Goal: Task Accomplishment & Management: Manage account settings

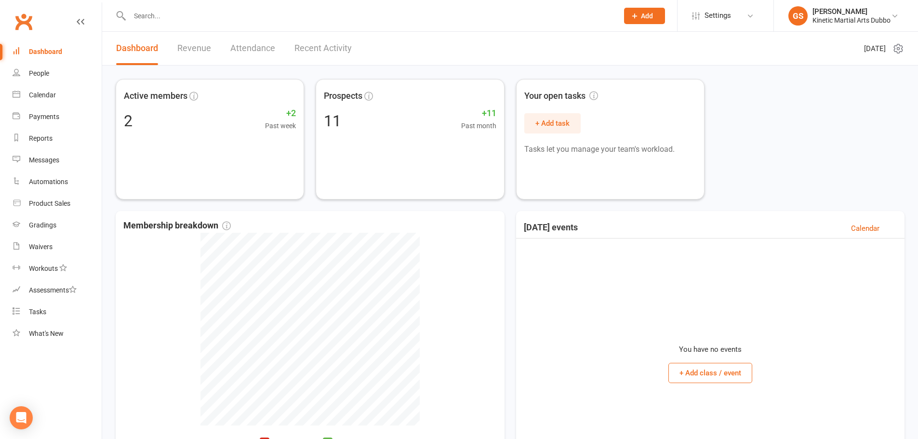
click at [136, 15] on input "text" at bounding box center [369, 15] width 485 height 13
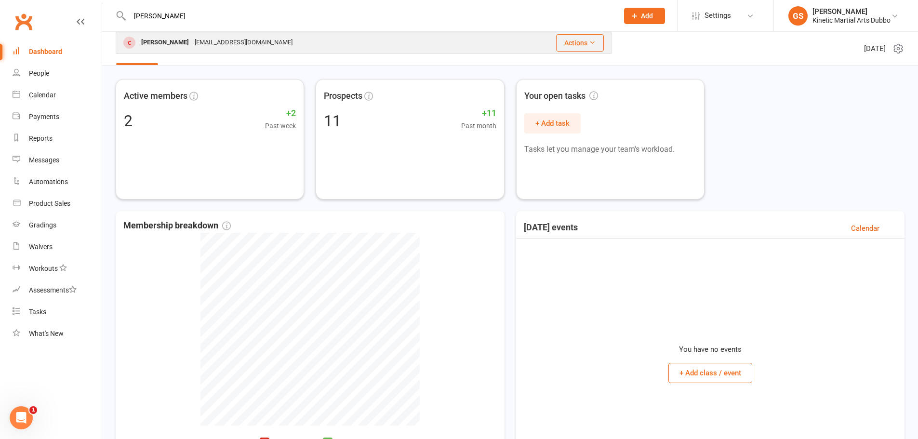
type input "[PERSON_NAME]"
click at [179, 38] on div "[PERSON_NAME]" at bounding box center [164, 43] width 53 height 14
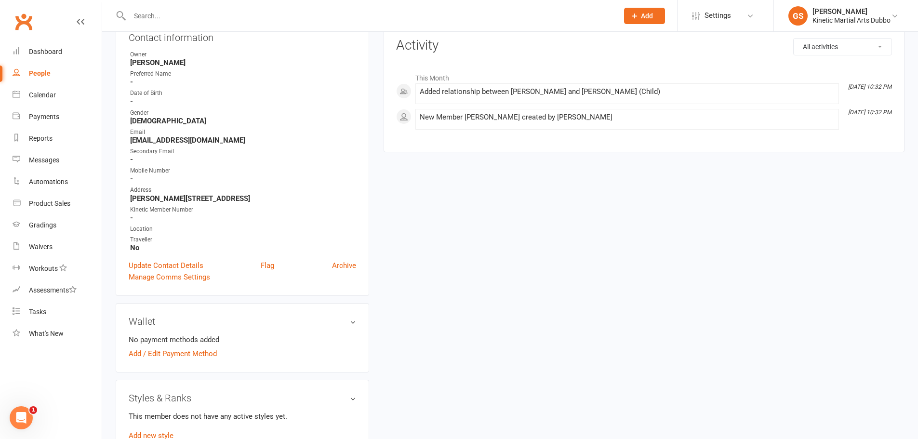
scroll to position [96, 0]
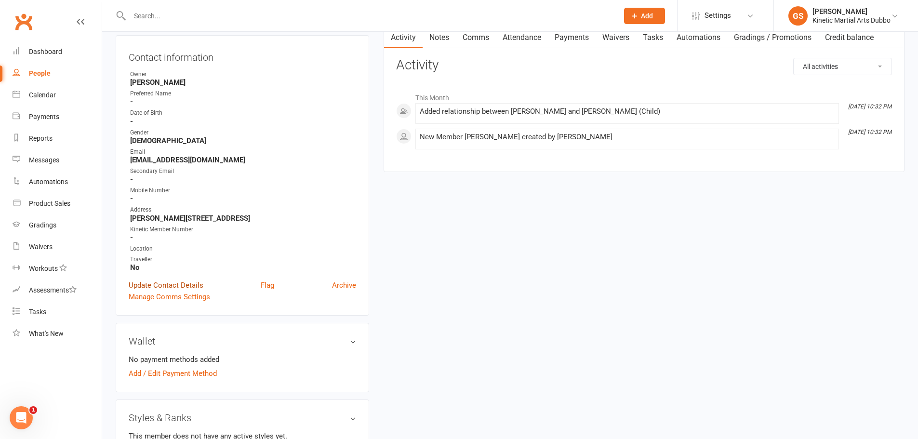
click at [184, 284] on link "Update Contact Details" at bounding box center [166, 286] width 75 height 12
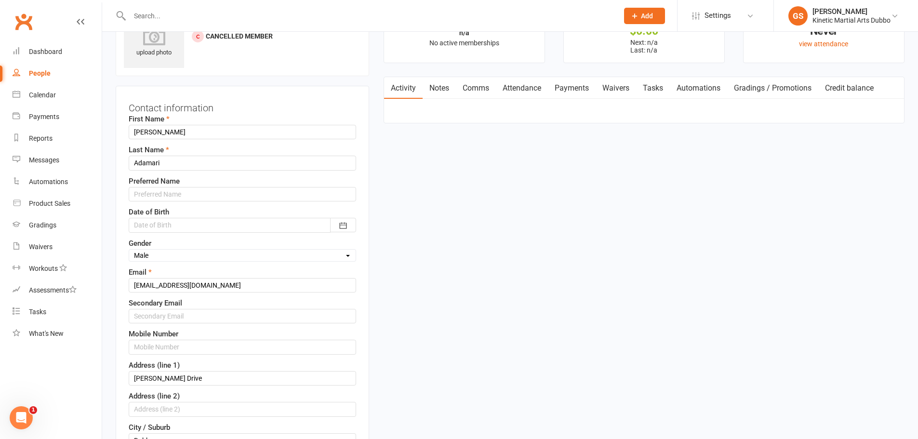
scroll to position [45, 0]
click at [162, 192] on input "text" at bounding box center [242, 194] width 227 height 14
click at [157, 223] on div at bounding box center [242, 225] width 227 height 14
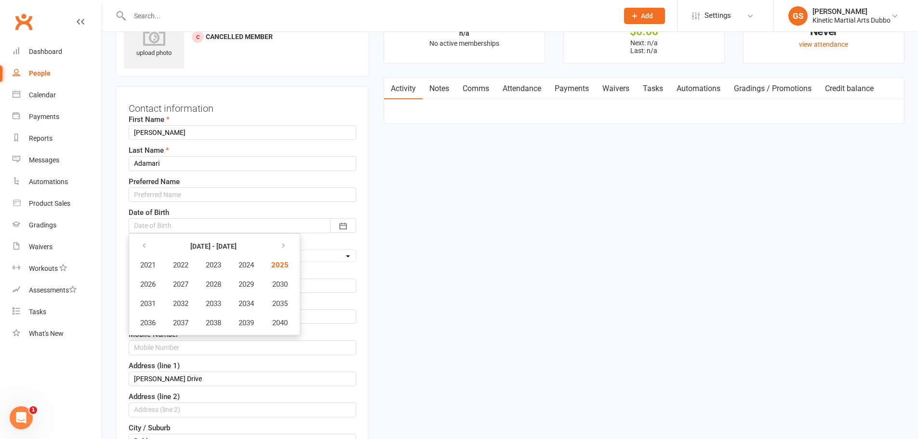
click at [361, 180] on div "Contact information First Name [PERSON_NAME] Last Name [PERSON_NAME] Preferred …" at bounding box center [243, 384] width 254 height 596
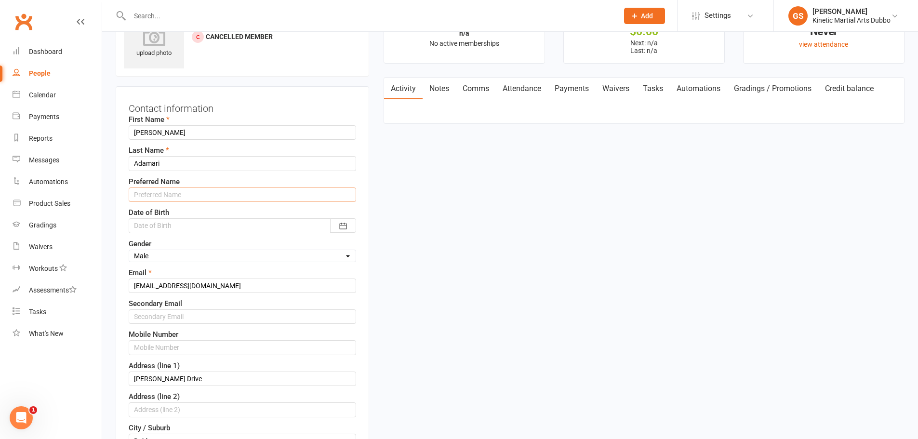
click at [201, 191] on input "text" at bounding box center [242, 194] width 227 height 14
click at [200, 231] on div at bounding box center [242, 225] width 227 height 14
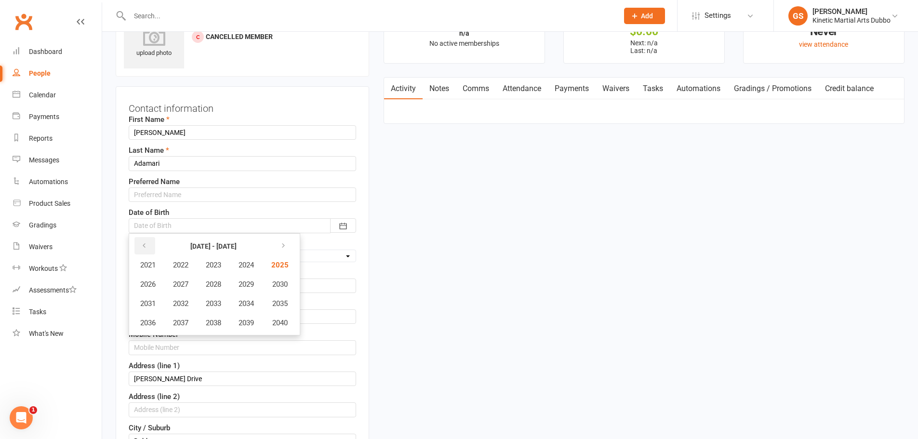
click at [147, 244] on icon "button" at bounding box center [144, 246] width 7 height 8
click at [274, 299] on button "2015" at bounding box center [279, 303] width 32 height 18
click at [216, 267] on span "February" at bounding box center [209, 265] width 27 height 9
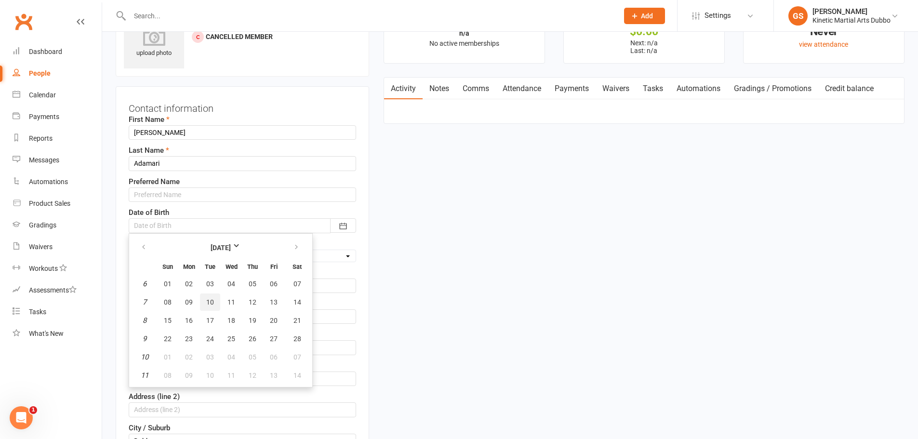
click at [211, 303] on span "10" at bounding box center [210, 302] width 8 height 8
type input "[DATE]"
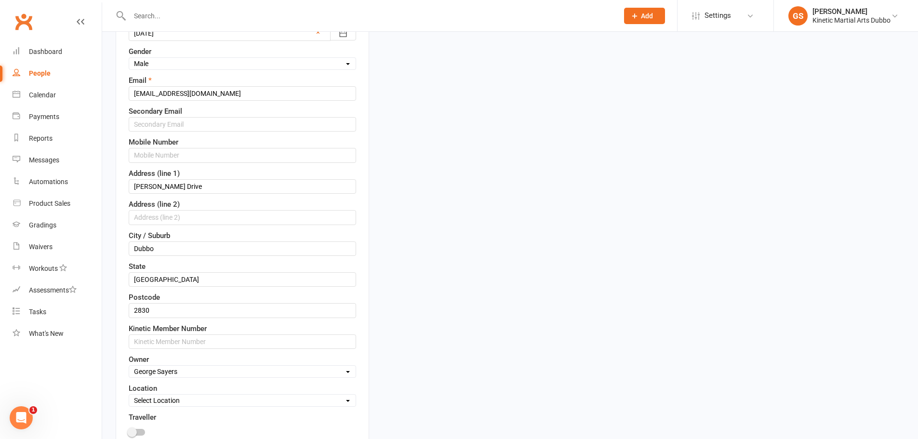
scroll to position [238, 0]
click at [134, 185] on input "[PERSON_NAME] Drive" at bounding box center [242, 186] width 227 height 14
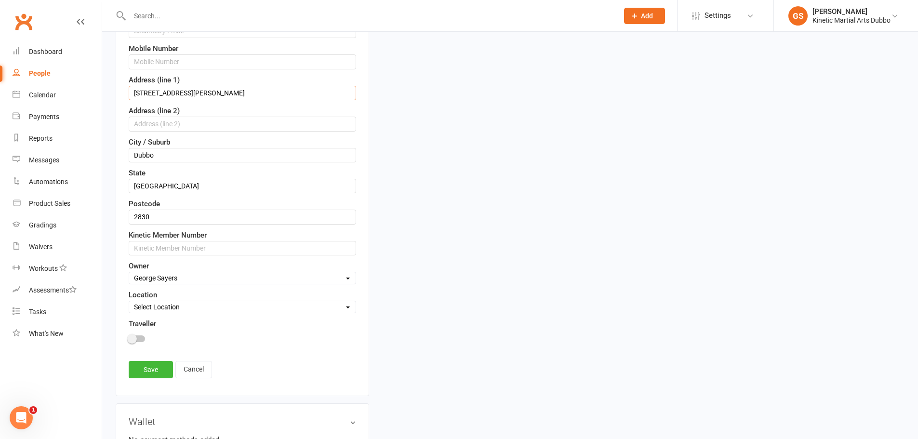
scroll to position [334, 0]
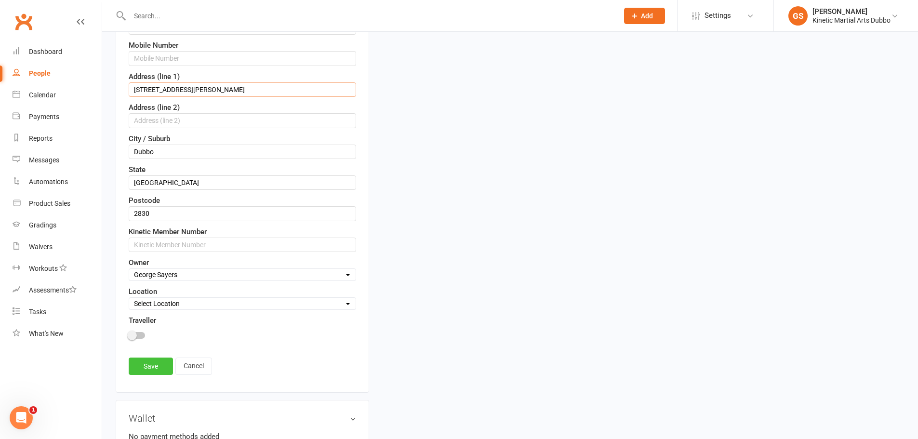
type input "[STREET_ADDRESS][PERSON_NAME]"
click at [158, 362] on link "Save" at bounding box center [151, 366] width 44 height 17
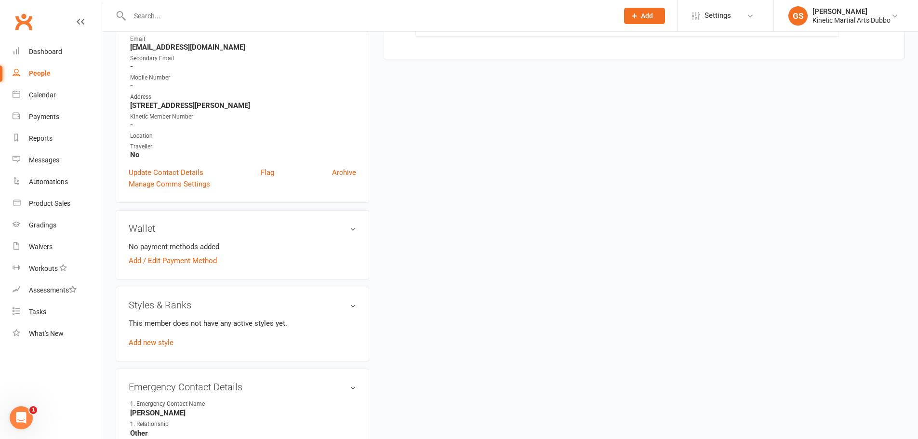
scroll to position [238, 0]
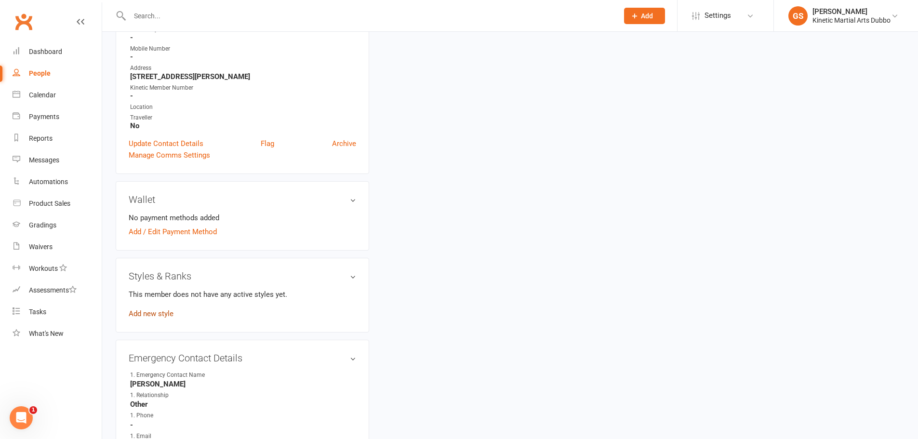
click at [167, 313] on link "Add new style" at bounding box center [151, 313] width 45 height 9
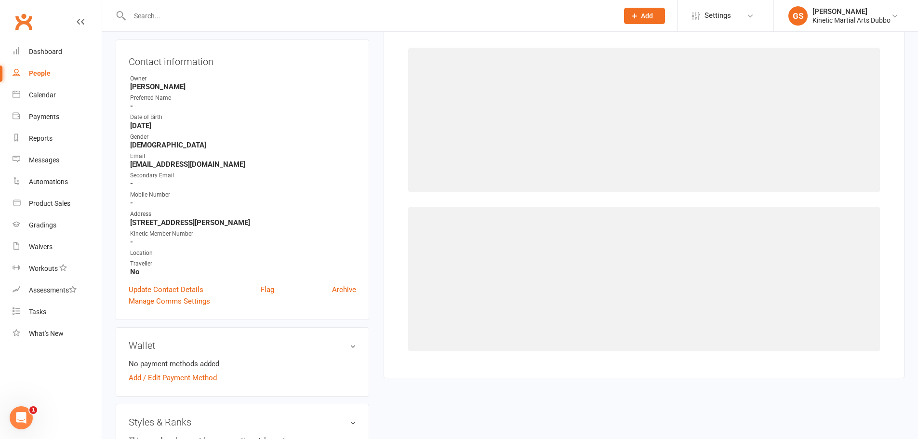
scroll to position [74, 0]
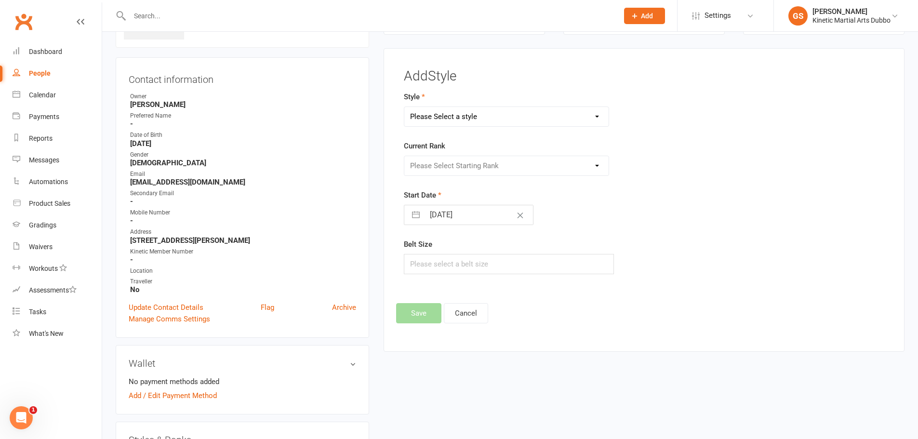
click at [596, 117] on select "Please Select a style BJJ Condors Eagles Finches Hapkido Leadership Program" at bounding box center [506, 116] width 205 height 19
select select "3728"
click at [404, 107] on select "Please Select a style BJJ Condors Eagles Finches Hapkido Leadership Program" at bounding box center [506, 116] width 205 height 19
click at [602, 164] on select "Please Select Starting Rank White Yellow Orange Green Blue Purple Brown Red Com…" at bounding box center [506, 165] width 205 height 19
select select "44333"
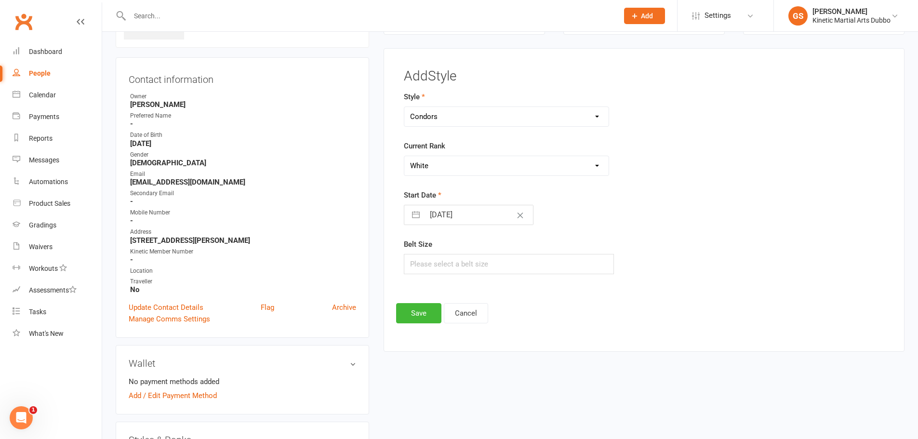
click at [404, 156] on select "Please Select Starting Rank White Yellow Orange Green Blue Purple Brown Red Com…" at bounding box center [506, 165] width 205 height 19
click at [460, 265] on input "text" at bounding box center [509, 264] width 211 height 20
type input "2"
type input "3"
click at [408, 307] on button "Save" at bounding box center [418, 313] width 45 height 20
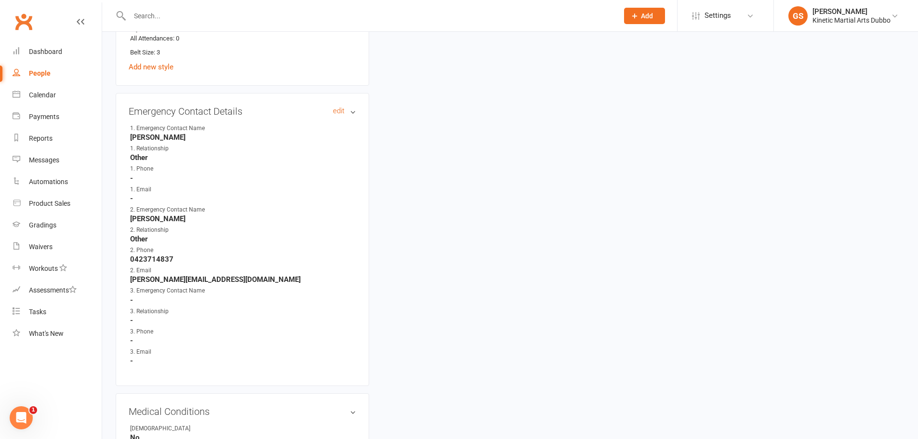
scroll to position [556, 0]
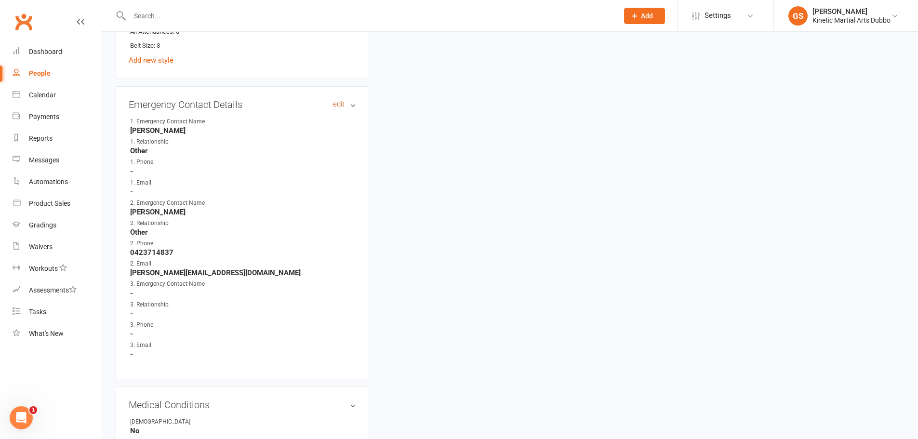
click at [337, 105] on link "edit" at bounding box center [339, 104] width 12 height 8
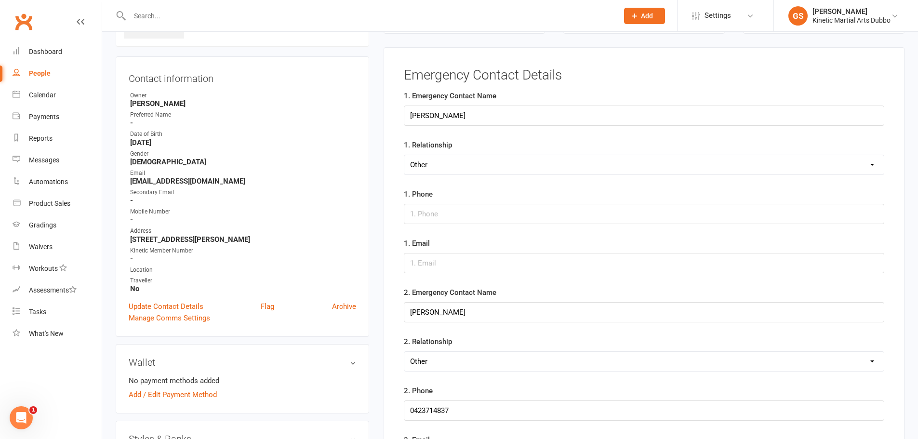
scroll to position [74, 0]
click at [422, 217] on input "string" at bounding box center [644, 215] width 481 height 20
type input "0491011838"
click at [447, 262] on input "text" at bounding box center [644, 264] width 481 height 20
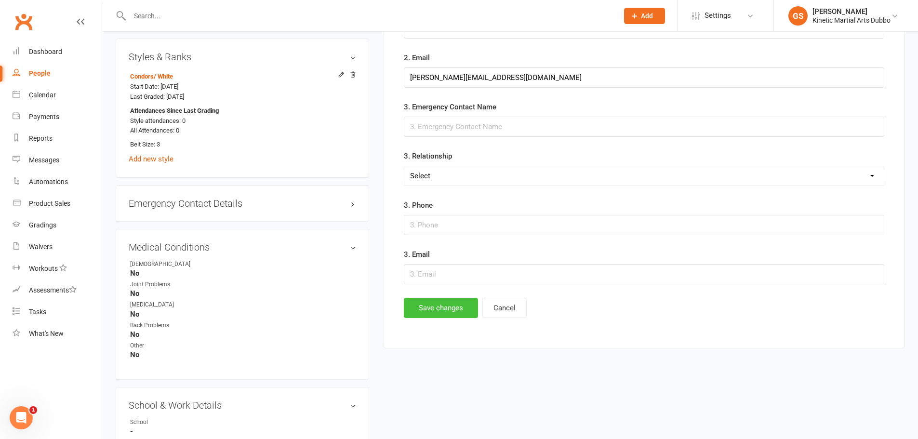
scroll to position [460, 0]
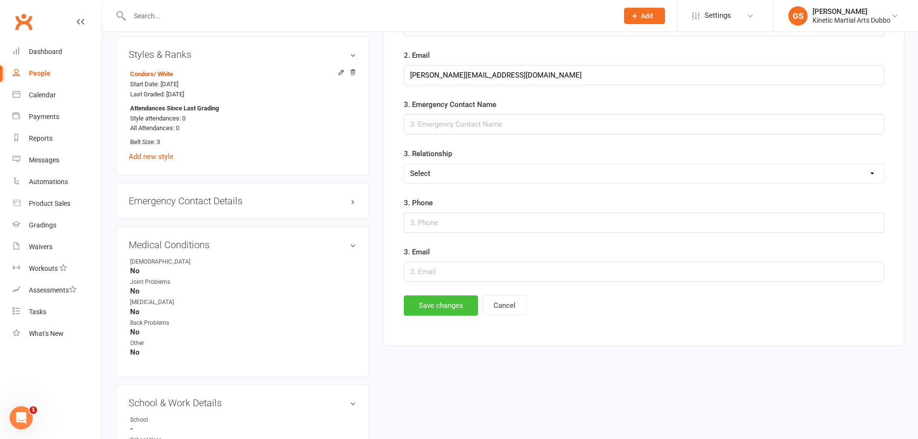
type input "[EMAIL_ADDRESS][DOMAIN_NAME]"
click at [452, 305] on button "Save changes" at bounding box center [441, 305] width 74 height 20
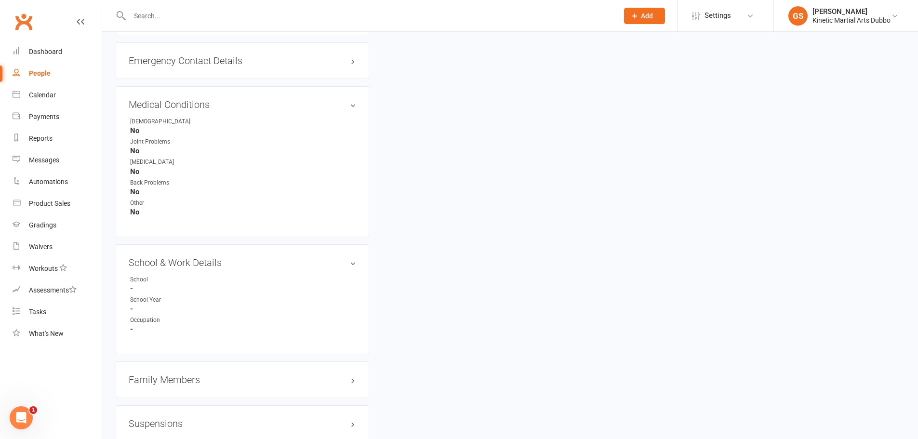
scroll to position [604, 0]
click at [336, 261] on link "edit" at bounding box center [339, 258] width 12 height 8
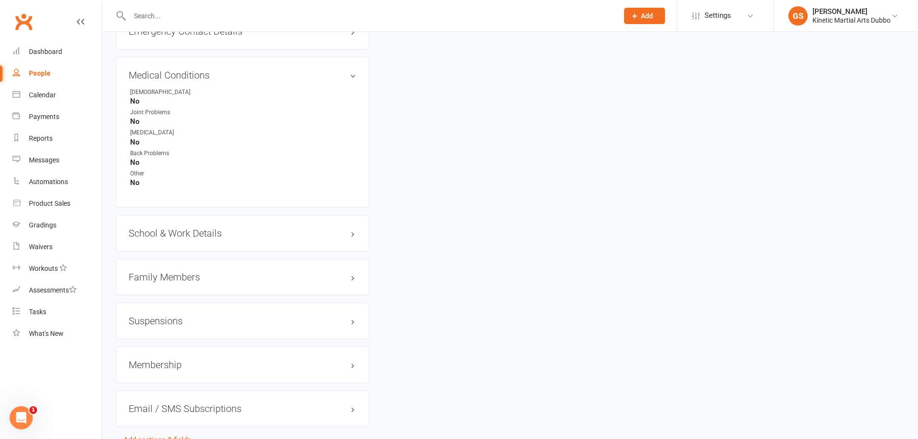
scroll to position [556, 0]
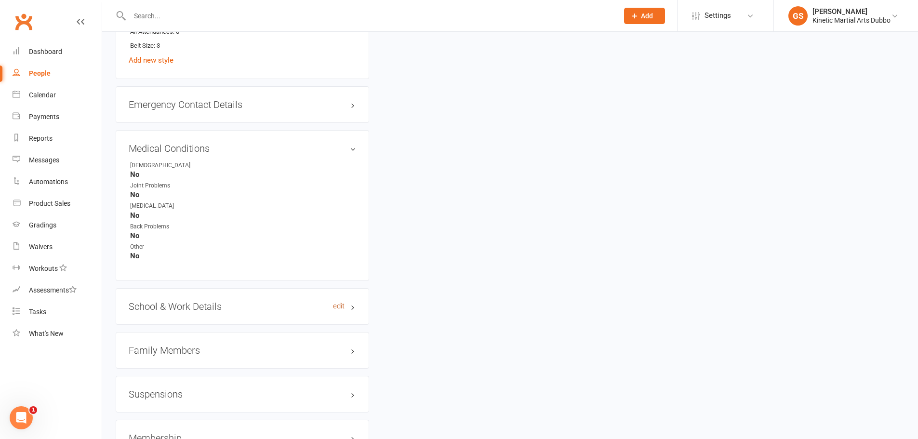
click at [336, 308] on link "edit" at bounding box center [339, 306] width 12 height 8
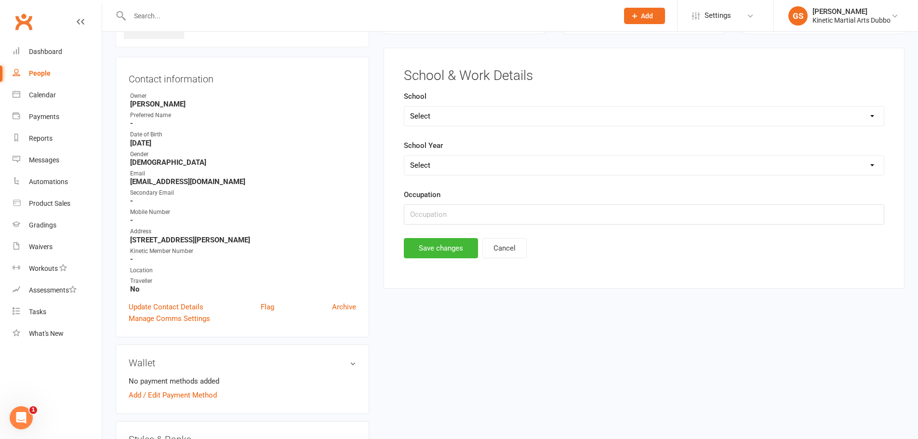
scroll to position [74, 0]
click at [416, 118] on select "Select [GEOGRAPHIC_DATA] [GEOGRAPHIC_DATA][DEMOGRAPHIC_DATA] [GEOGRAPHIC_DATA] …" at bounding box center [644, 116] width 480 height 19
select select "[GEOGRAPHIC_DATA]"
click at [404, 107] on select "Select [GEOGRAPHIC_DATA] [GEOGRAPHIC_DATA][DEMOGRAPHIC_DATA] [GEOGRAPHIC_DATA] …" at bounding box center [644, 116] width 480 height 19
click at [452, 173] on select "Select Pre-school/Day care Kindergarten - two years before Kindergarten - one y…" at bounding box center [644, 165] width 480 height 19
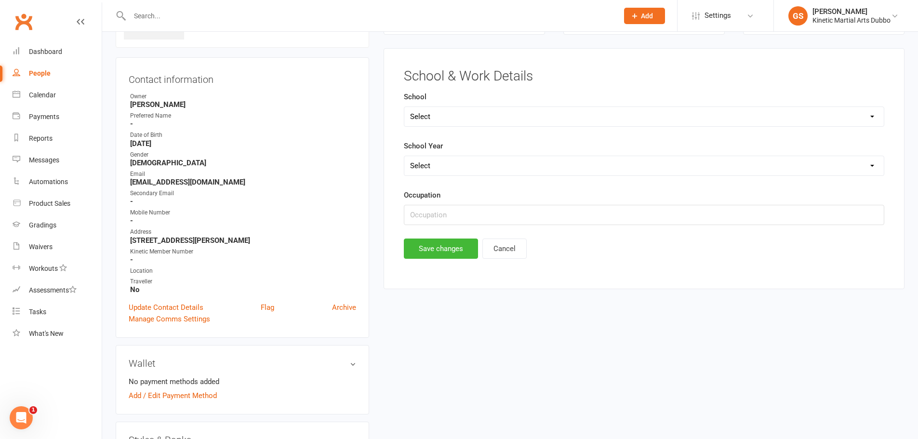
select select "Year 4"
click at [404, 156] on select "Select Pre-school/Day care Kindergarten - two years before Kindergarten - one y…" at bounding box center [644, 165] width 480 height 19
click at [441, 215] on input "text" at bounding box center [644, 215] width 481 height 20
type input "School Student"
click at [447, 250] on button "Save changes" at bounding box center [441, 249] width 74 height 20
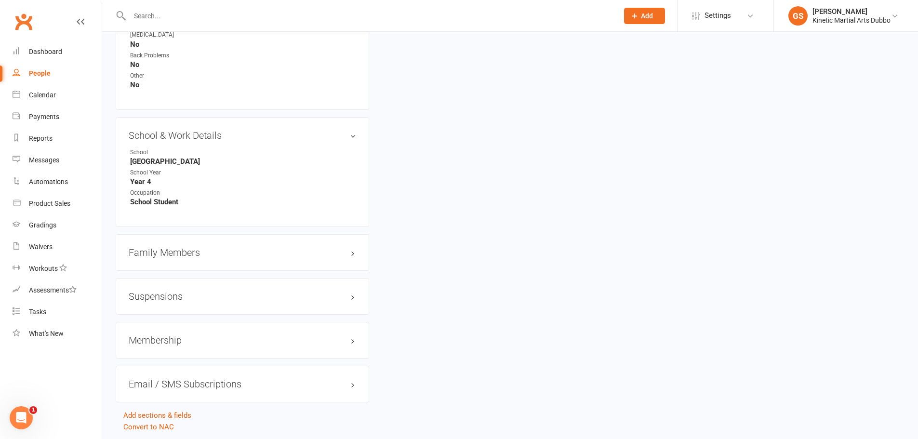
scroll to position [749, 0]
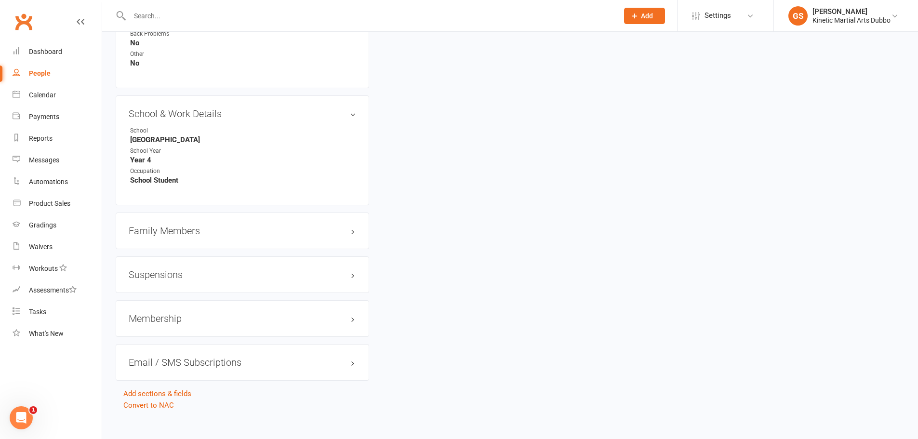
click at [189, 228] on h3 "Family Members" at bounding box center [242, 231] width 227 height 11
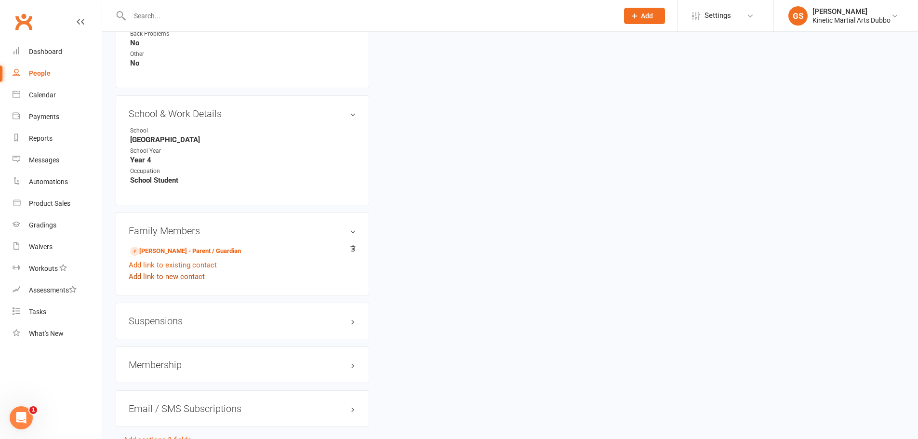
click at [187, 280] on link "Add link to new contact" at bounding box center [167, 277] width 76 height 12
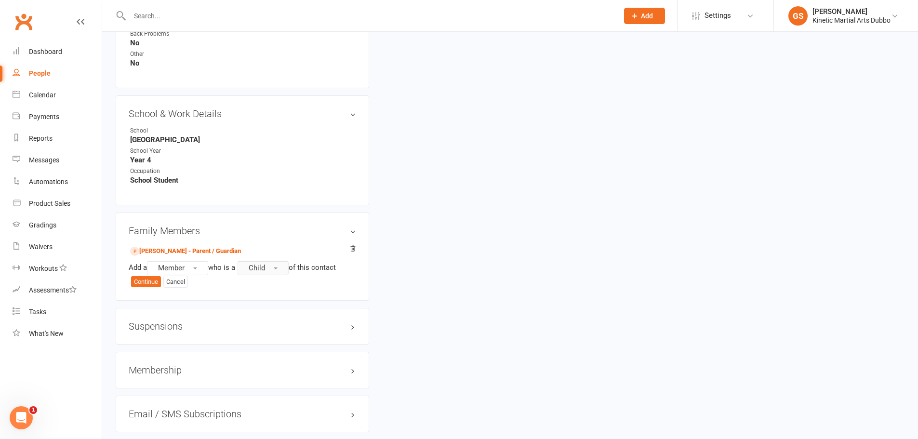
click at [278, 269] on span "button" at bounding box center [276, 268] width 4 height 2
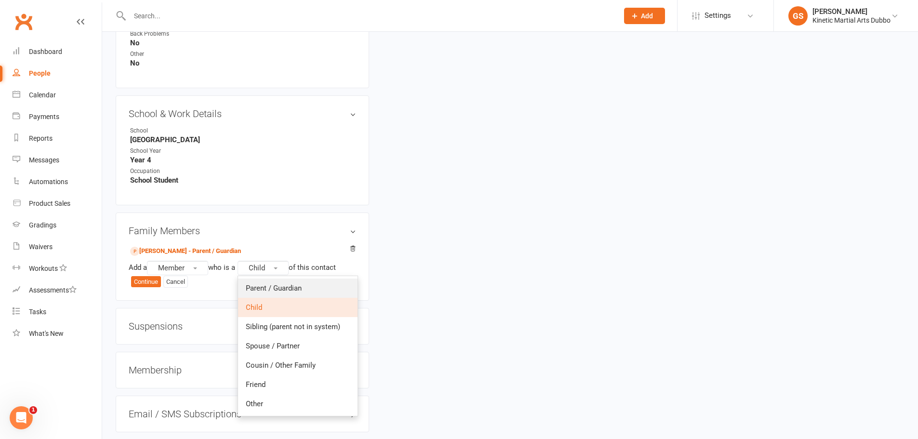
click at [279, 284] on span "Parent / Guardian" at bounding box center [274, 288] width 56 height 9
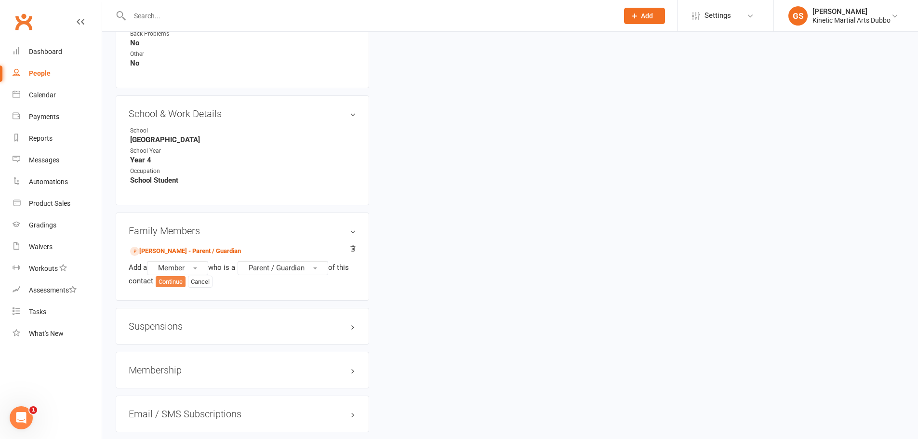
click at [186, 281] on button "Continue" at bounding box center [171, 282] width 30 height 12
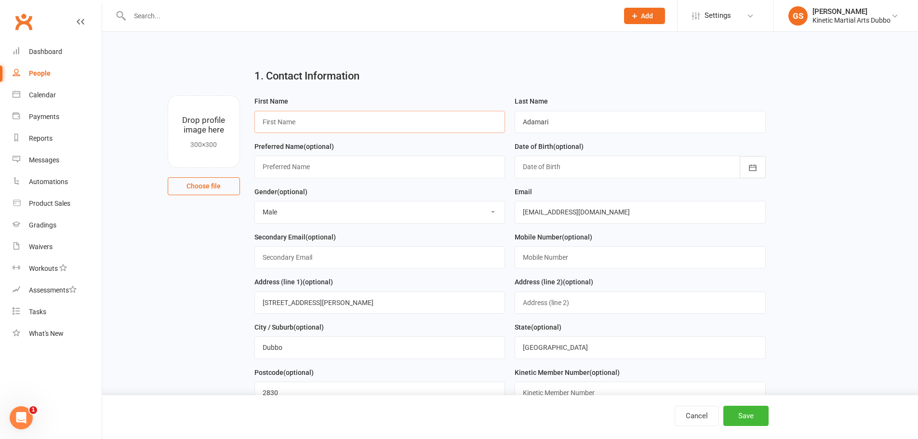
click at [312, 125] on input "text" at bounding box center [379, 122] width 251 height 22
type input "Sym"
click at [699, 415] on button "Cancel" at bounding box center [697, 416] width 44 height 20
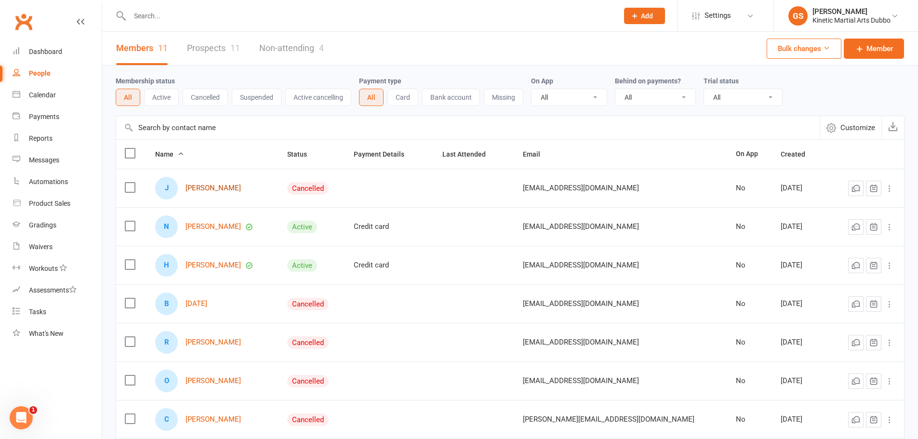
click at [236, 191] on link "[PERSON_NAME]" at bounding box center [213, 188] width 55 height 8
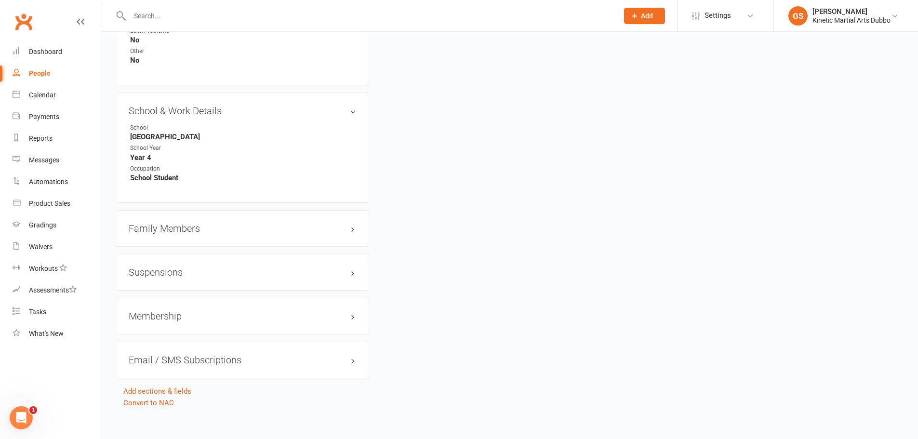
scroll to position [1016, 0]
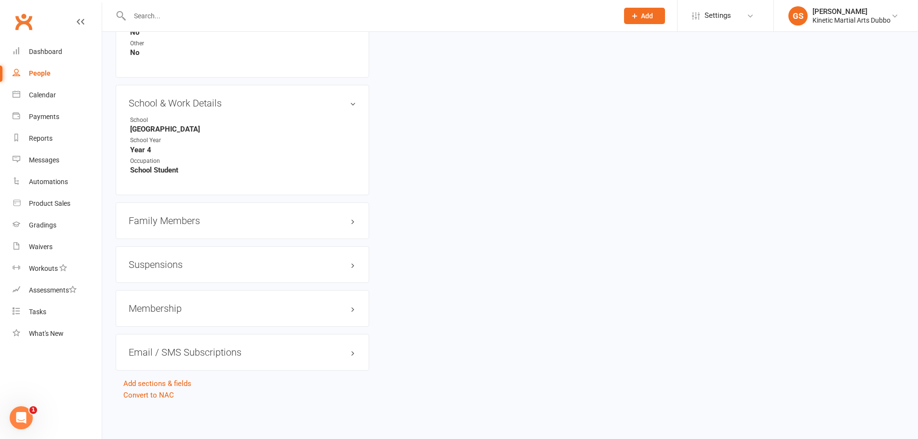
click at [182, 225] on h3 "Family Members" at bounding box center [242, 220] width 227 height 11
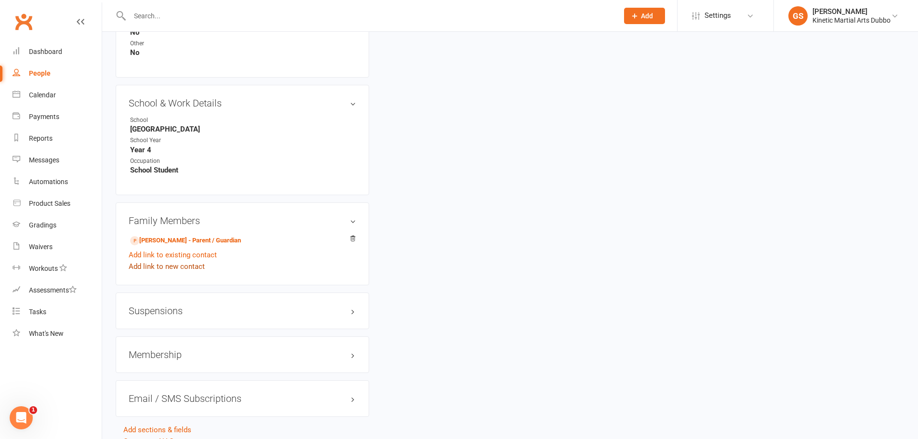
click at [197, 264] on link "Add link to new contact" at bounding box center [167, 267] width 76 height 12
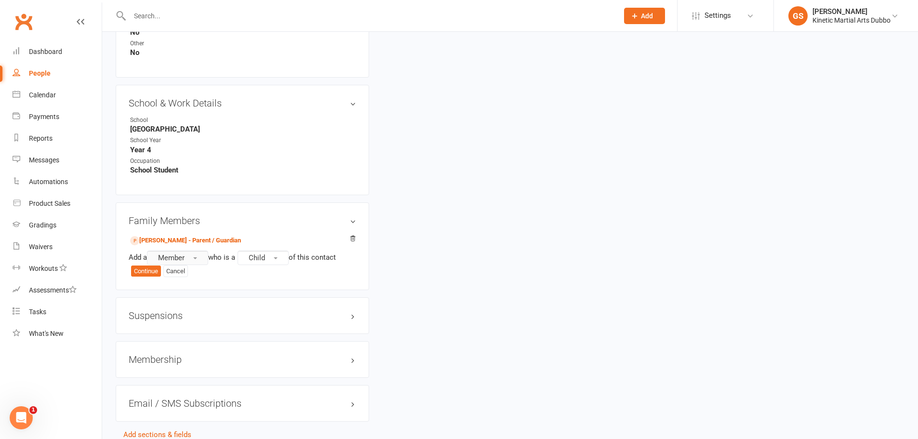
click at [201, 259] on button "Member" at bounding box center [177, 258] width 61 height 14
click at [171, 317] on span "Non-attending contact" at bounding box center [191, 316] width 72 height 9
click at [327, 261] on button "Child" at bounding box center [308, 258] width 51 height 14
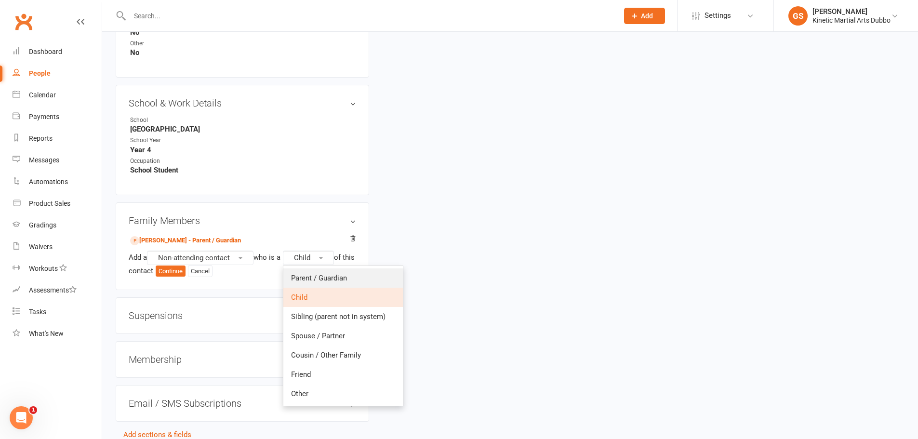
click at [327, 276] on span "Parent / Guardian" at bounding box center [319, 278] width 56 height 9
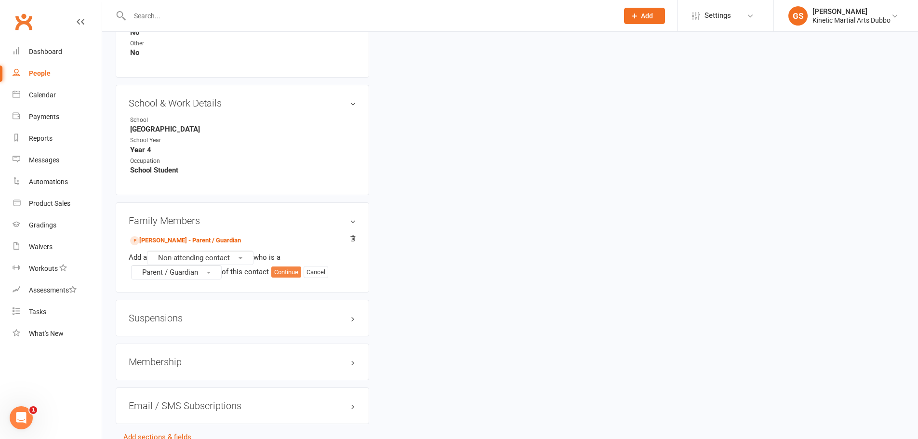
click at [286, 276] on button "Continue" at bounding box center [286, 273] width 30 height 12
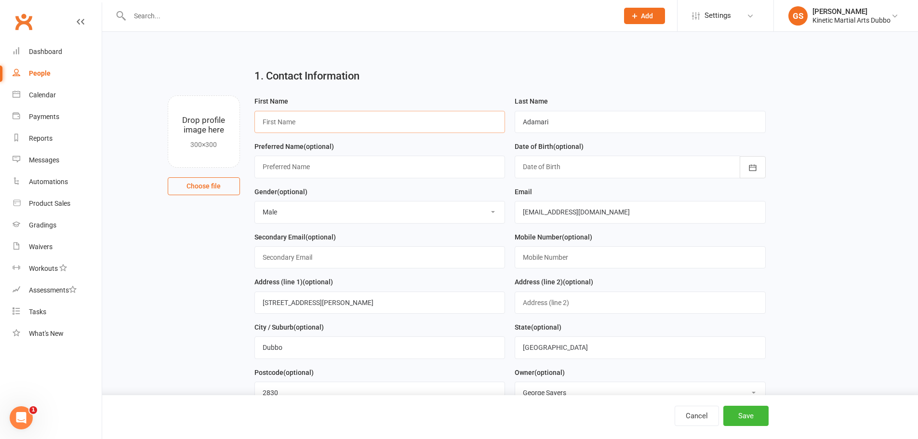
click at [388, 133] on input "text" at bounding box center [379, 122] width 251 height 22
click at [267, 124] on input "symone" at bounding box center [379, 122] width 251 height 22
type input "Symone"
drag, startPoint x: 557, startPoint y: 120, endPoint x: 522, endPoint y: 123, distance: 35.4
click at [525, 124] on input "Adamari" at bounding box center [640, 122] width 251 height 22
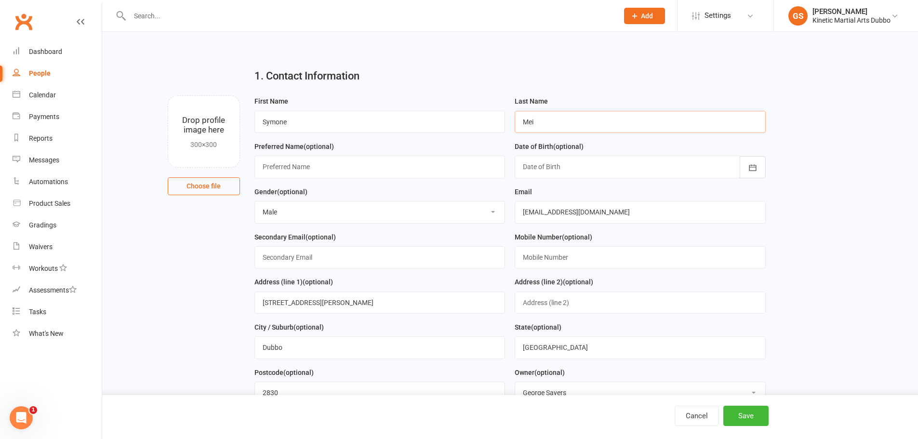
type input "Mei"
click at [417, 173] on input "text" at bounding box center [379, 167] width 251 height 22
type input "s"
type input "Sym"
click at [603, 170] on div at bounding box center [640, 167] width 251 height 22
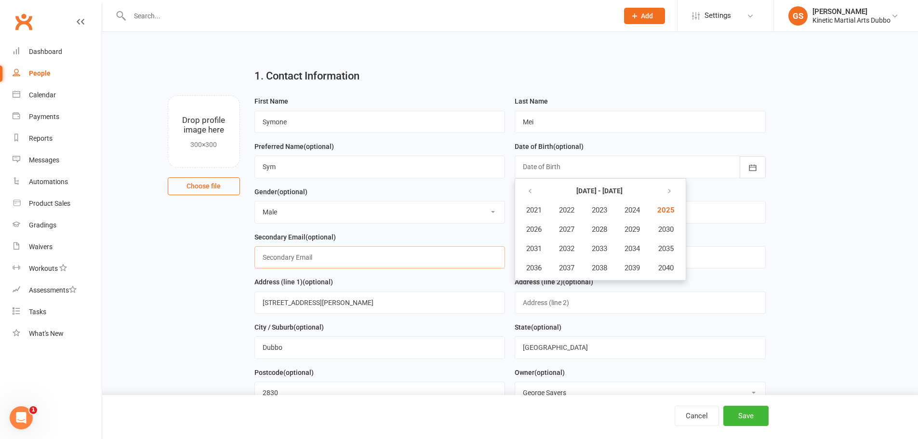
click at [388, 255] on input "text" at bounding box center [379, 257] width 251 height 22
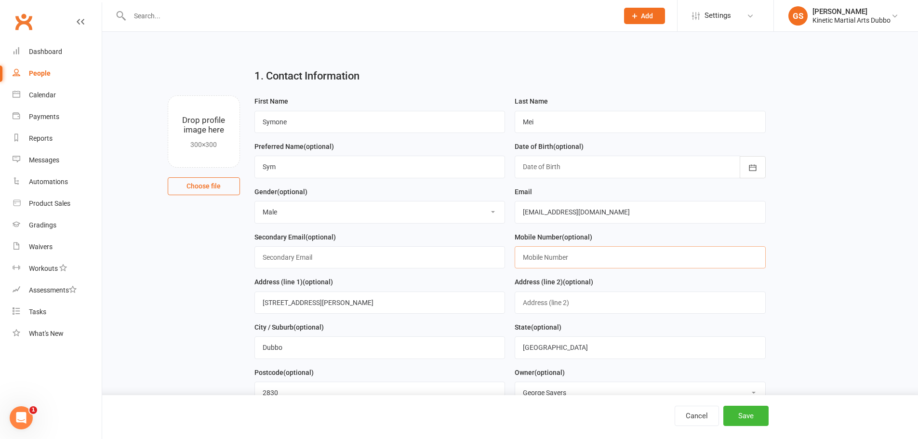
click at [535, 256] on input "text" at bounding box center [640, 257] width 251 height 22
click at [573, 215] on input "[EMAIL_ADDRESS][DOMAIN_NAME]" at bounding box center [640, 212] width 251 height 22
drag, startPoint x: 597, startPoint y: 212, endPoint x: 511, endPoint y: 214, distance: 85.8
click at [511, 214] on div "Email [EMAIL_ADDRESS][DOMAIN_NAME]" at bounding box center [640, 208] width 261 height 45
type input "[EMAIL_ADDRESS][DOMAIN_NAME]"
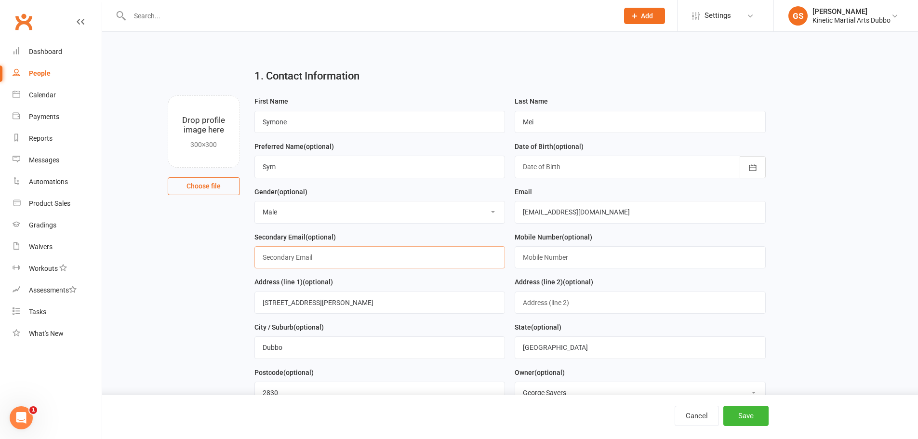
click at [431, 260] on input "text" at bounding box center [379, 257] width 251 height 22
click at [535, 257] on input "text" at bounding box center [640, 257] width 251 height 22
type input "0491011838"
click at [820, 229] on main "1. Contact Information Drop profile image here 300×300 Choose file First Name […" at bounding box center [510, 322] width 789 height 522
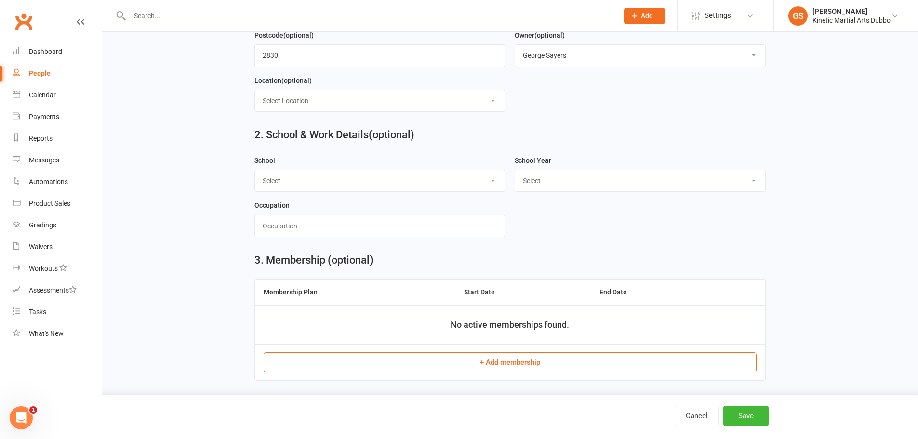
scroll to position [351, 0]
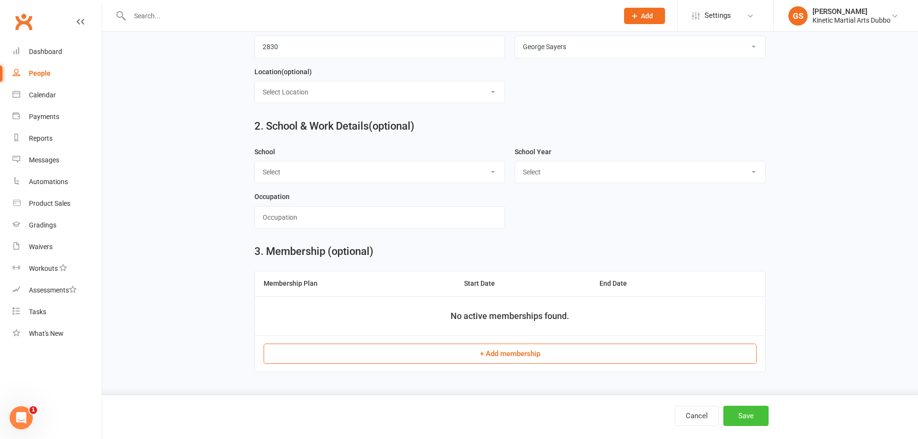
click at [748, 415] on button "Save" at bounding box center [745, 416] width 45 height 20
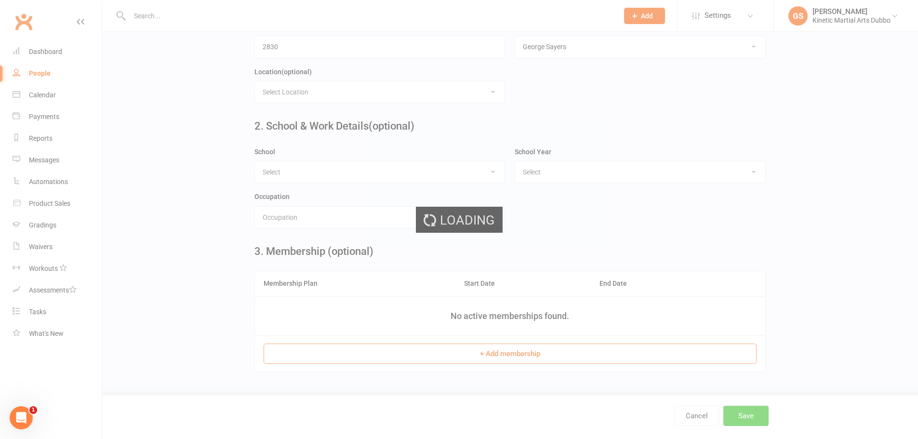
scroll to position [0, 0]
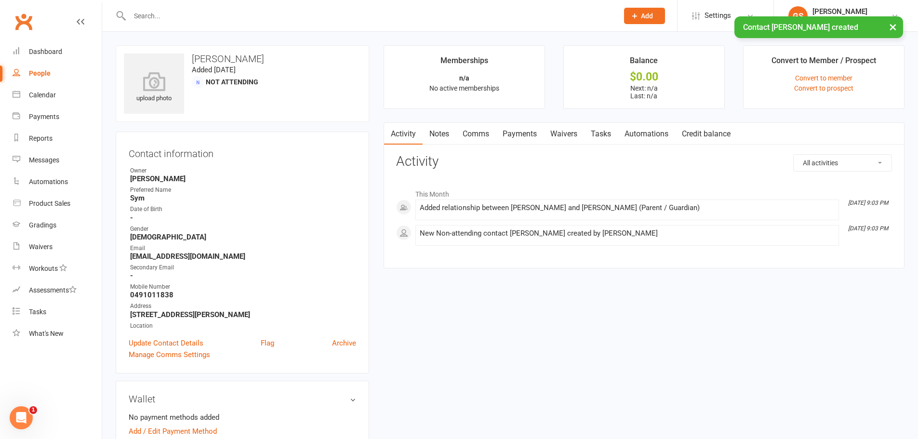
click at [227, 16] on div "× Contact [PERSON_NAME] created" at bounding box center [453, 16] width 906 height 0
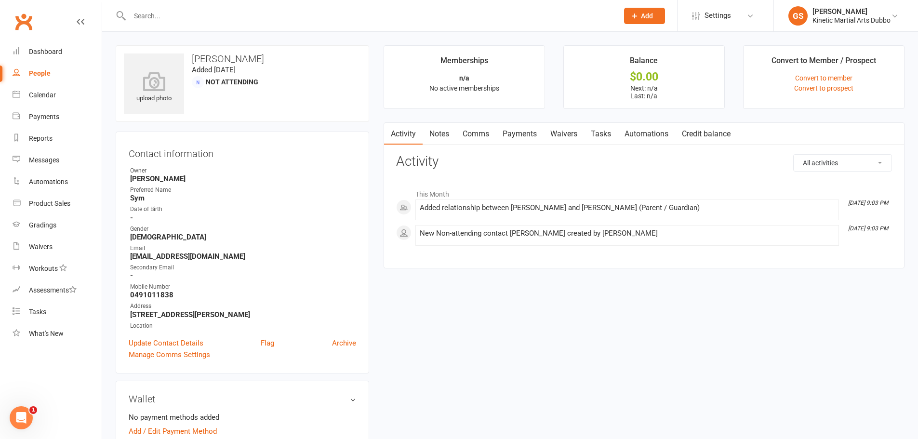
click at [159, 16] on input "text" at bounding box center [369, 15] width 485 height 13
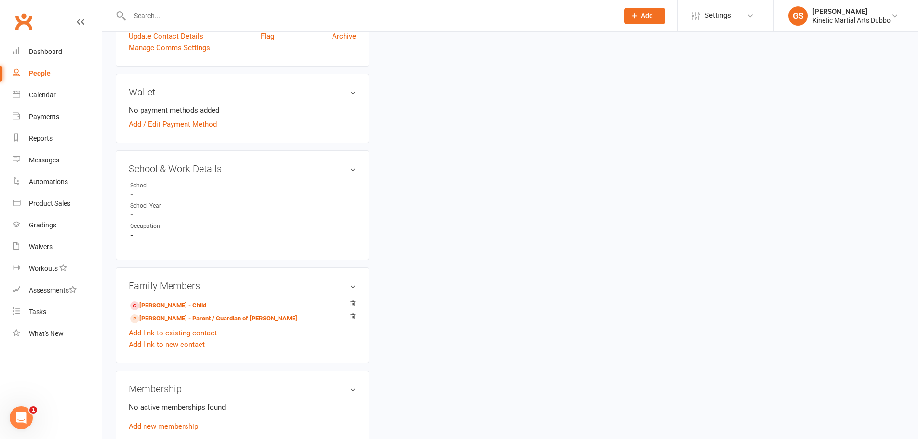
scroll to position [337, 0]
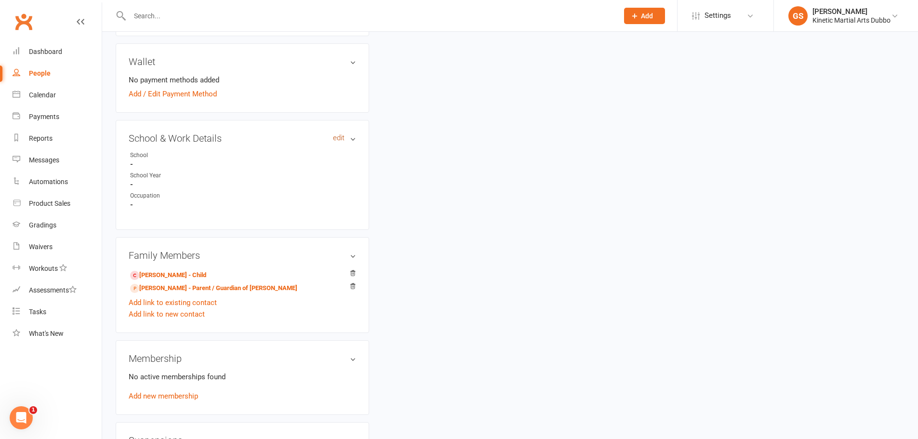
click at [343, 139] on link "edit" at bounding box center [339, 138] width 12 height 8
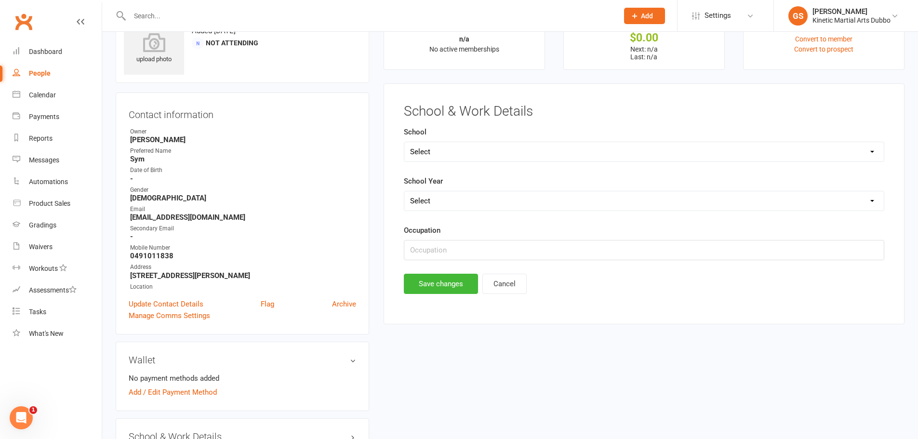
scroll to position [26, 0]
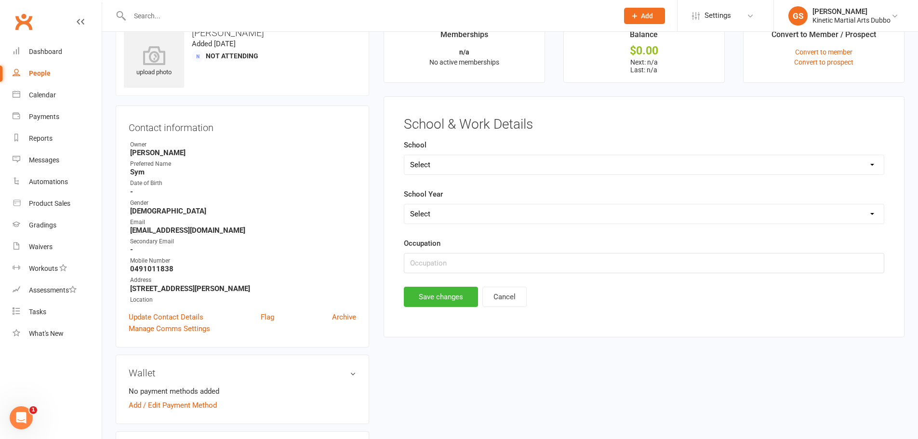
click at [474, 164] on select "Select [GEOGRAPHIC_DATA] [GEOGRAPHIC_DATA][DEMOGRAPHIC_DATA] [GEOGRAPHIC_DATA] …" at bounding box center [644, 164] width 480 height 19
click at [293, 145] on div "Owner" at bounding box center [243, 144] width 226 height 9
click at [434, 259] on input "text" at bounding box center [644, 263] width 481 height 20
click at [411, 387] on div "upload photo [PERSON_NAME] Added [DATE] Not Attending Contact information Owner…" at bounding box center [509, 408] width 803 height 778
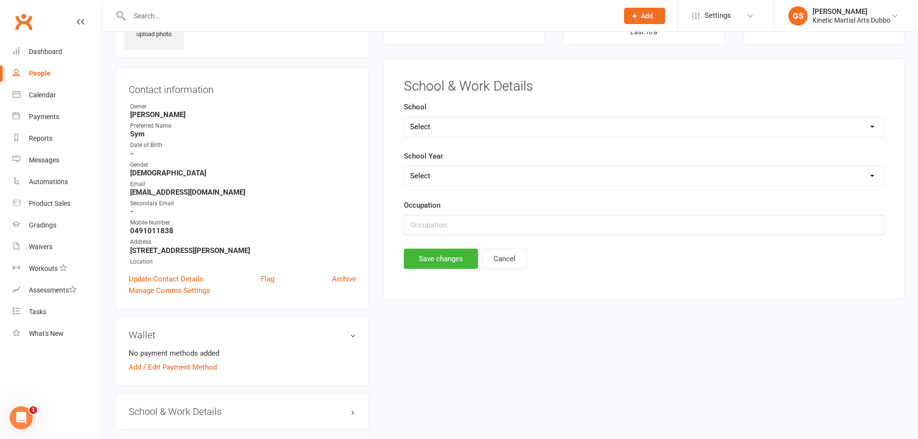
scroll to position [0, 0]
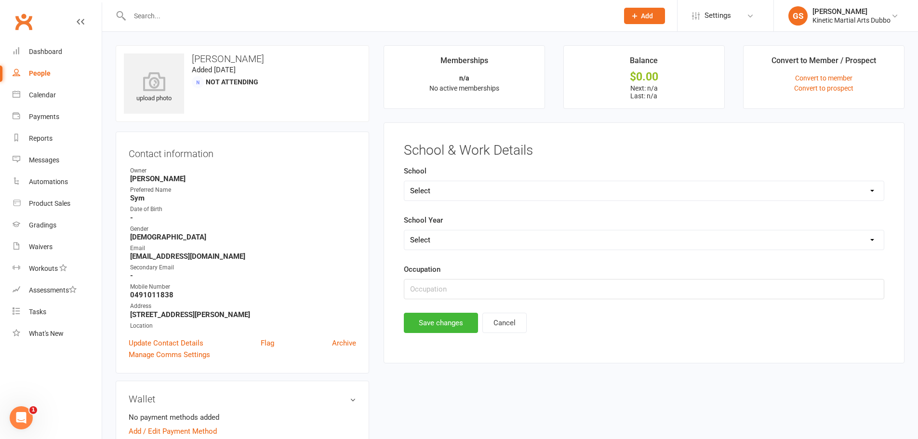
click at [202, 15] on input "text" at bounding box center [369, 15] width 485 height 13
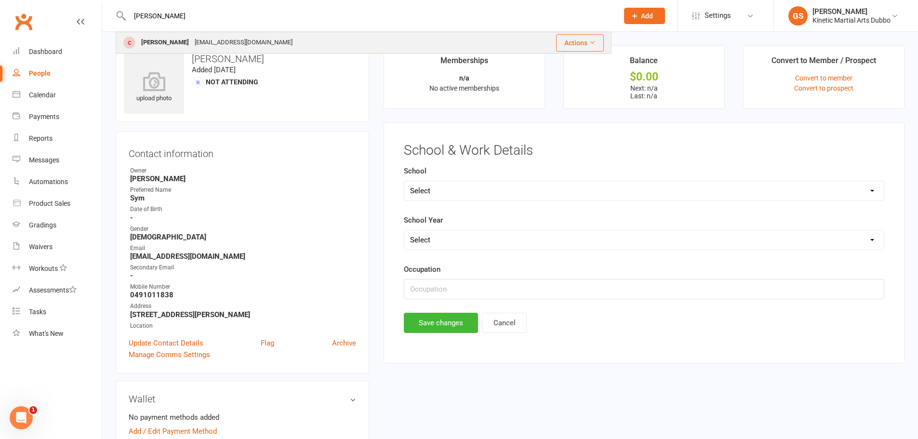
type input "[PERSON_NAME]"
click at [194, 42] on div "[EMAIL_ADDRESS][DOMAIN_NAME]" at bounding box center [244, 43] width 104 height 14
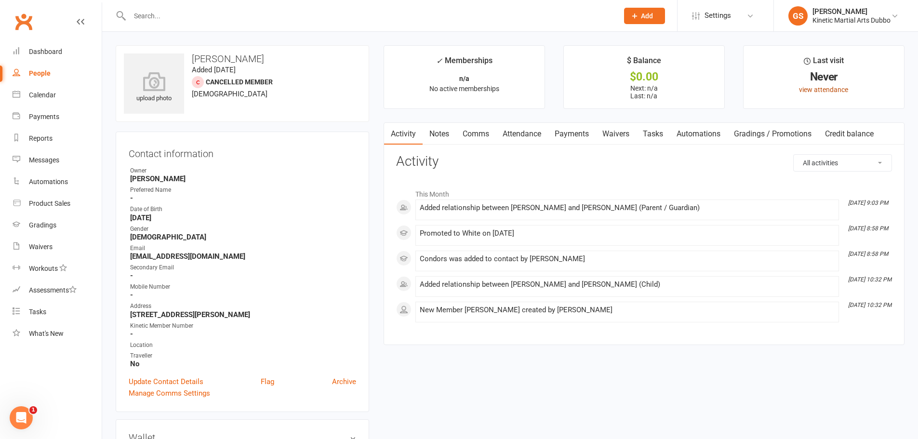
click at [814, 92] on link "view attendance" at bounding box center [823, 90] width 49 height 8
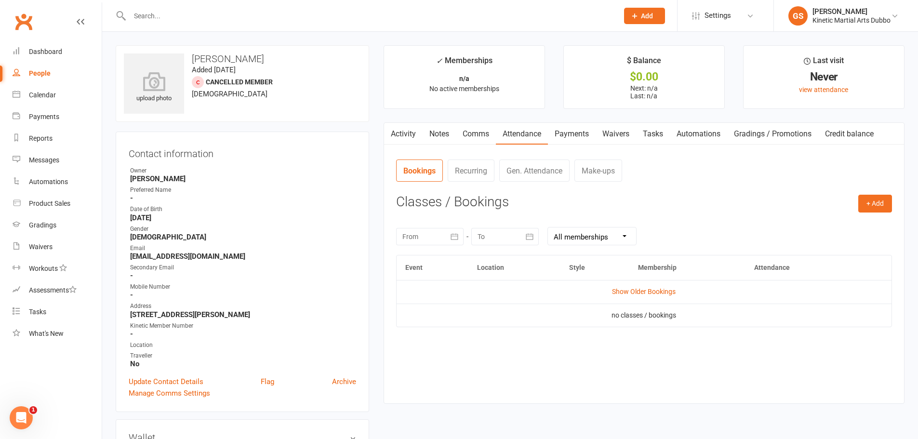
click at [478, 82] on li "✓ Memberships n/a No active memberships" at bounding box center [464, 77] width 161 height 64
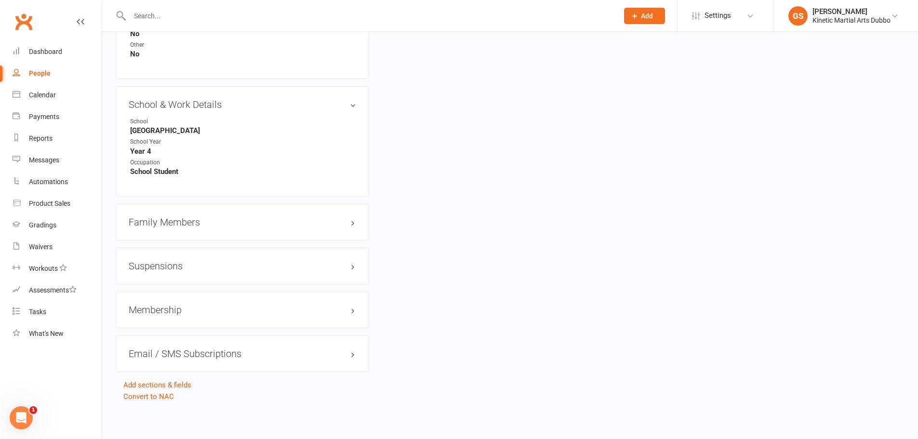
scroll to position [1016, 0]
click at [215, 223] on h3 "Family Members" at bounding box center [242, 220] width 227 height 11
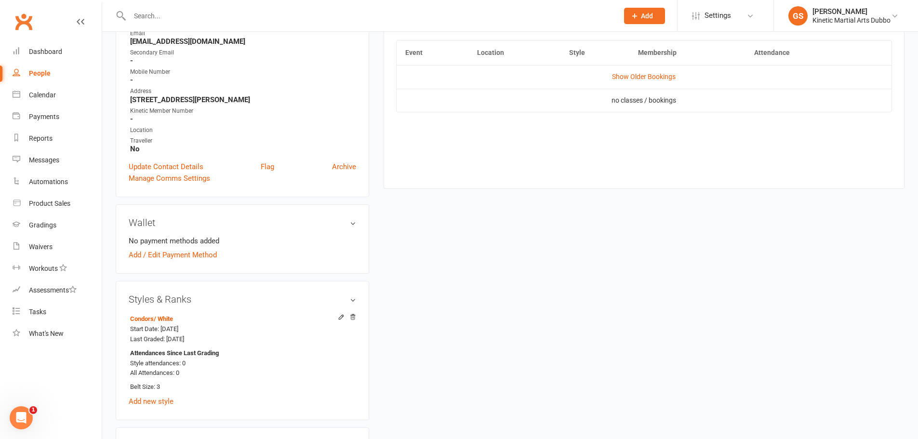
scroll to position [197, 0]
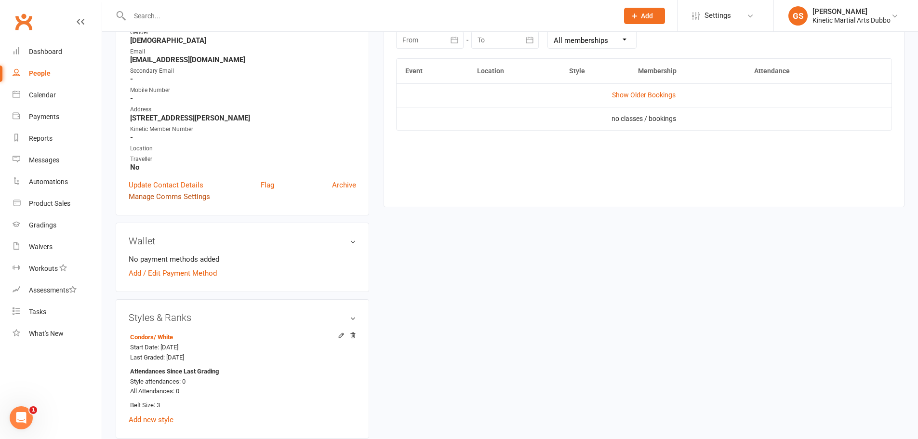
click at [173, 195] on link "Manage Comms Settings" at bounding box center [169, 197] width 81 height 12
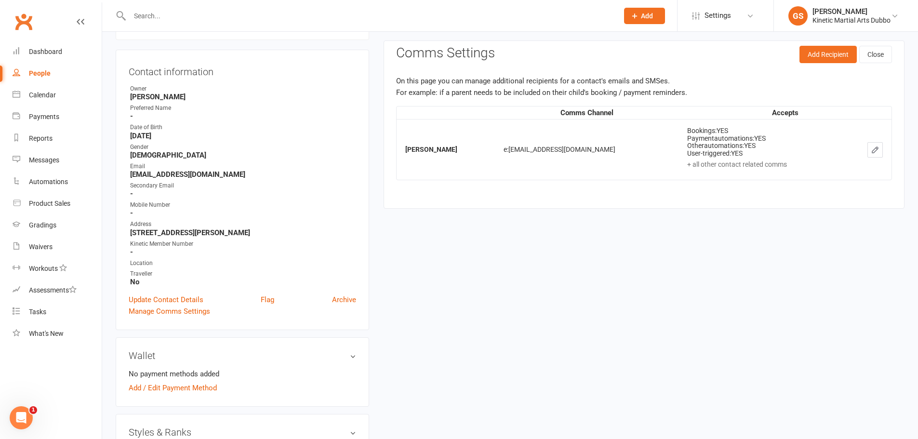
scroll to position [74, 0]
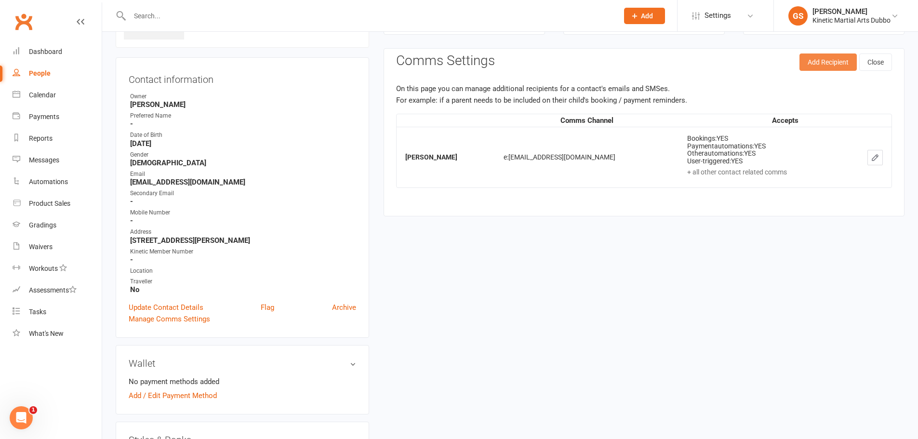
click at [837, 65] on button "Add Recipient" at bounding box center [828, 61] width 57 height 17
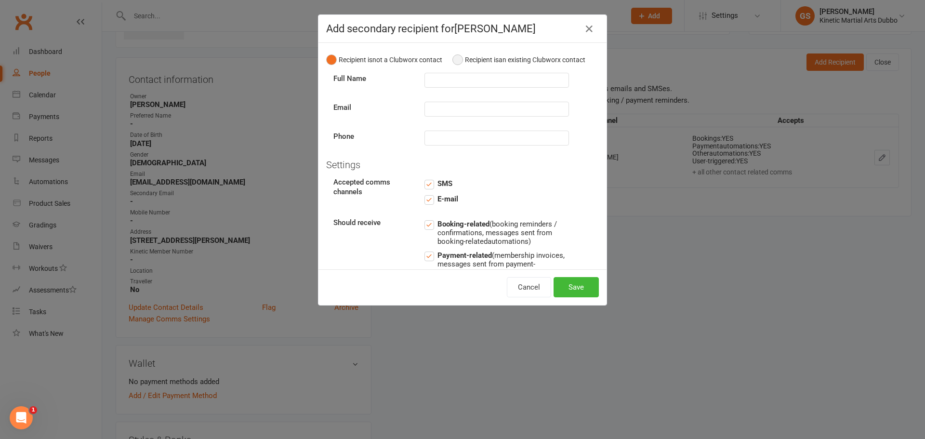
click at [456, 67] on button "Recipient is an existing Clubworx contact" at bounding box center [519, 60] width 133 height 18
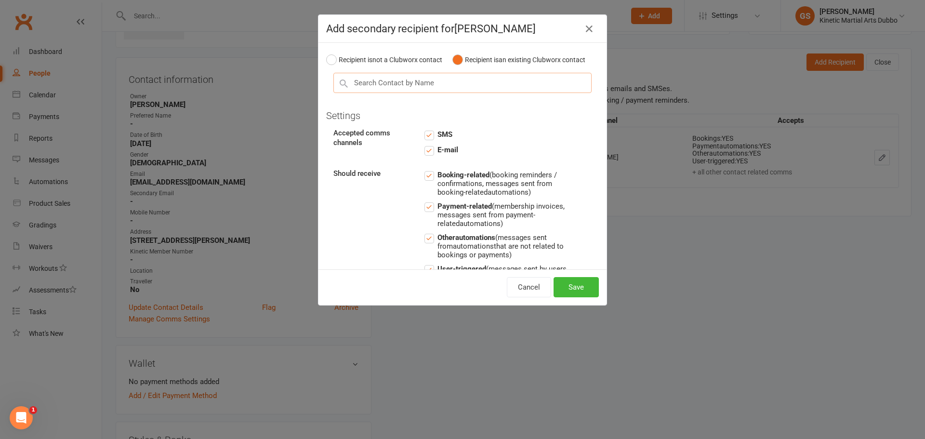
click at [500, 88] on input "text" at bounding box center [463, 83] width 258 height 20
type input "les"
click at [359, 109] on div "[PERSON_NAME]" at bounding box center [462, 101] width 257 height 15
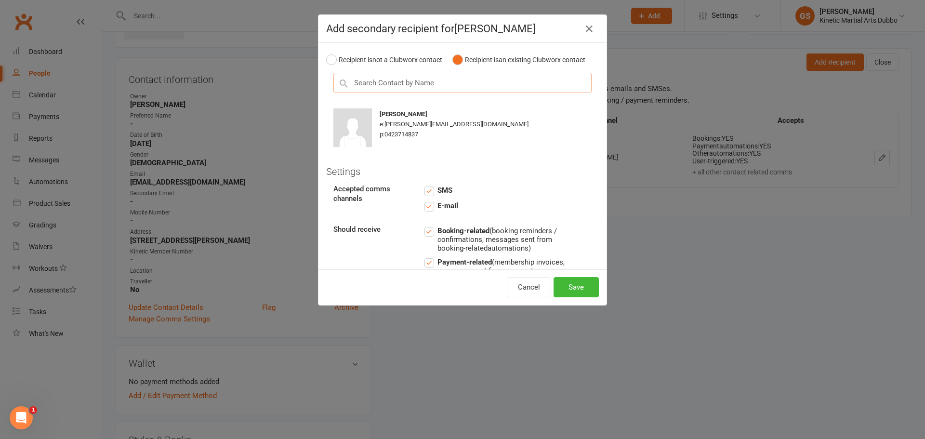
click at [483, 89] on input "text" at bounding box center [463, 83] width 258 height 20
type input "sym"
click at [464, 109] on div "SM [PERSON_NAME]" at bounding box center [462, 101] width 257 height 15
click at [578, 289] on button "Save" at bounding box center [576, 287] width 45 height 20
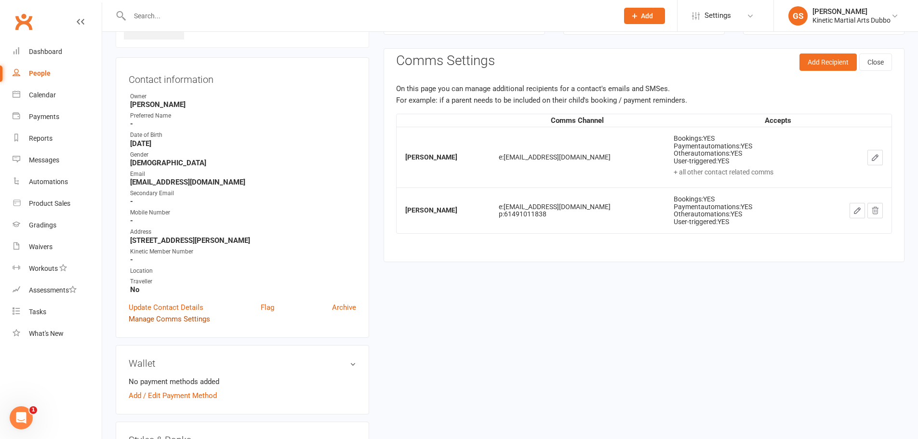
click at [184, 319] on link "Manage Comms Settings" at bounding box center [169, 319] width 81 height 12
click at [840, 63] on button "Add Recipient" at bounding box center [828, 61] width 57 height 17
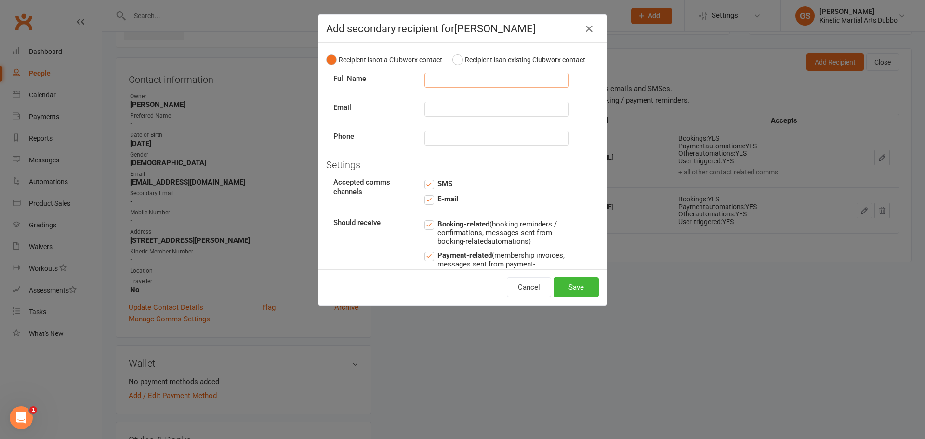
click at [437, 88] on input "text" at bounding box center [497, 80] width 145 height 15
type input "l"
click at [455, 66] on button "Recipient is an existing Clubworx contact" at bounding box center [519, 60] width 133 height 18
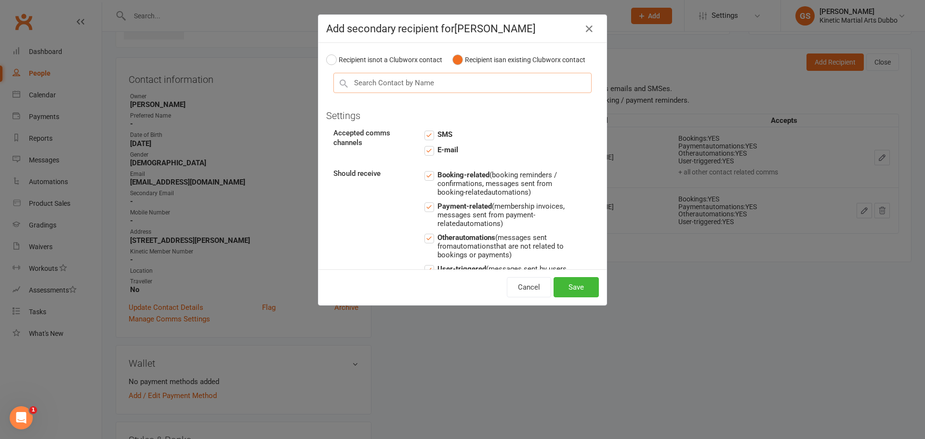
click at [450, 91] on input "text" at bounding box center [463, 83] width 258 height 20
type input "[PERSON_NAME]"
click at [434, 109] on div "[PERSON_NAME]" at bounding box center [462, 101] width 257 height 15
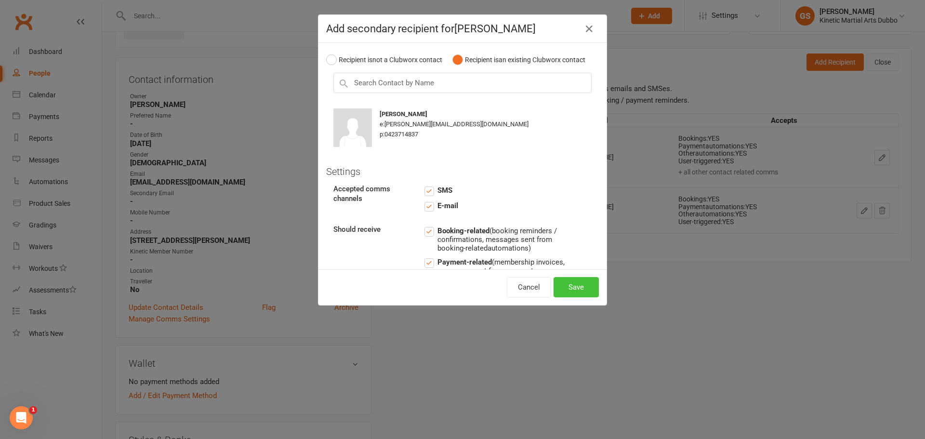
click at [560, 283] on button "Save" at bounding box center [576, 287] width 45 height 20
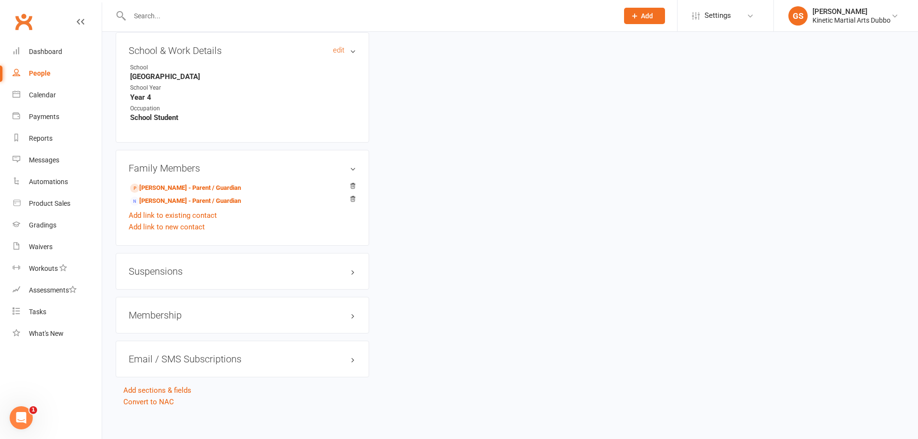
scroll to position [1075, 0]
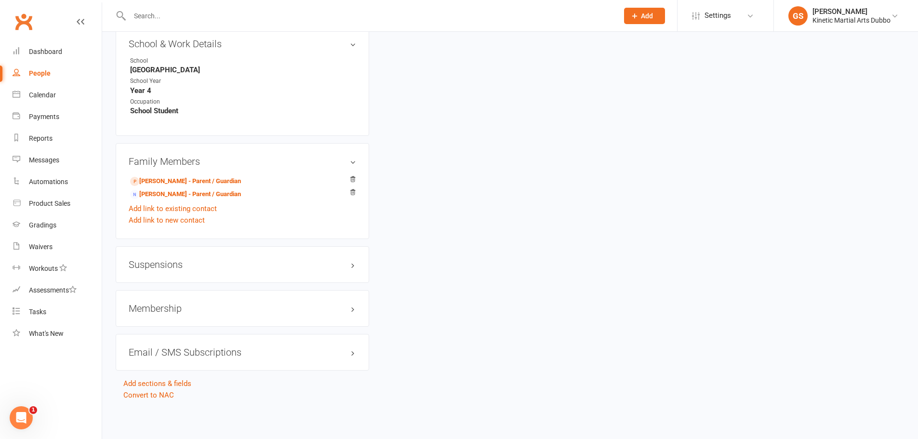
click at [160, 312] on h3 "Membership" at bounding box center [242, 308] width 227 height 11
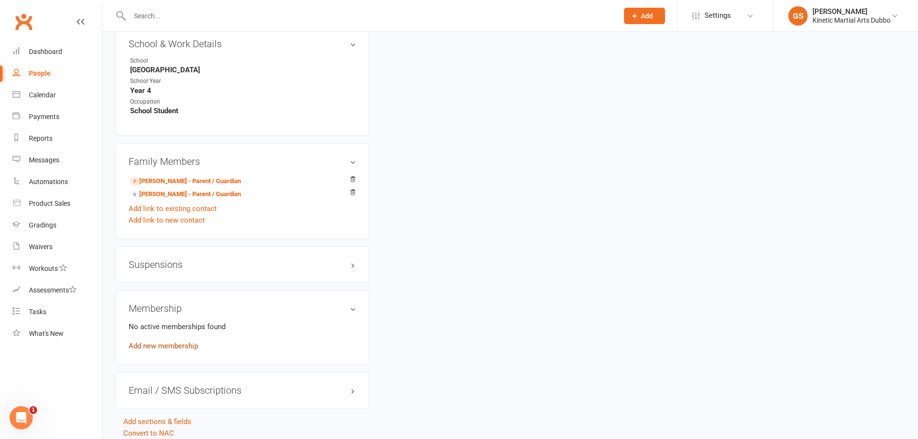
click at [161, 349] on link "Add new membership" at bounding box center [163, 346] width 69 height 9
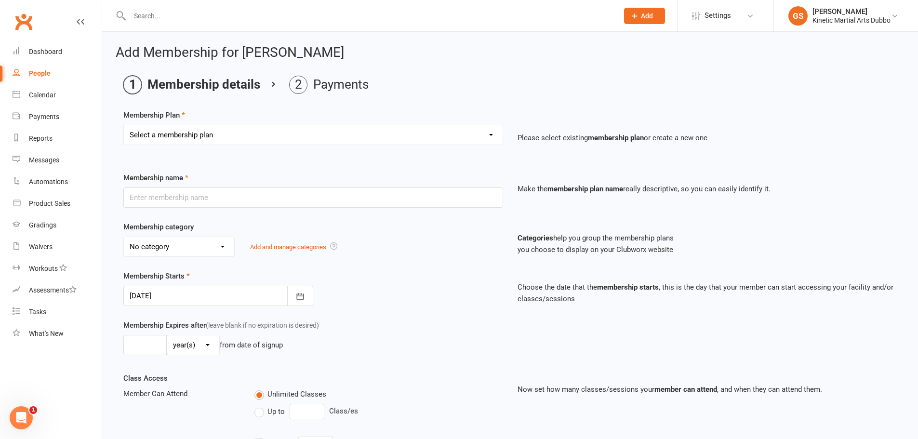
click at [493, 137] on select "Select a membership plan Create new Membership Plan Training Fees - $68 Fortnig…" at bounding box center [313, 134] width 379 height 19
select select "1"
click at [124, 125] on select "Select a membership plan Create new Membership Plan Training Fees - $68 Fortnig…" at bounding box center [313, 134] width 379 height 19
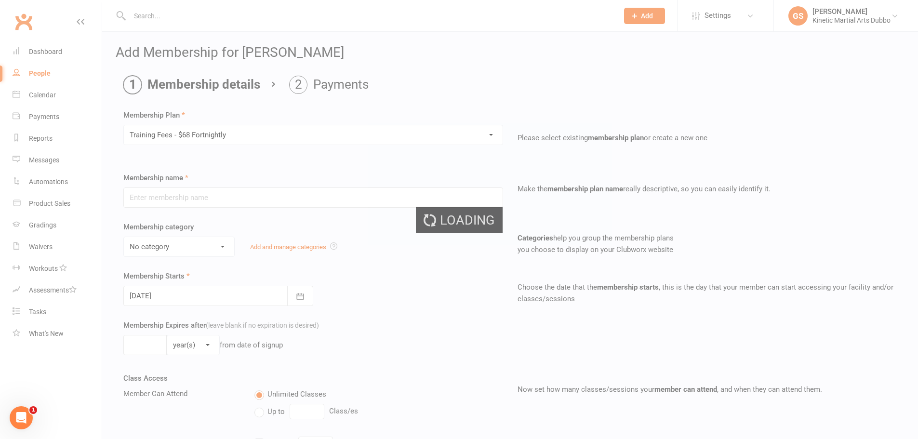
type input "Training Fees - $68 Fortnightly"
select select "5"
type input "0"
type input "8"
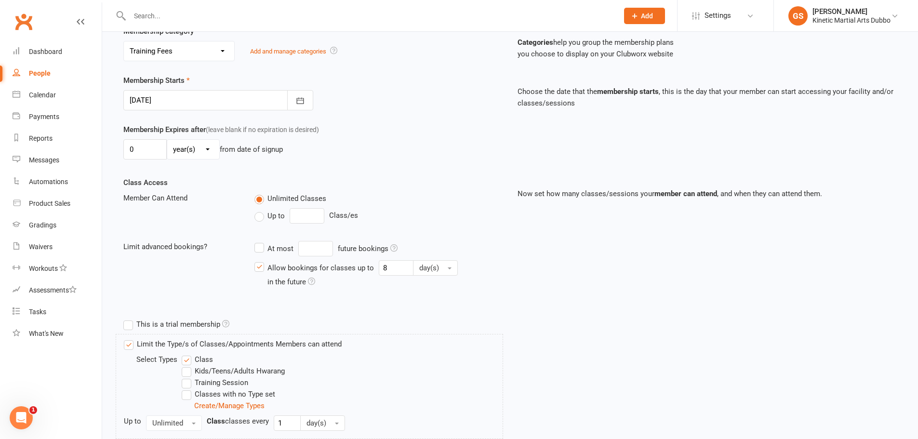
scroll to position [241, 0]
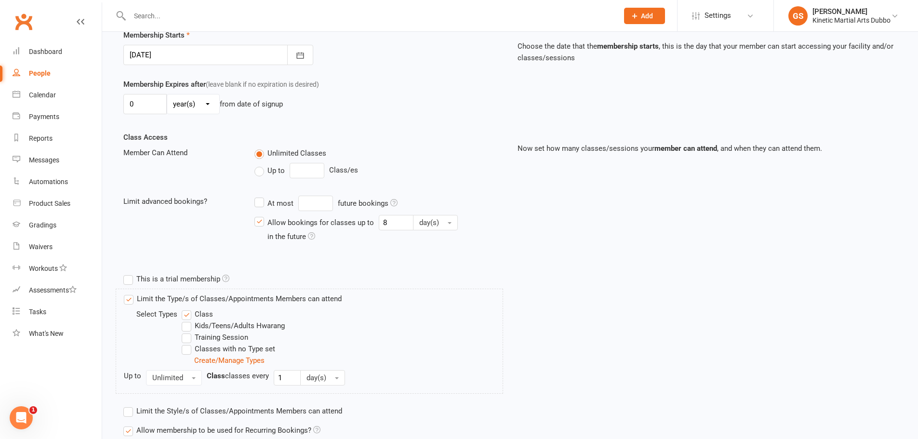
click at [130, 295] on label "Limit the Type/s of Classes/Appointments Members can attend" at bounding box center [233, 299] width 218 height 12
click at [130, 293] on input "Limit the Type/s of Classes/Appointments Members can attend" at bounding box center [127, 293] width 6 height 0
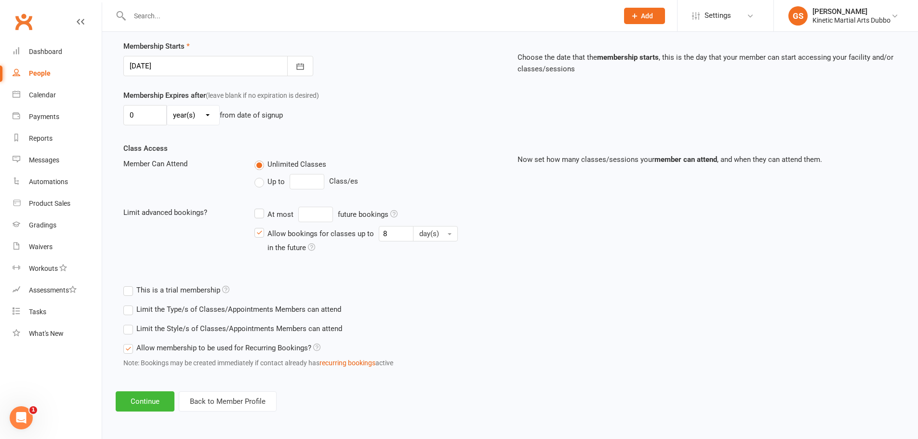
scroll to position [230, 0]
click at [150, 402] on button "Continue" at bounding box center [145, 401] width 59 height 20
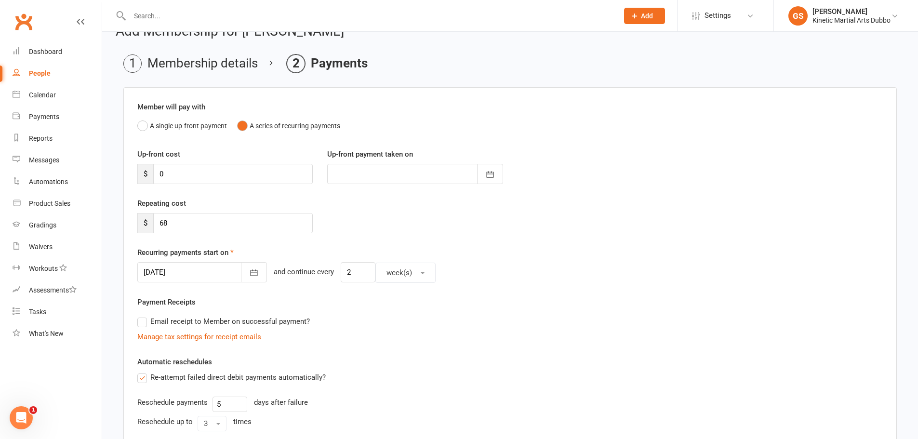
scroll to position [96, 0]
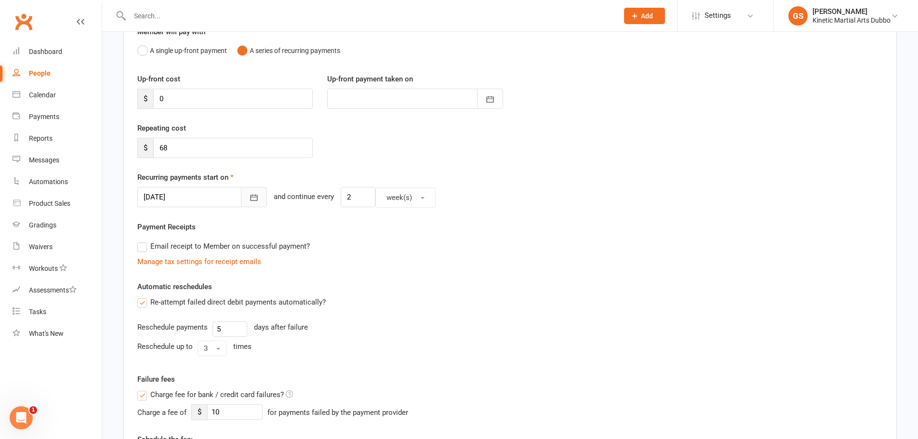
click at [249, 198] on icon "button" at bounding box center [254, 198] width 10 height 10
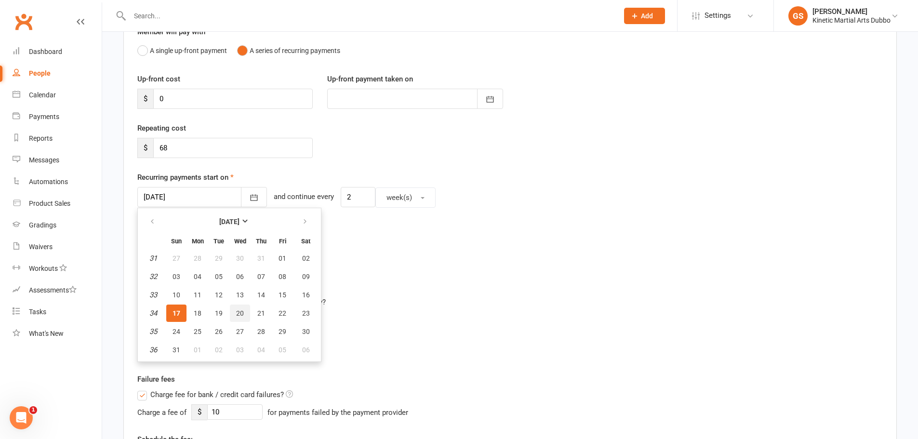
click at [239, 311] on span "20" at bounding box center [240, 313] width 8 height 8
type input "[DATE]"
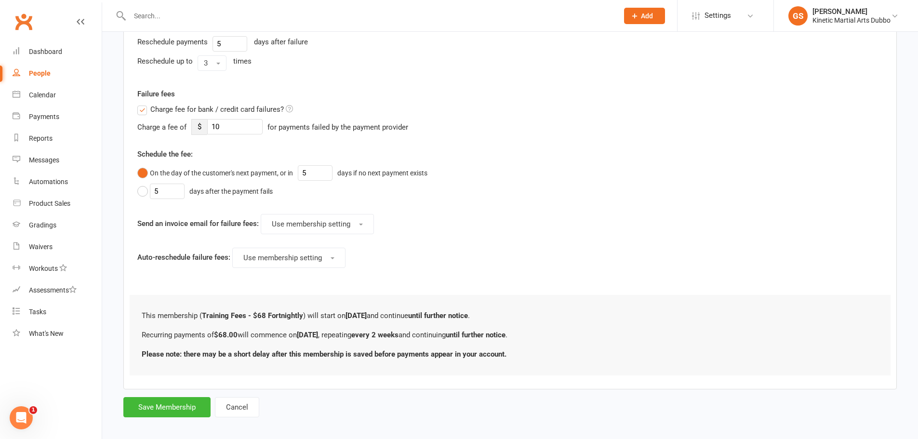
scroll to position [386, 0]
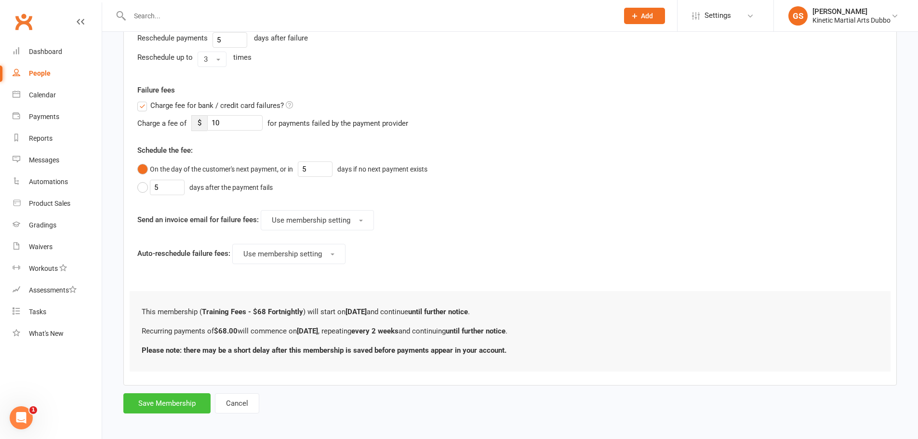
click at [183, 404] on button "Save Membership" at bounding box center [166, 403] width 87 height 20
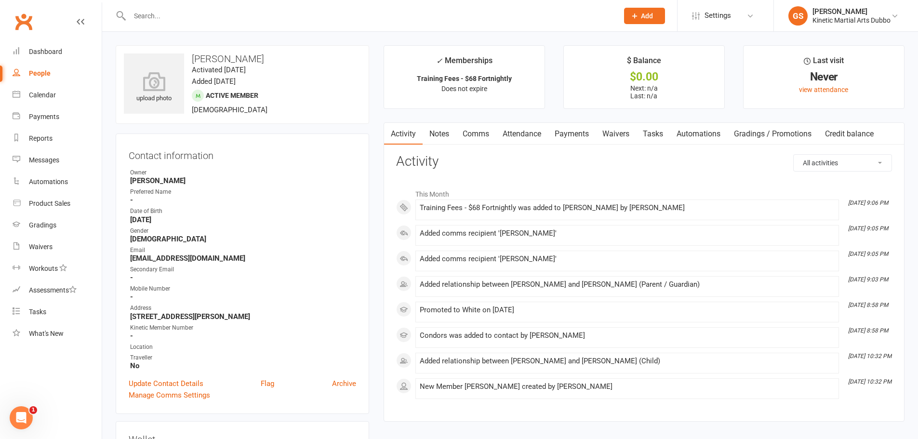
click at [203, 15] on input "text" at bounding box center [369, 15] width 485 height 13
type input "sym"
click at [377, 169] on main "✓ Memberships Training Fees - $68 Fortnightly Does not expire $ Balance $0.00 N…" at bounding box center [643, 238] width 535 height 386
click at [160, 20] on input "text" at bounding box center [369, 15] width 485 height 13
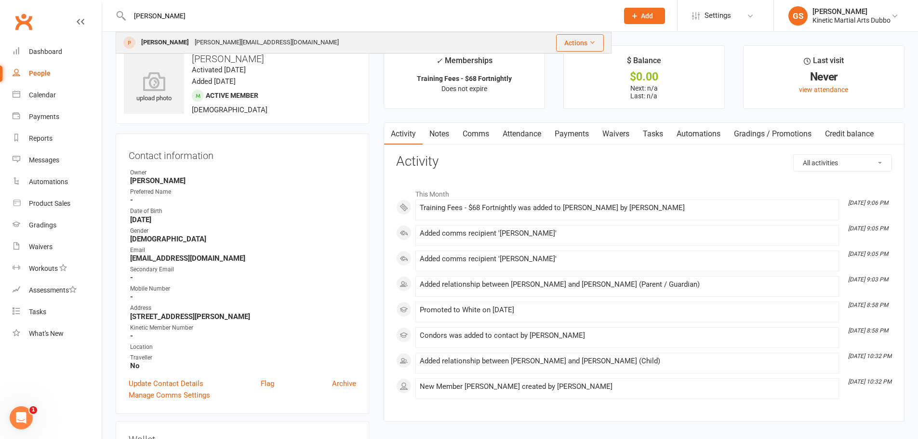
type input "[PERSON_NAME]"
click at [192, 44] on div "[PERSON_NAME][EMAIL_ADDRESS][DOMAIN_NAME]" at bounding box center [267, 43] width 150 height 14
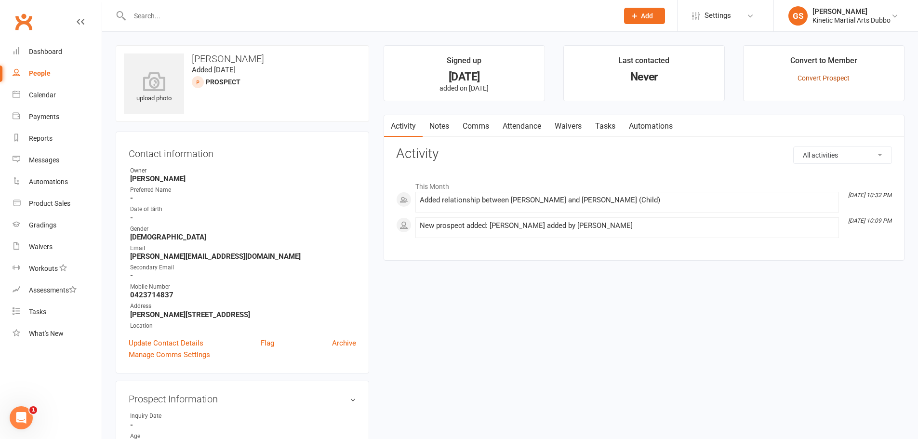
click at [837, 79] on link "Convert Prospect" at bounding box center [824, 78] width 52 height 8
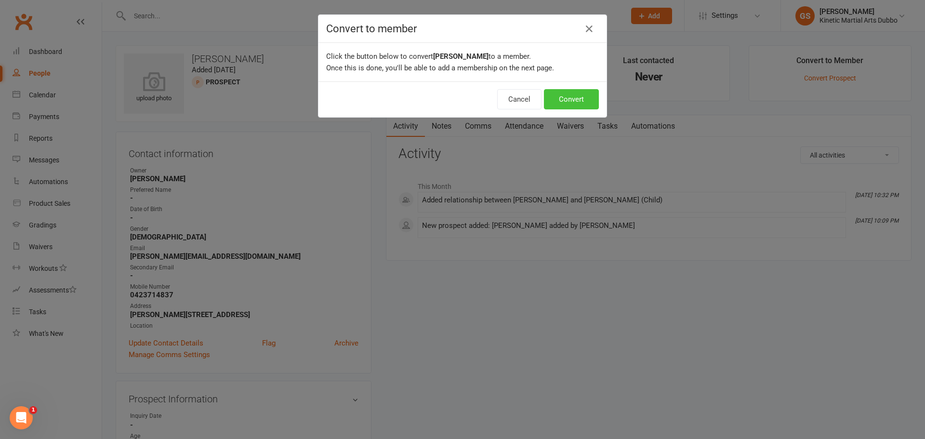
click at [560, 99] on button "Convert" at bounding box center [571, 99] width 55 height 20
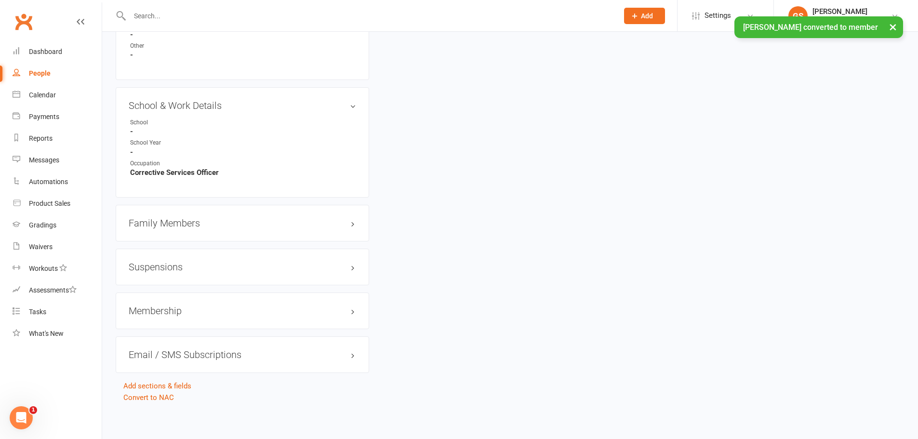
scroll to position [951, 0]
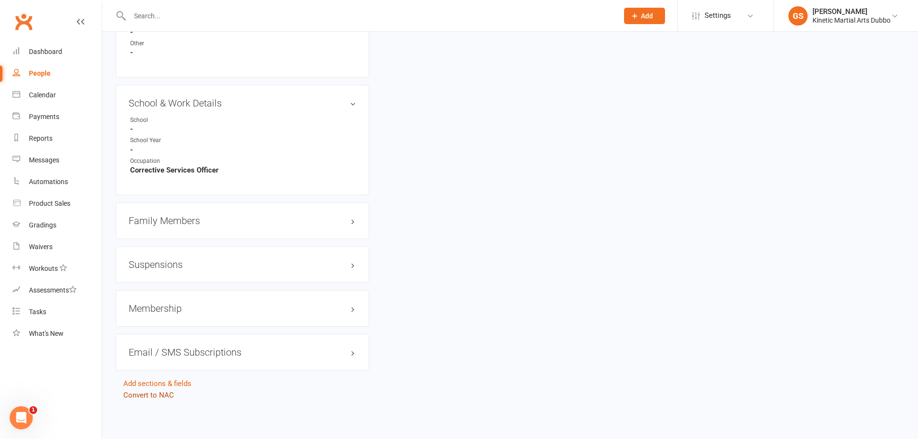
click at [140, 399] on link "Convert to NAC" at bounding box center [148, 395] width 51 height 9
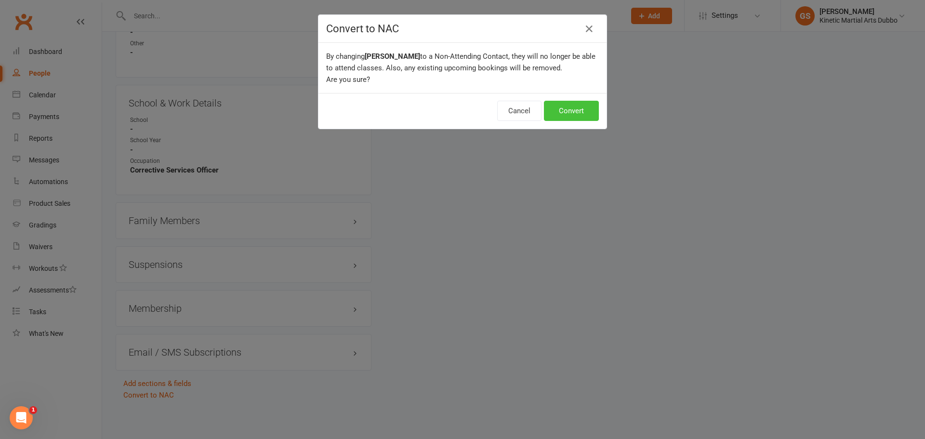
click at [577, 118] on button "Convert" at bounding box center [571, 111] width 55 height 20
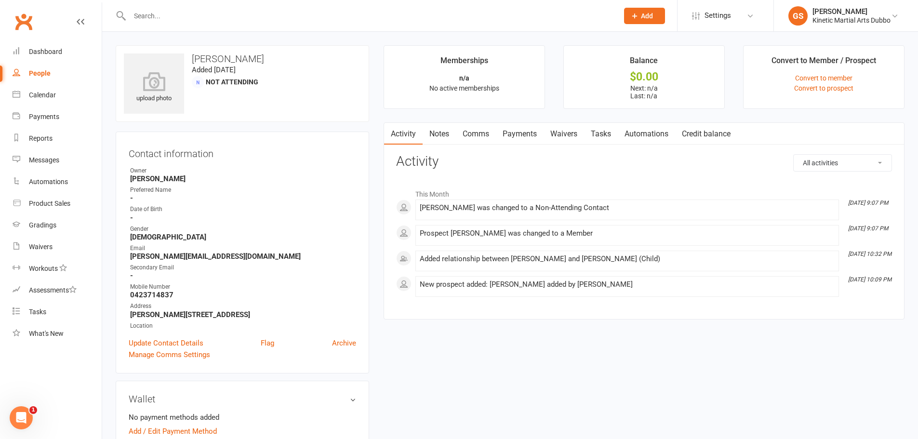
click at [151, 9] on input "text" at bounding box center [369, 15] width 485 height 13
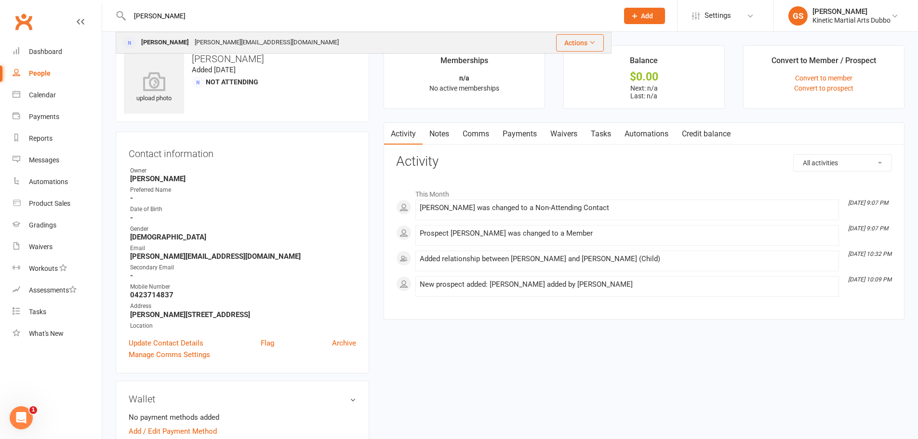
type input "[PERSON_NAME]"
click at [222, 41] on div "[PERSON_NAME][EMAIL_ADDRESS][DOMAIN_NAME]" at bounding box center [267, 43] width 150 height 14
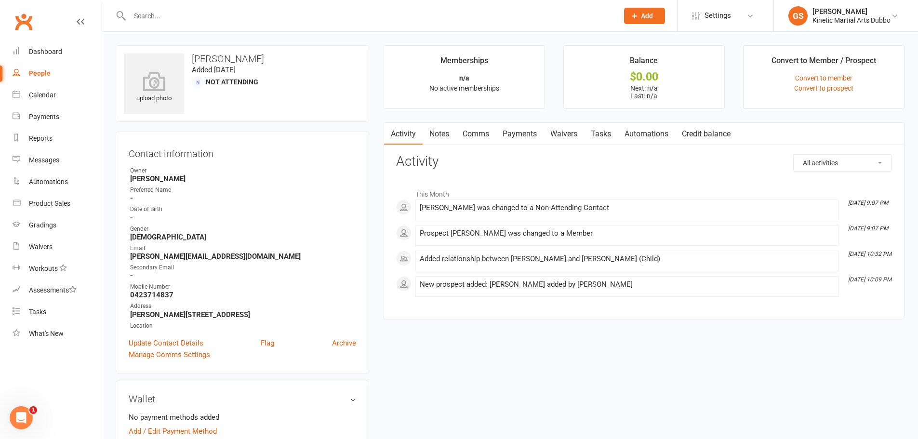
click at [226, 29] on div at bounding box center [364, 15] width 496 height 31
click at [239, 13] on input "text" at bounding box center [369, 15] width 485 height 13
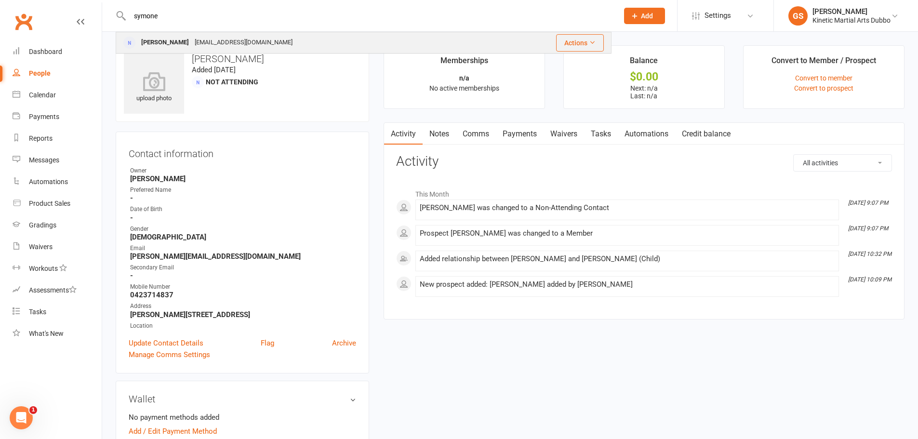
type input "symone"
click at [169, 40] on div "[PERSON_NAME]" at bounding box center [164, 43] width 53 height 14
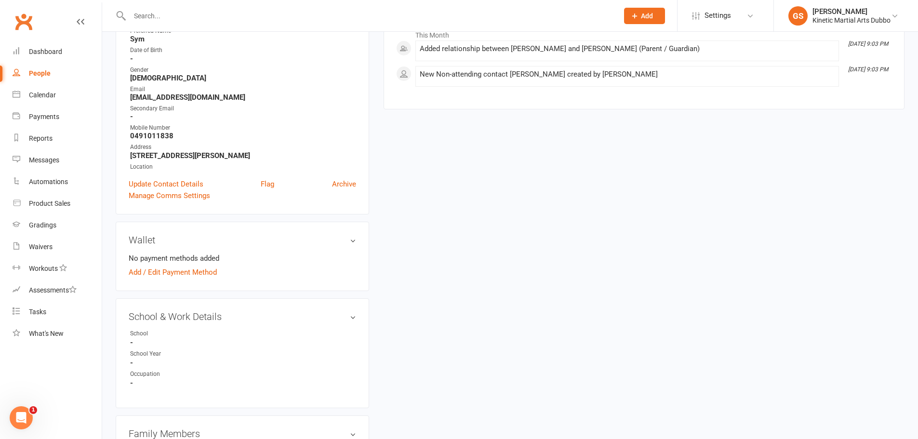
scroll to position [159, 0]
click at [205, 270] on link "Add / Edit Payment Method" at bounding box center [173, 273] width 88 height 12
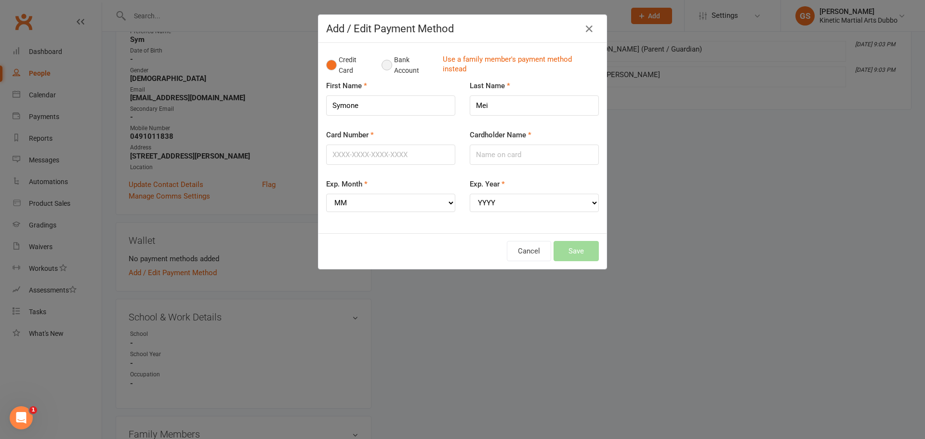
click at [385, 64] on button "Bank Account" at bounding box center [408, 65] width 53 height 29
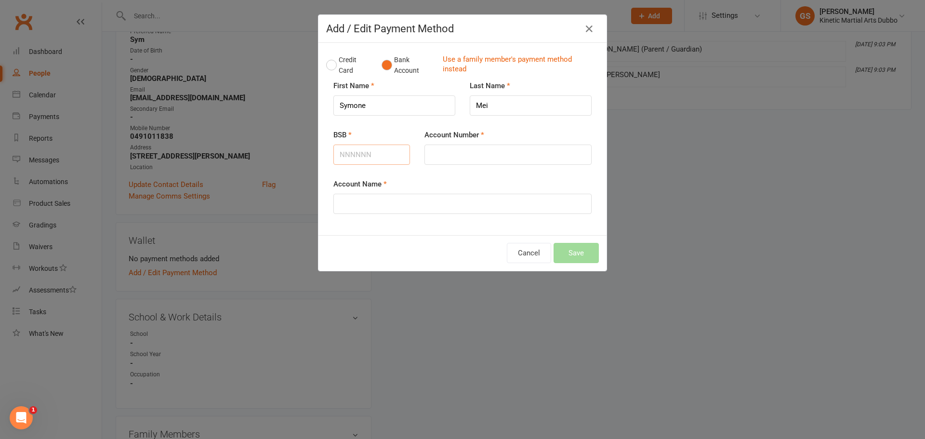
click at [367, 156] on input "BSB" at bounding box center [372, 155] width 77 height 20
type input "3"
type input "932000"
click at [454, 158] on input "Account Number" at bounding box center [508, 155] width 167 height 20
type input "752957"
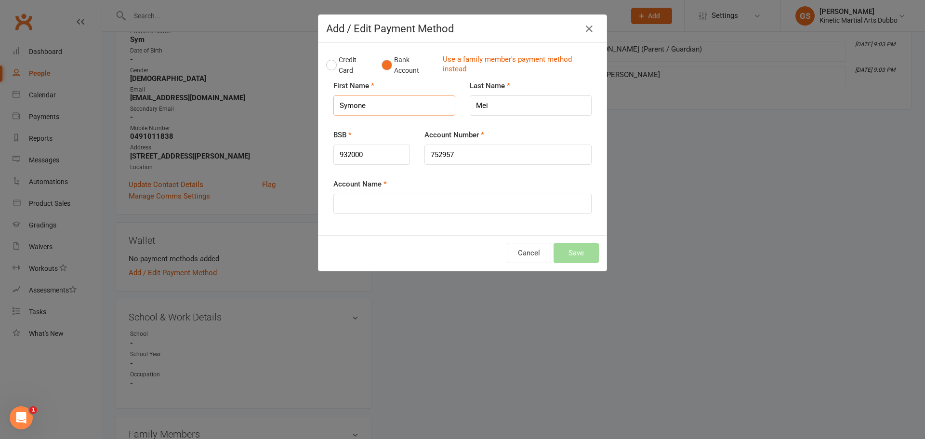
click at [375, 106] on input "Symone" at bounding box center [395, 105] width 122 height 20
drag, startPoint x: 413, startPoint y: 107, endPoint x: 364, endPoint y: 110, distance: 48.7
click at [364, 110] on input "[PERSON_NAME] and [PERSON_NAME]" at bounding box center [395, 105] width 122 height 20
type input "Symone"
click at [371, 209] on input "Account Name" at bounding box center [463, 204] width 258 height 20
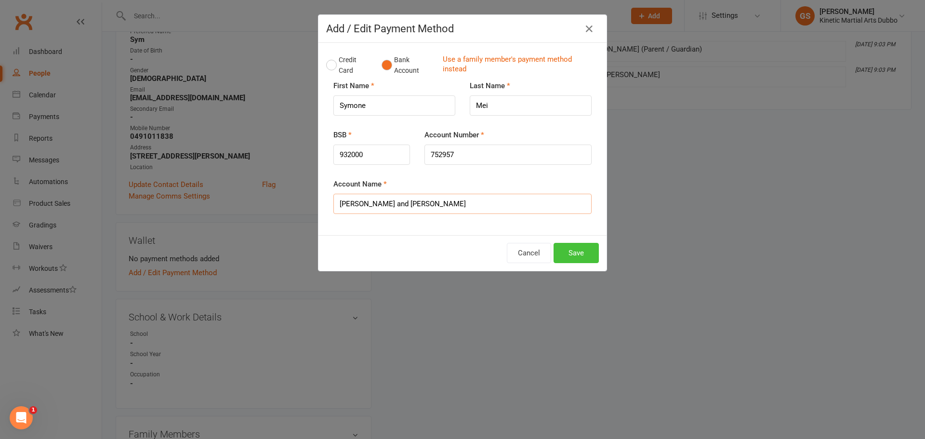
type input "[PERSON_NAME] and [PERSON_NAME]"
click at [570, 253] on button "Save" at bounding box center [576, 253] width 45 height 20
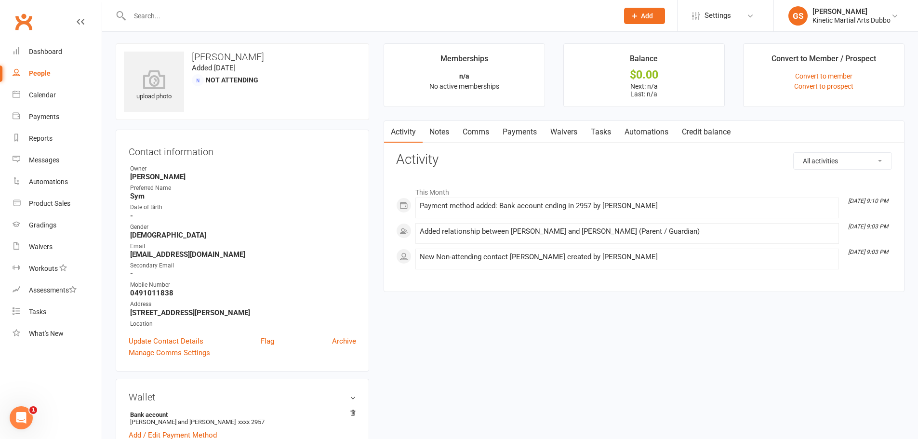
scroll to position [0, 0]
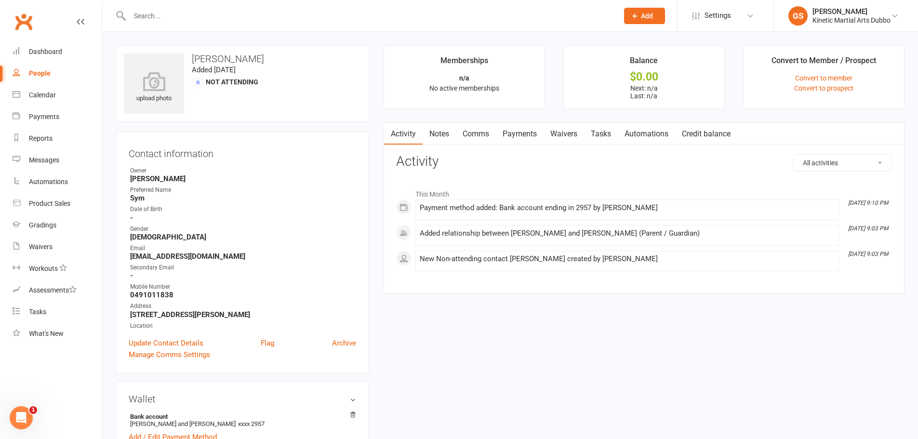
click at [246, 16] on input "text" at bounding box center [369, 15] width 485 height 13
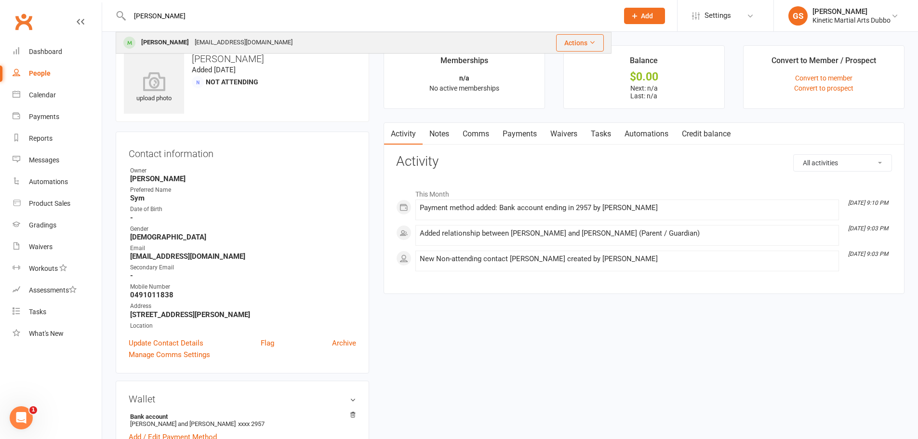
type input "[PERSON_NAME]"
click at [237, 41] on div "[EMAIL_ADDRESS][DOMAIN_NAME]" at bounding box center [244, 43] width 104 height 14
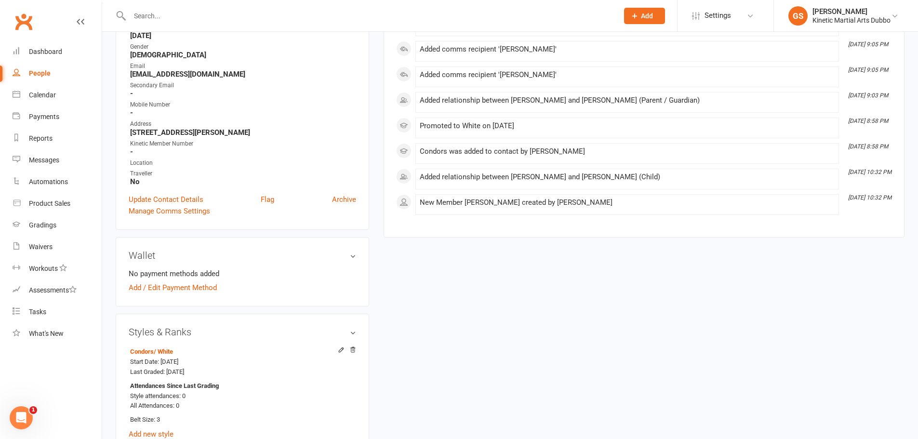
scroll to position [193, 0]
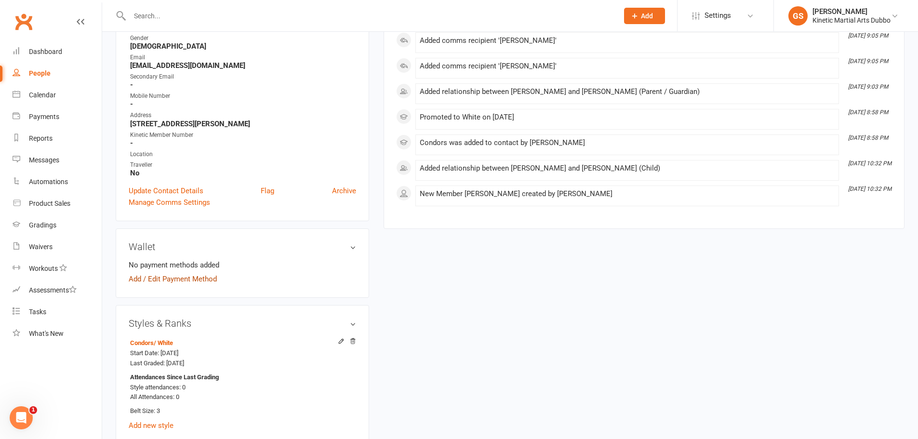
click at [201, 279] on link "Add / Edit Payment Method" at bounding box center [173, 279] width 88 height 12
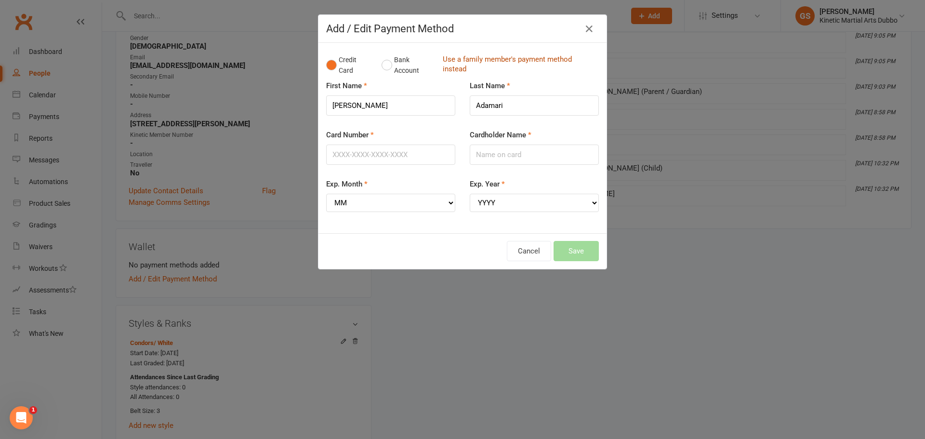
click at [450, 61] on link "Use a family member's payment method instead" at bounding box center [518, 65] width 151 height 22
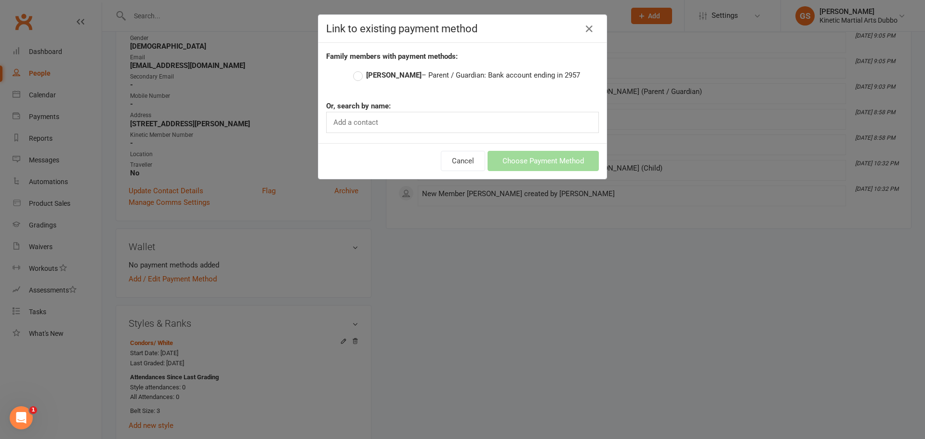
click at [356, 77] on label "[PERSON_NAME] – Parent / Guardian: Bank account ending in 2957" at bounding box center [466, 75] width 227 height 12
click at [356, 69] on input "[PERSON_NAME] – Parent / Guardian: Bank account ending in 2957" at bounding box center [356, 69] width 6 height 0
click at [550, 160] on button "Choose Payment Method" at bounding box center [543, 161] width 111 height 20
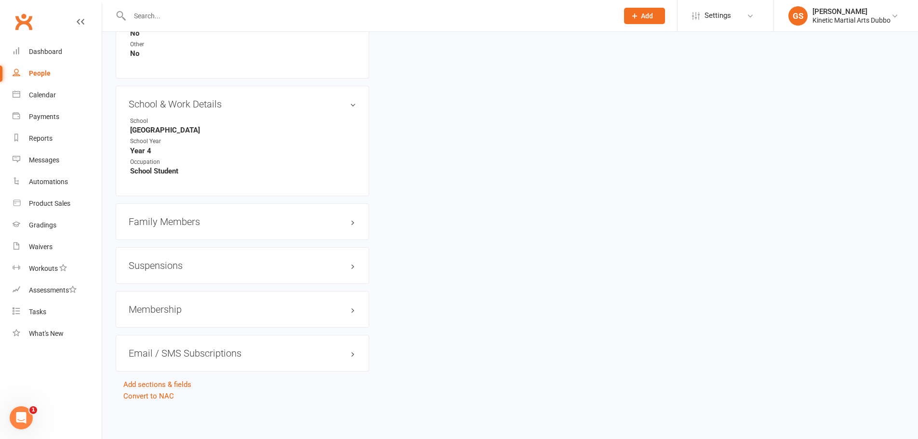
scroll to position [1041, 0]
click at [160, 308] on h3 "Membership" at bounding box center [242, 308] width 227 height 11
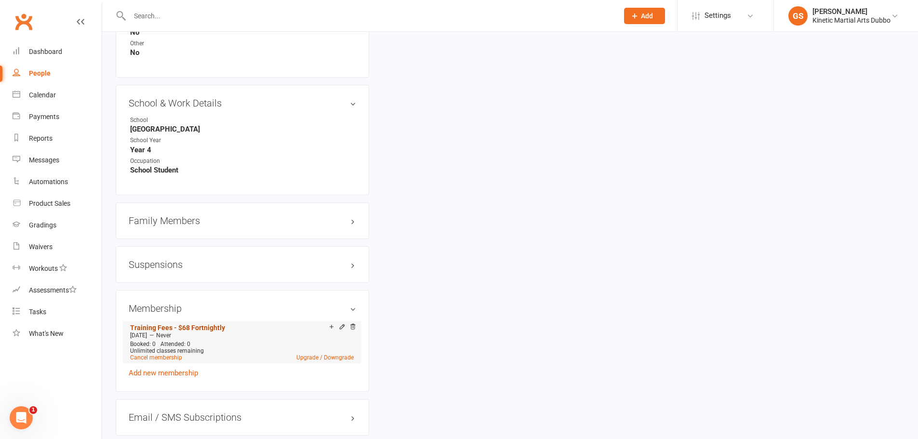
click at [215, 327] on link "Training Fees - $68 Fortnightly" at bounding box center [177, 328] width 95 height 8
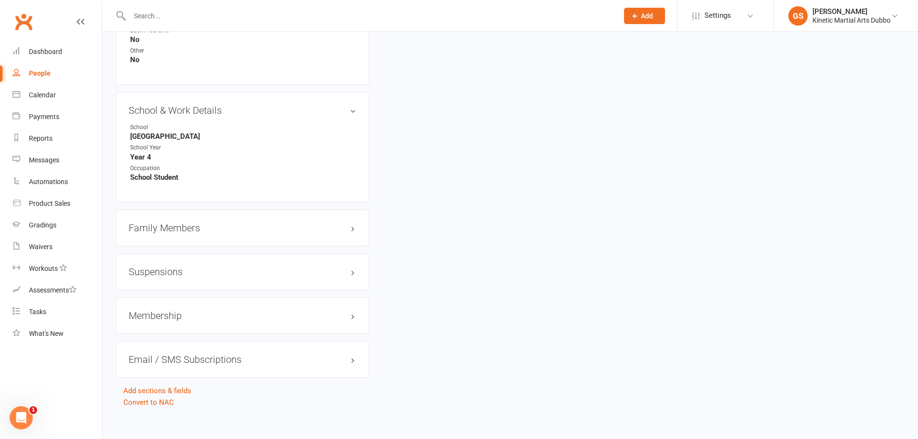
scroll to position [1041, 0]
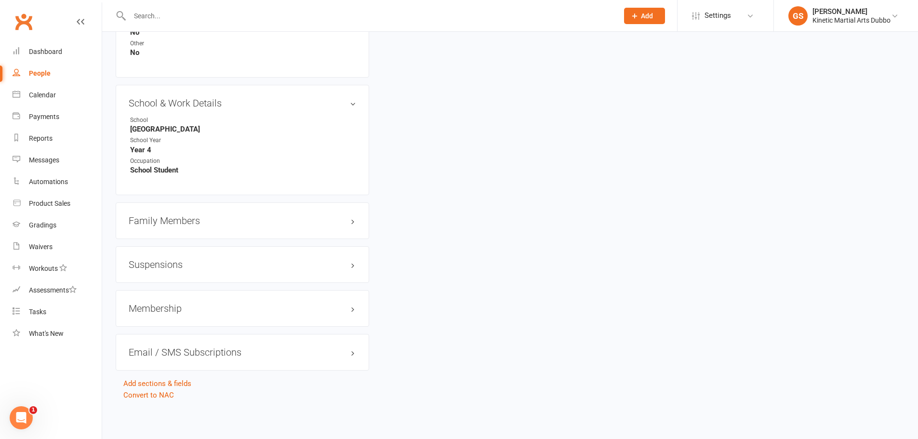
click at [170, 306] on h3 "Membership" at bounding box center [242, 308] width 227 height 11
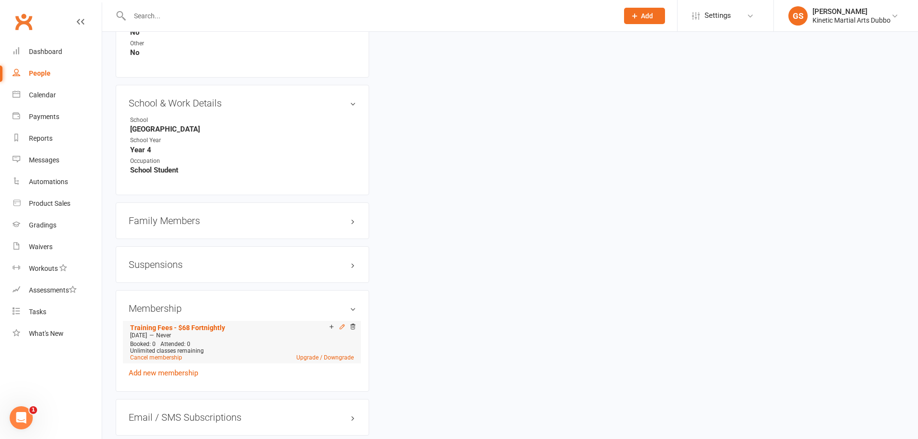
click at [341, 324] on icon at bounding box center [342, 326] width 7 height 7
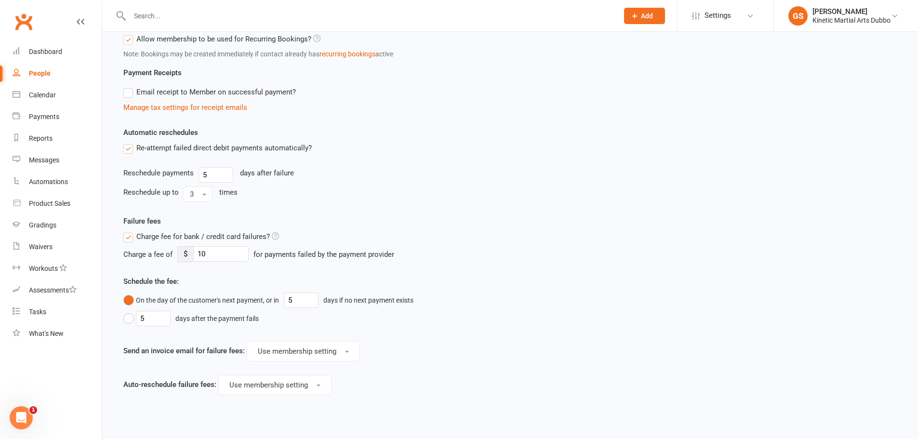
scroll to position [487, 0]
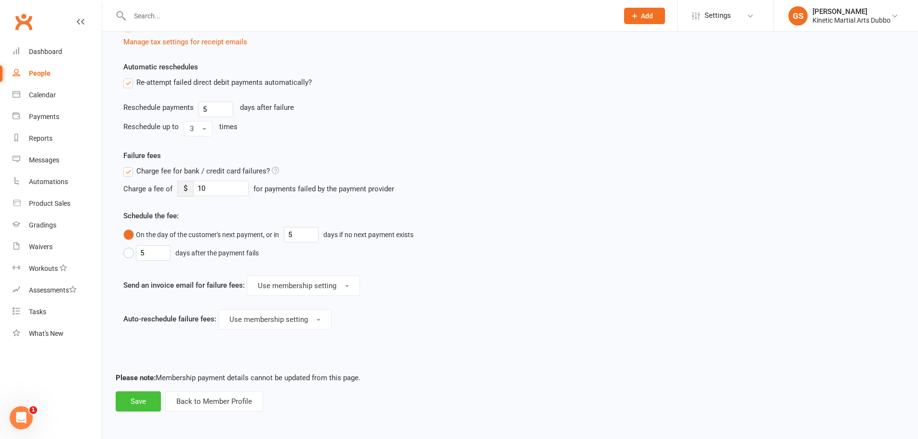
click at [129, 403] on button "Save" at bounding box center [138, 401] width 45 height 20
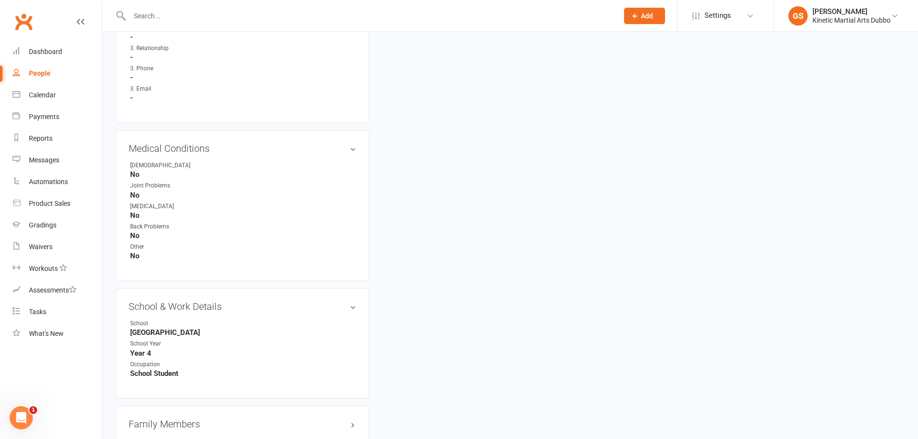
scroll to position [1041, 0]
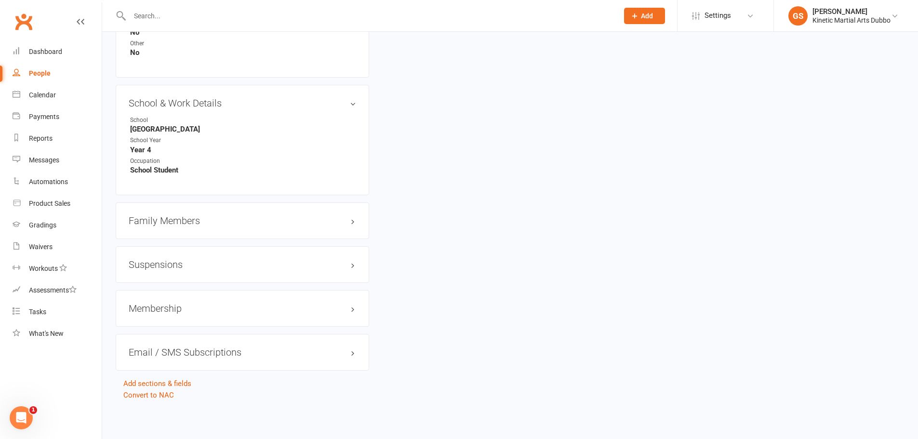
click at [180, 307] on h3 "Membership" at bounding box center [242, 308] width 227 height 11
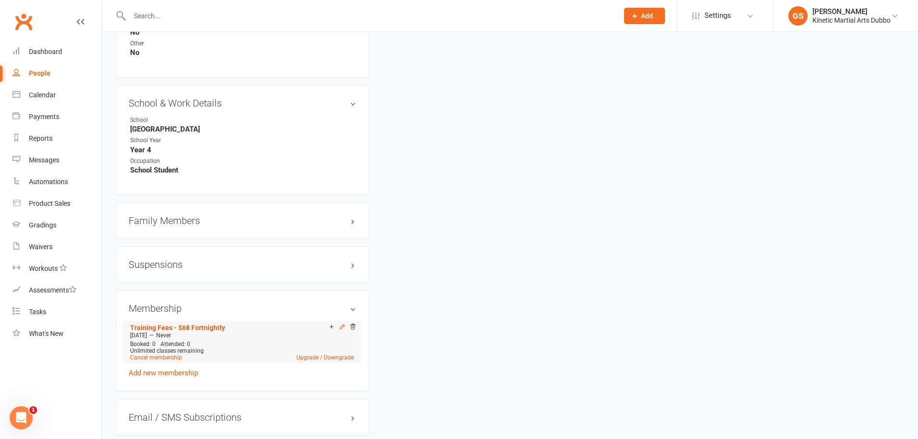
click at [339, 327] on icon at bounding box center [342, 326] width 7 height 7
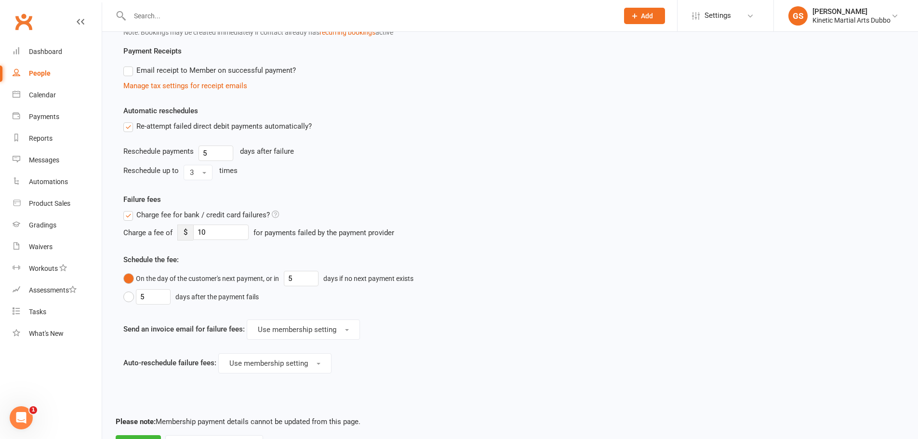
scroll to position [487, 0]
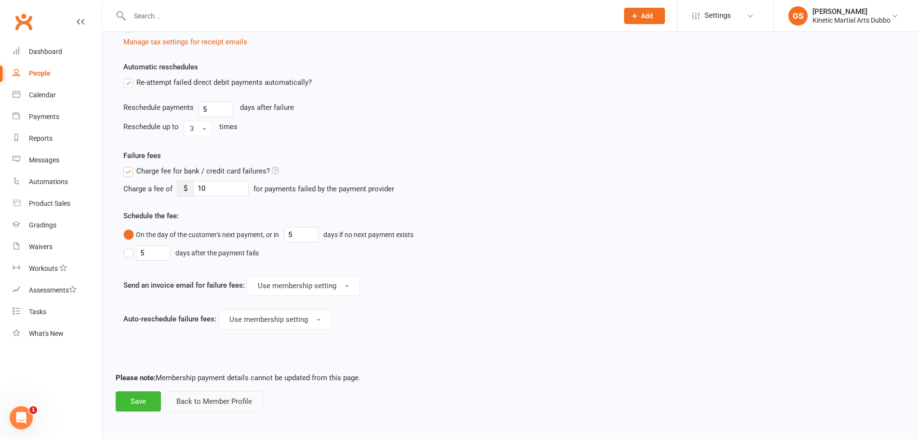
click at [215, 403] on button "Back to Member Profile" at bounding box center [214, 401] width 98 height 20
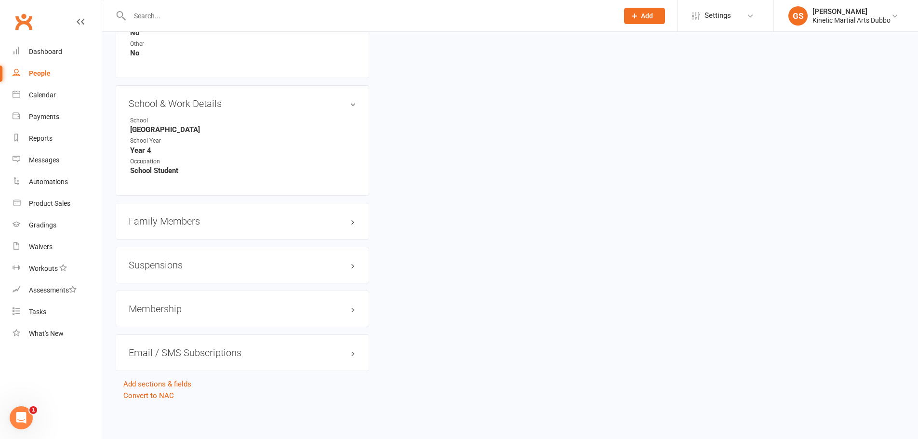
scroll to position [1041, 0]
click at [210, 310] on h3 "Membership" at bounding box center [242, 308] width 227 height 11
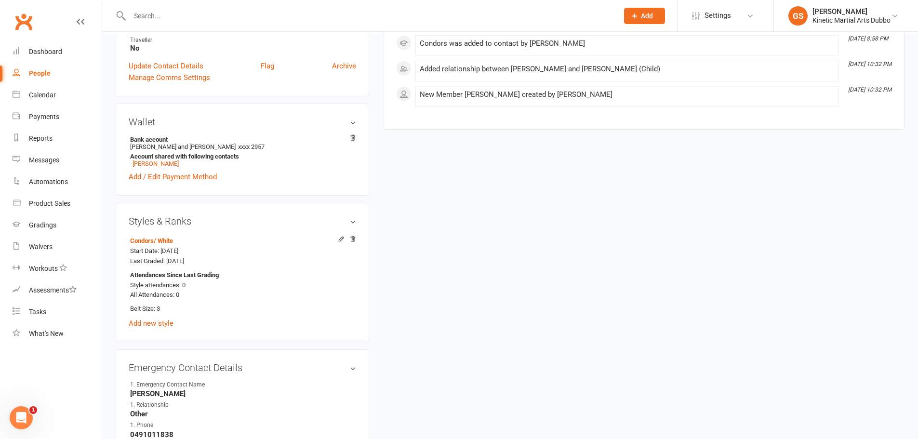
scroll to position [28, 0]
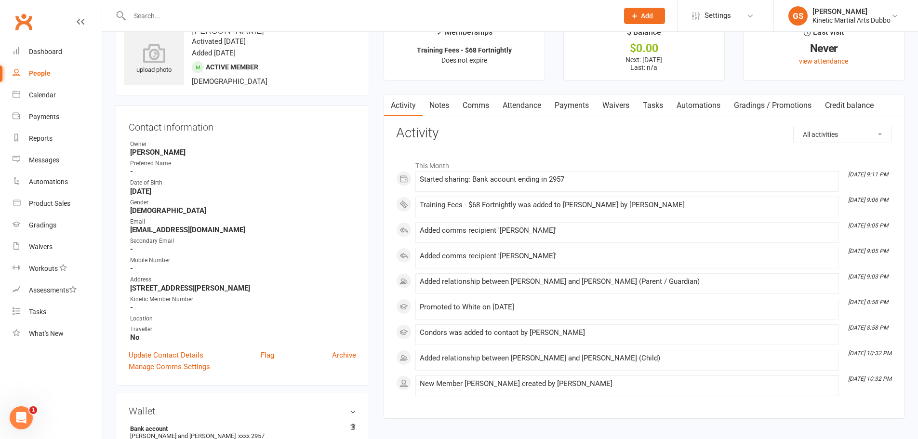
click at [160, 16] on input "text" at bounding box center [369, 15] width 485 height 13
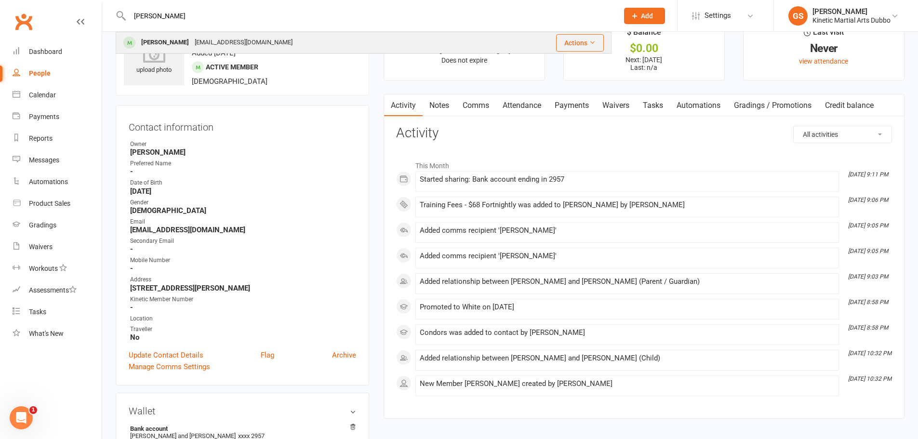
type input "[PERSON_NAME]"
click at [145, 42] on div "[PERSON_NAME]" at bounding box center [164, 43] width 53 height 14
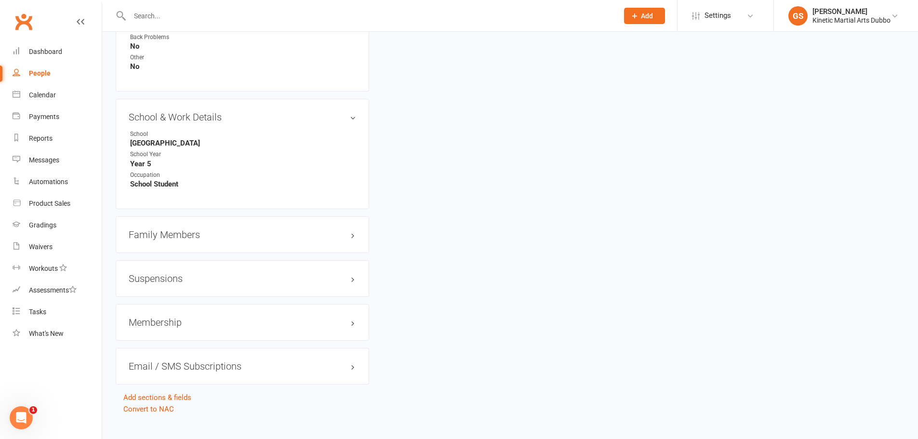
scroll to position [1041, 0]
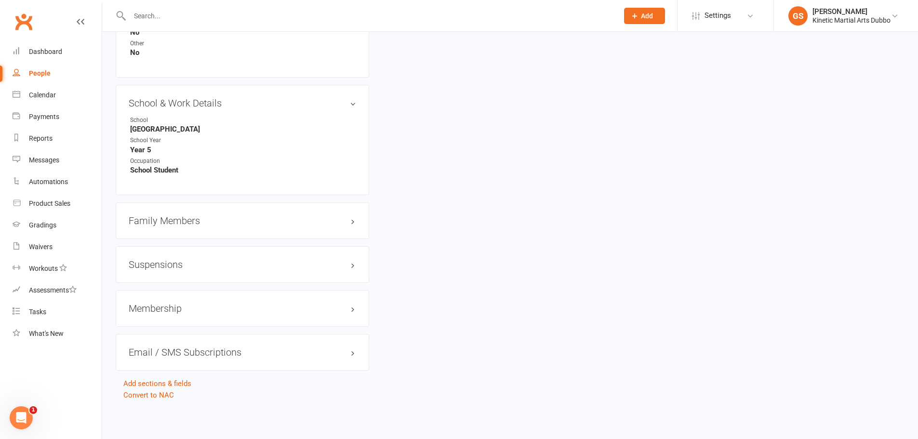
click at [167, 306] on h3 "Membership" at bounding box center [242, 308] width 227 height 11
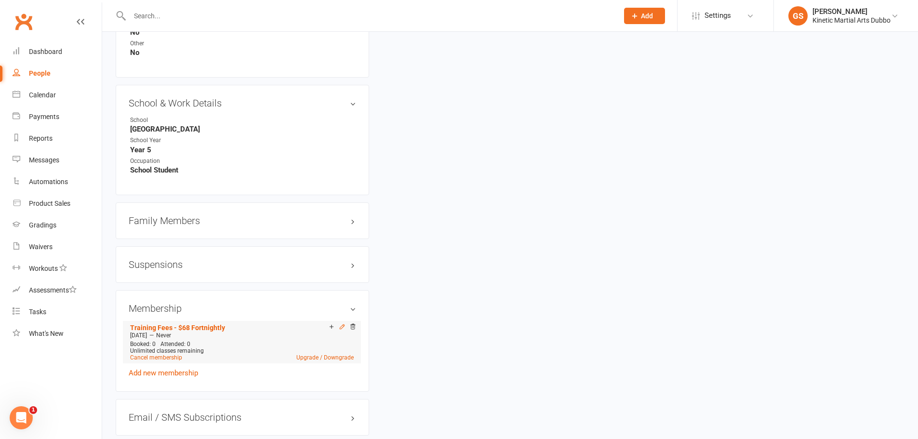
click at [345, 328] on icon at bounding box center [342, 326] width 7 height 7
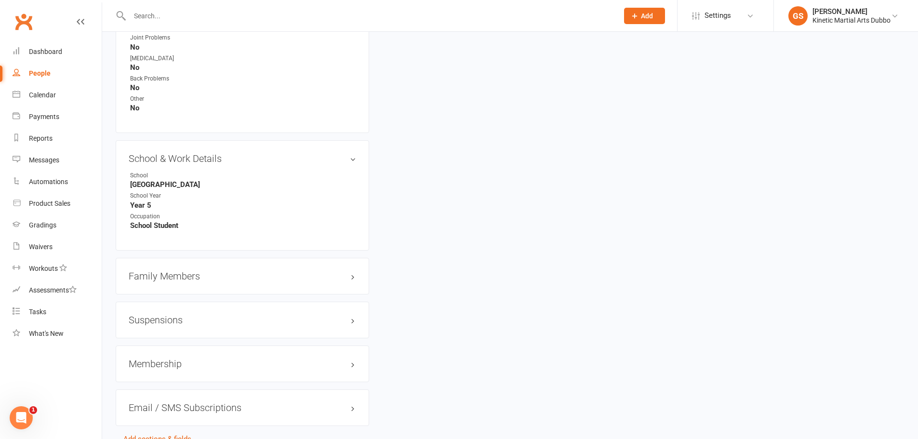
scroll to position [1012, 0]
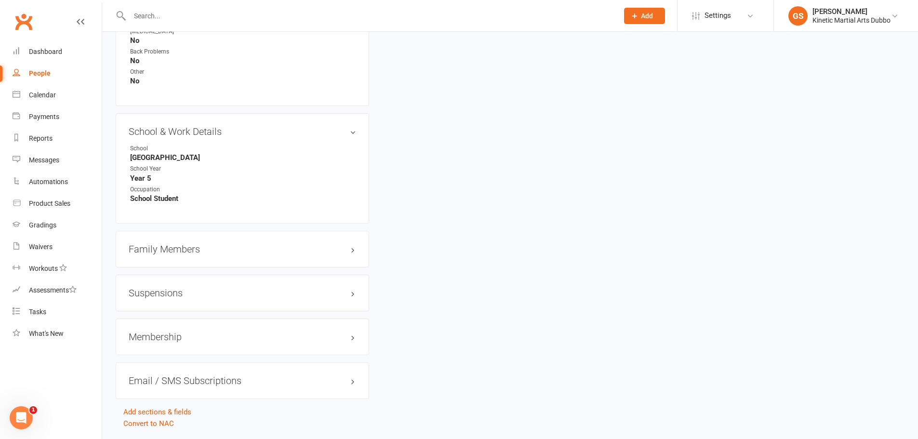
click at [164, 332] on h3 "Membership" at bounding box center [242, 337] width 227 height 11
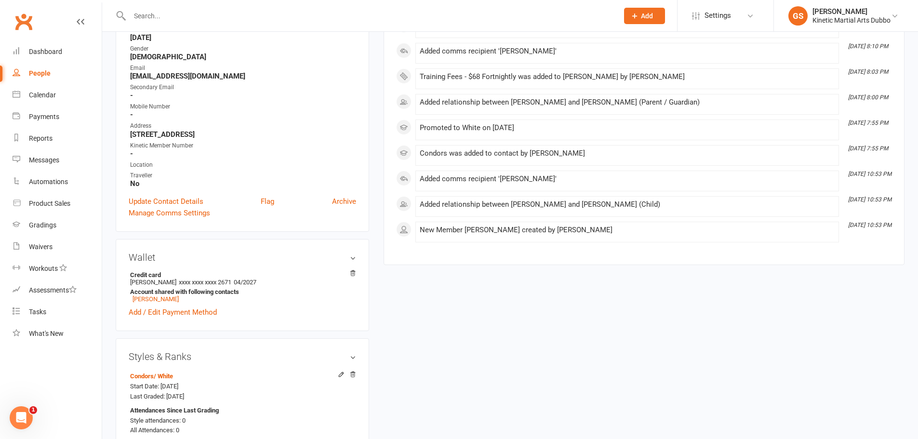
scroll to position [0, 0]
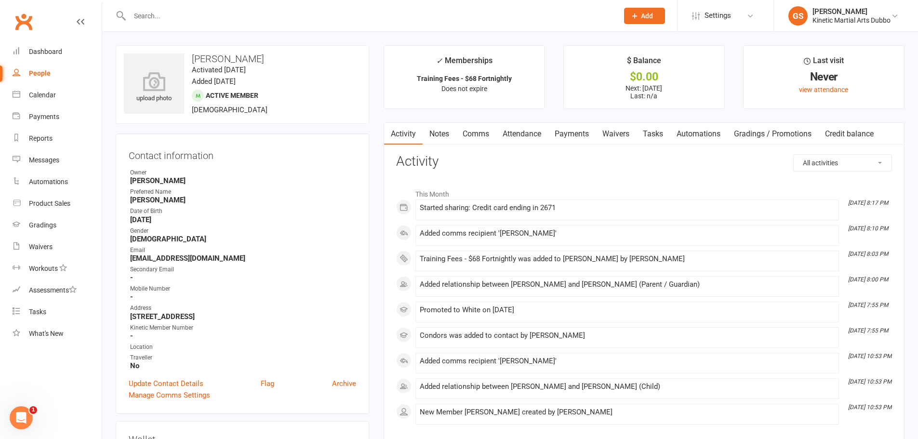
click at [171, 16] on input "text" at bounding box center [369, 15] width 485 height 13
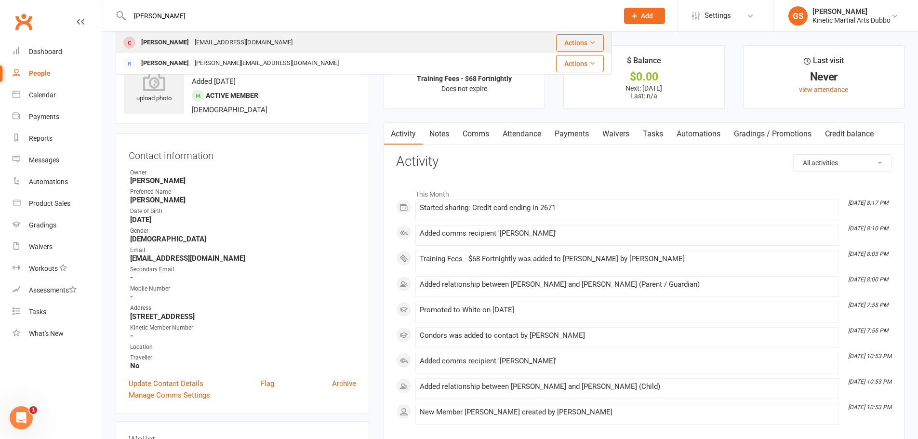
type input "[PERSON_NAME]"
click at [168, 38] on div "[PERSON_NAME]" at bounding box center [164, 43] width 53 height 14
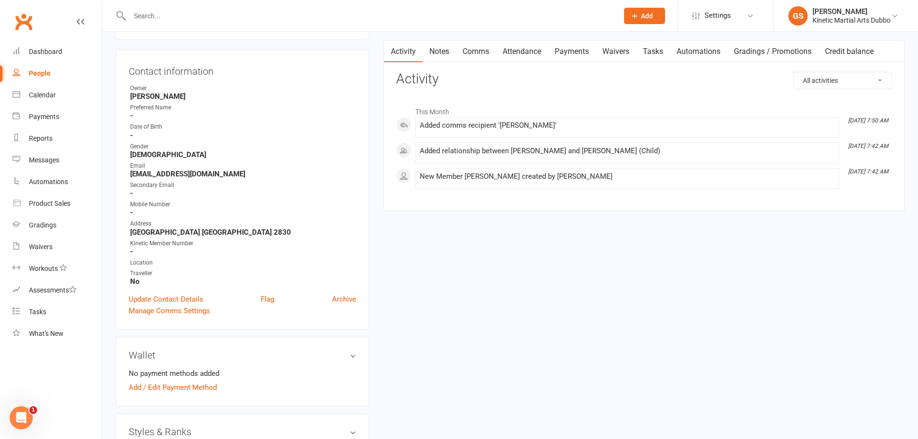
scroll to position [96, 0]
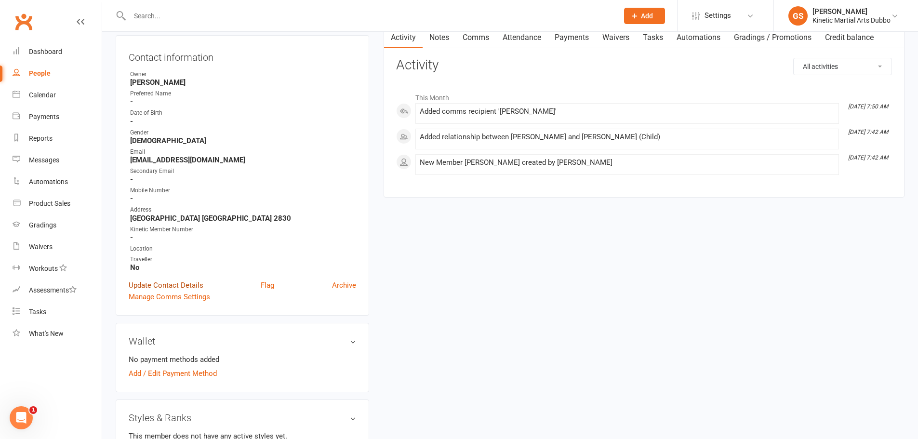
click at [182, 284] on link "Update Contact Details" at bounding box center [166, 286] width 75 height 12
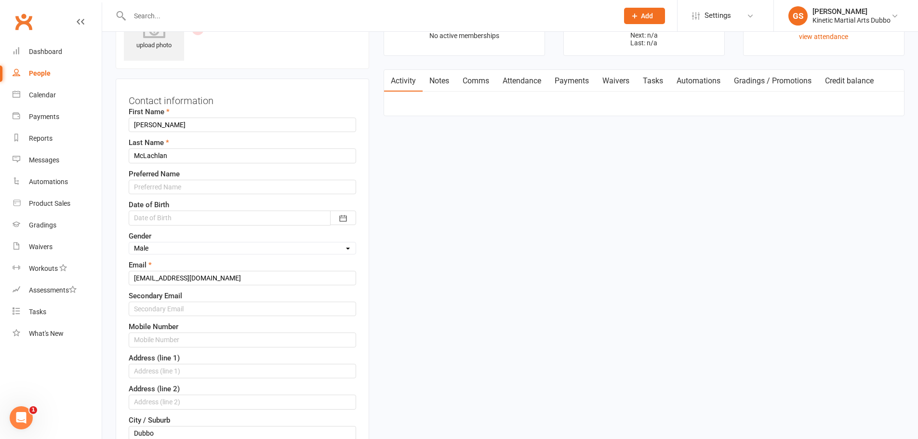
scroll to position [45, 0]
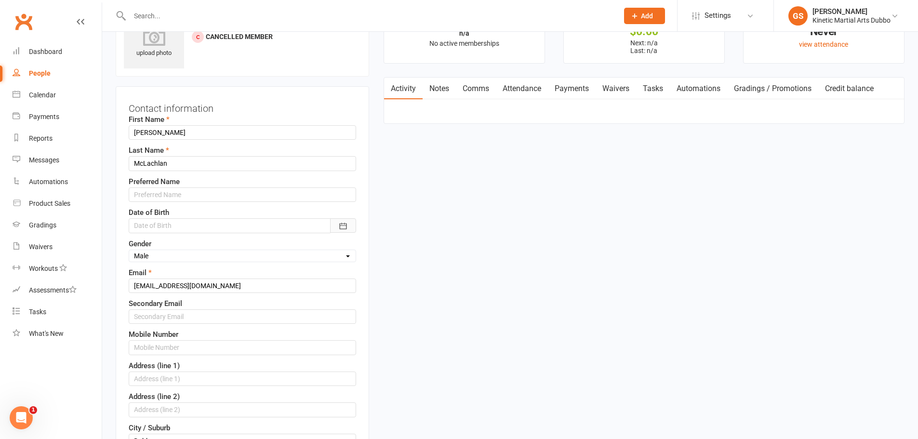
click at [340, 227] on icon "button" at bounding box center [343, 226] width 10 height 10
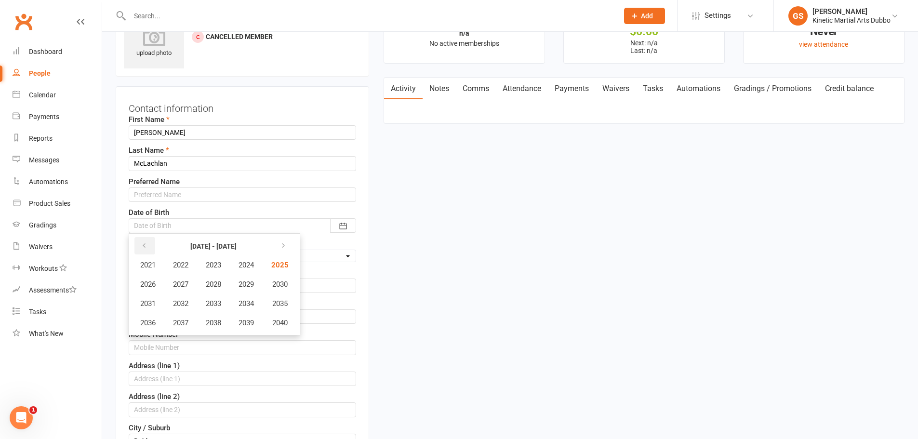
click at [140, 243] on button "button" at bounding box center [144, 245] width 21 height 17
click at [179, 322] on span "2017" at bounding box center [180, 323] width 15 height 9
click at [214, 283] on span "May" at bounding box center [209, 284] width 13 height 9
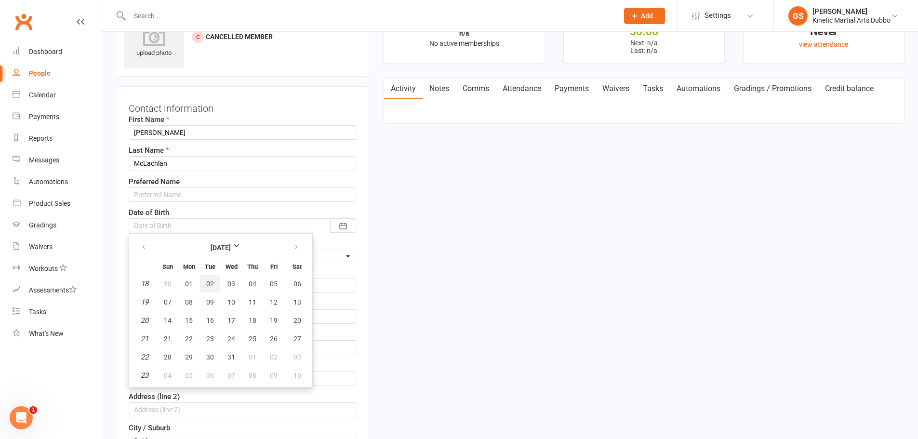
click at [214, 284] on button "02" at bounding box center [210, 283] width 20 height 17
type input "[DATE]"
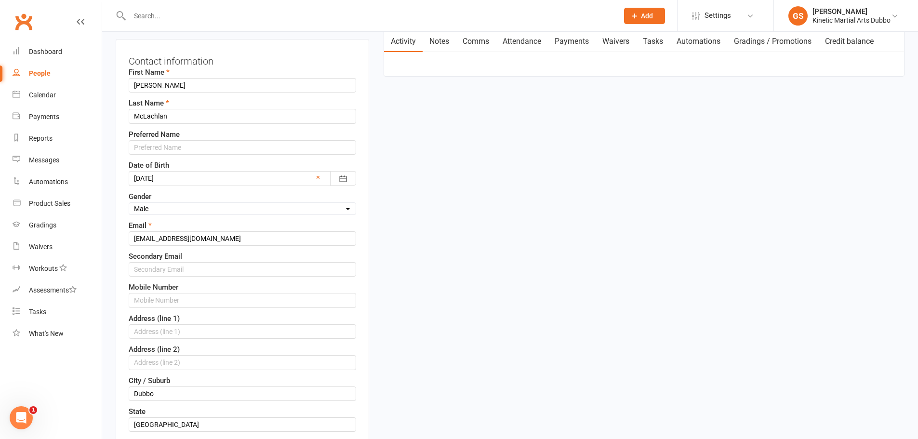
scroll to position [94, 0]
click at [217, 263] on input "text" at bounding box center [242, 268] width 227 height 14
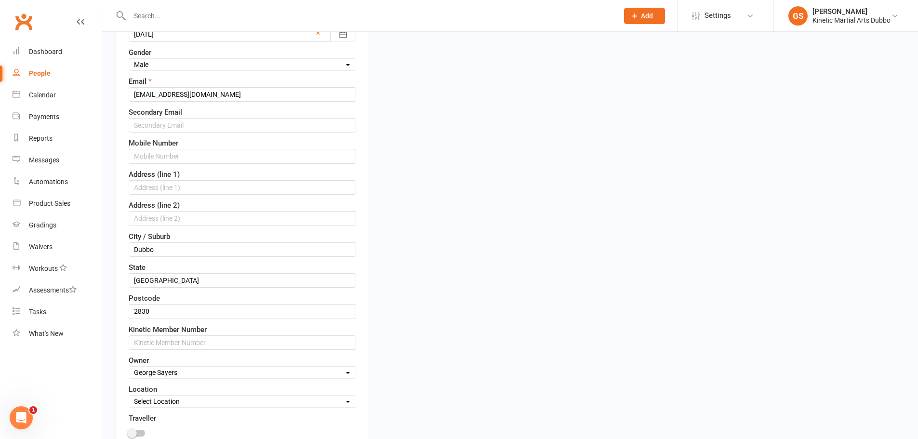
scroll to position [238, 0]
click at [214, 217] on input "text" at bounding box center [242, 217] width 227 height 14
click at [210, 179] on input "text" at bounding box center [242, 186] width 227 height 14
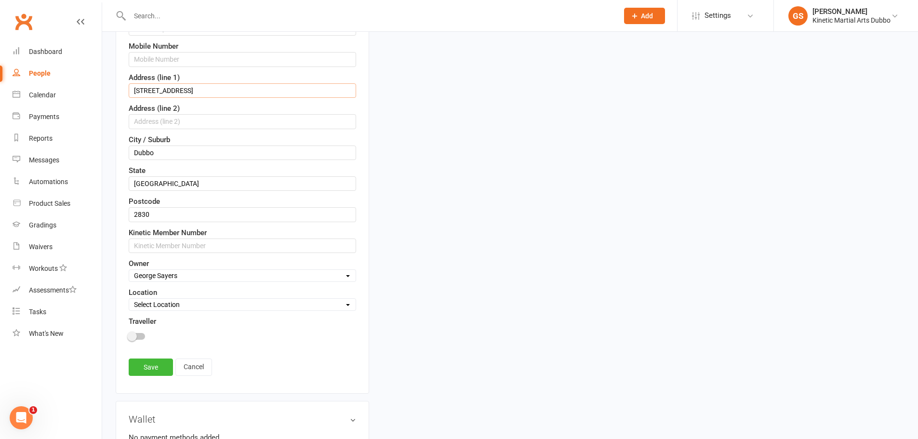
scroll to position [334, 0]
type input "[STREET_ADDRESS]"
click at [158, 365] on link "Save" at bounding box center [151, 366] width 44 height 17
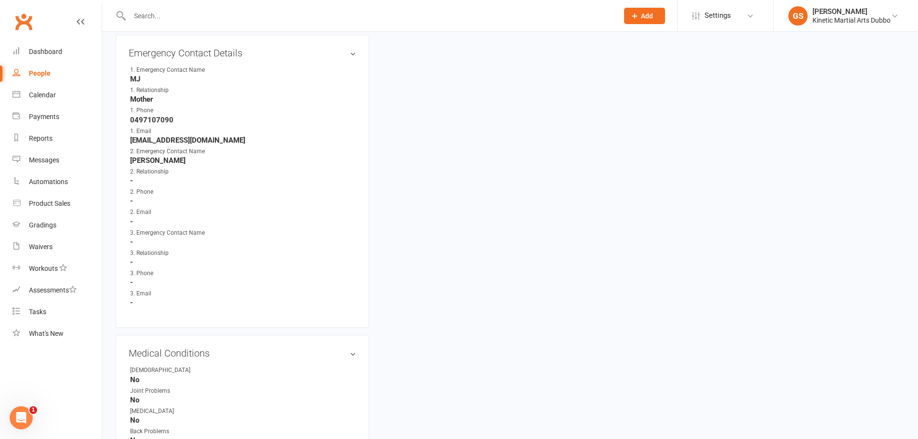
scroll to position [527, 0]
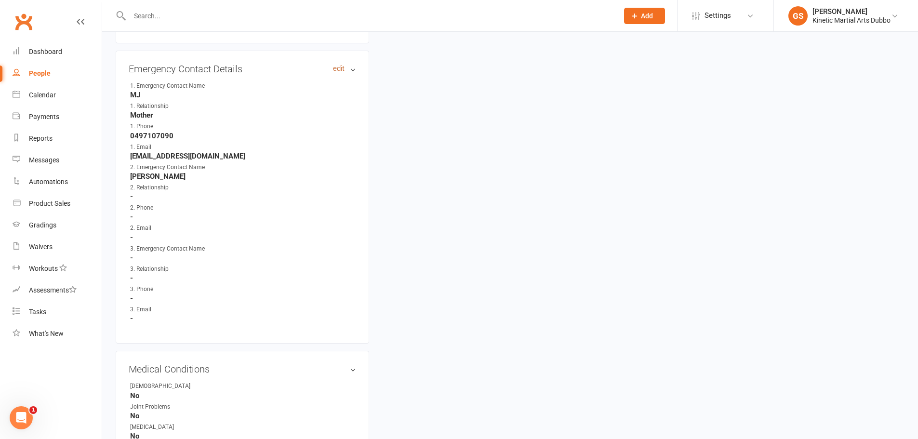
click at [342, 69] on link "edit" at bounding box center [339, 69] width 12 height 8
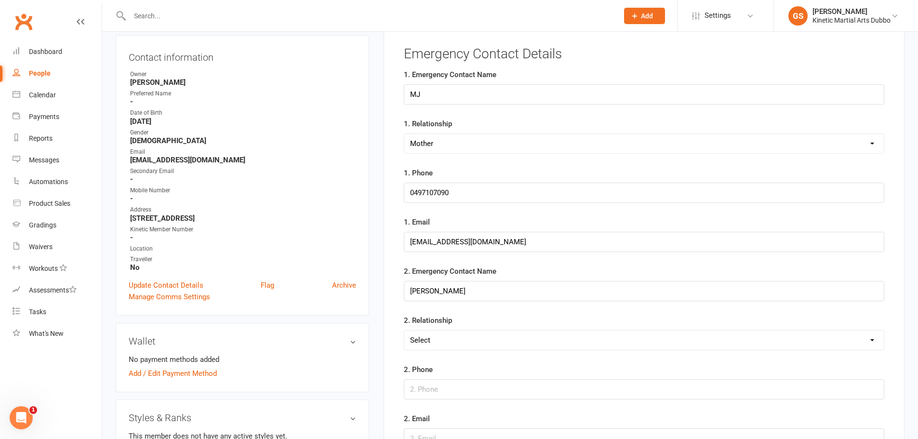
scroll to position [74, 0]
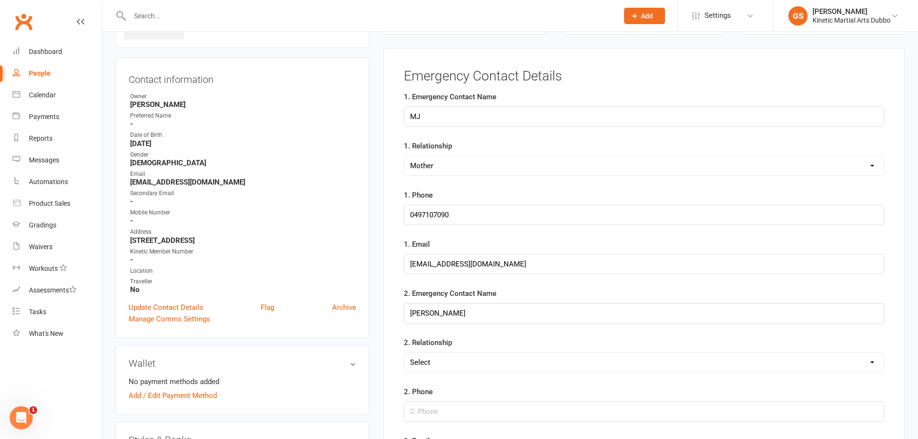
click at [471, 361] on select "Select Mother Father Wife / Girlfriend Husband / Boyfriend Grandmother / Aunt G…" at bounding box center [644, 362] width 480 height 19
select select "Father"
click at [404, 353] on select "Select Mother Father Wife / Girlfriend Husband / Boyfriend Grandmother / Aunt G…" at bounding box center [644, 362] width 480 height 19
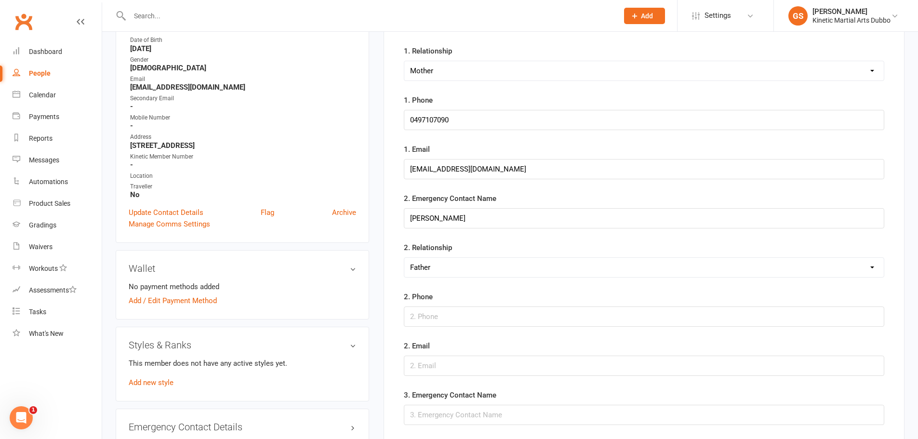
scroll to position [171, 0]
click at [449, 316] on input "text" at bounding box center [644, 315] width 481 height 20
type input "0400372792"
drag, startPoint x: 508, startPoint y: 165, endPoint x: 411, endPoint y: 168, distance: 96.4
click at [411, 168] on input "[EMAIL_ADDRESS][DOMAIN_NAME]" at bounding box center [644, 168] width 481 height 20
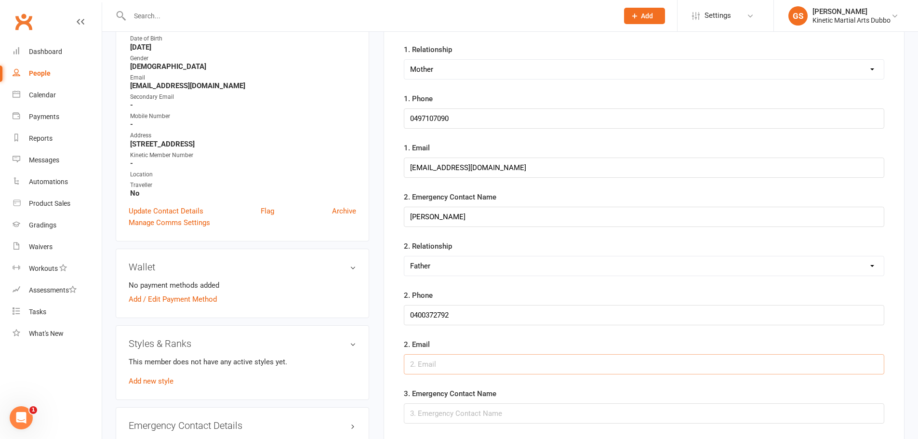
click at [432, 362] on input "text" at bounding box center [644, 364] width 481 height 20
paste input "[EMAIL_ADDRESS][DOMAIN_NAME]"
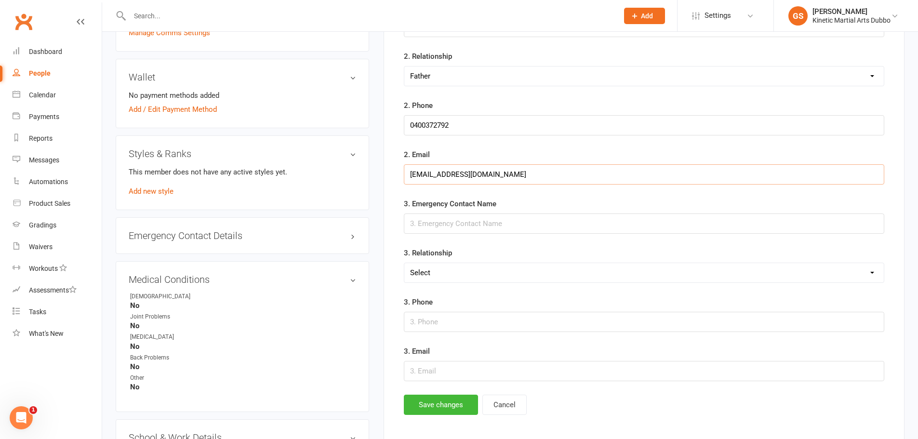
scroll to position [363, 0]
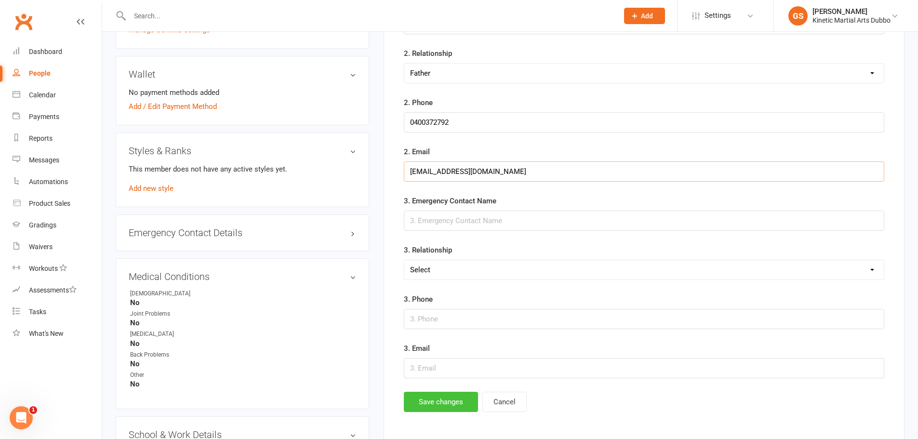
type input "[EMAIL_ADDRESS][DOMAIN_NAME]"
click at [454, 406] on button "Save changes" at bounding box center [441, 402] width 74 height 20
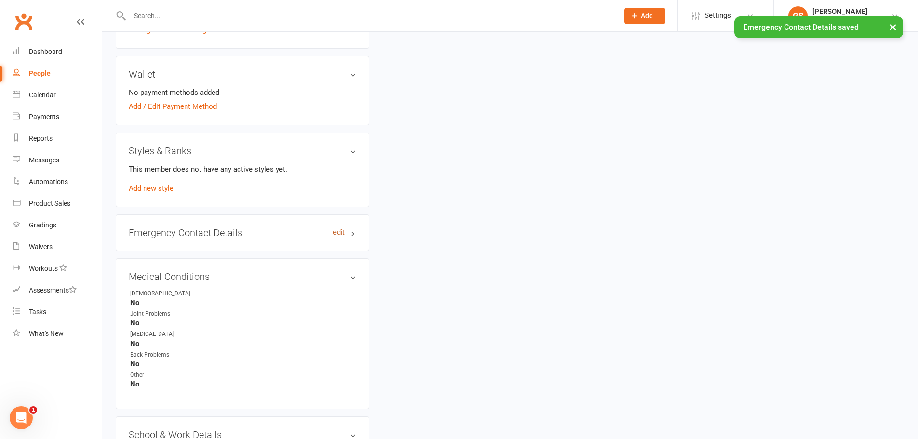
click at [335, 235] on link "edit" at bounding box center [339, 232] width 12 height 8
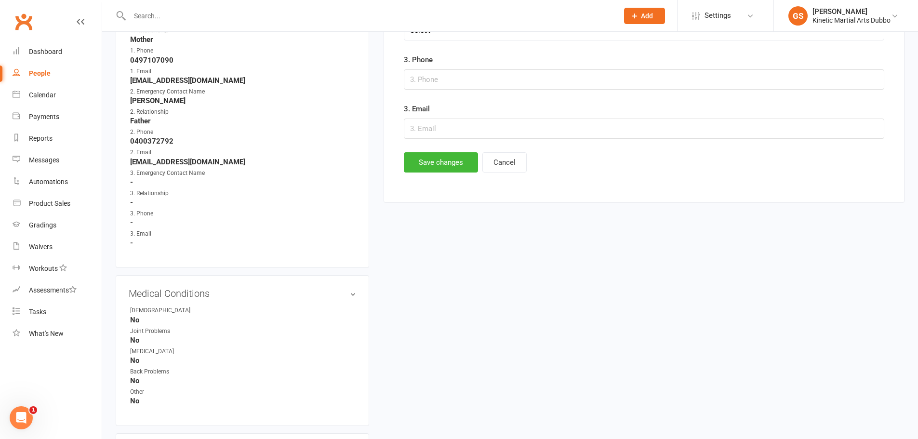
scroll to position [604, 0]
click at [341, 291] on link "edit" at bounding box center [339, 292] width 12 height 8
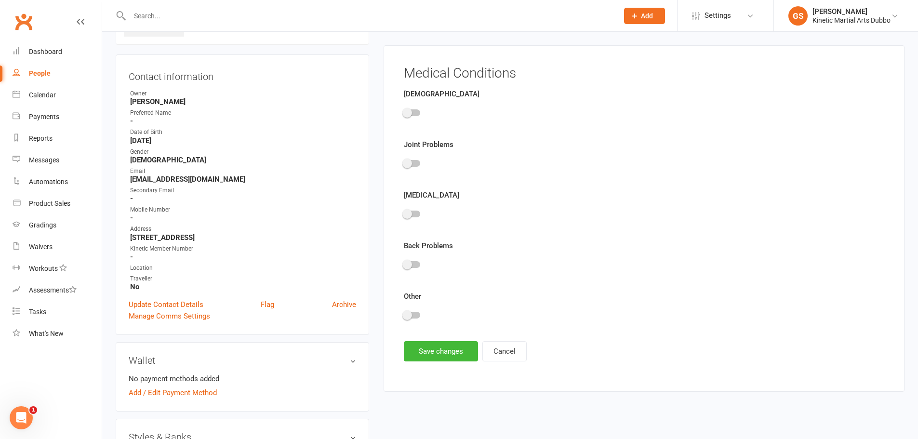
scroll to position [74, 0]
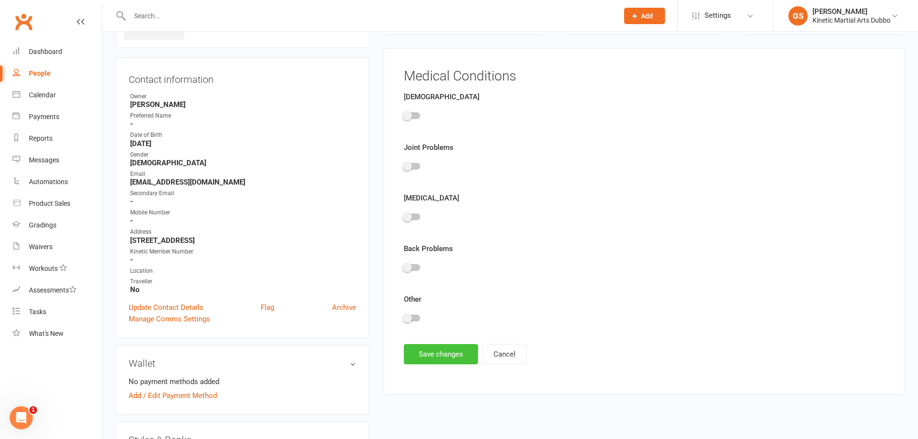
click at [455, 359] on button "Save changes" at bounding box center [441, 354] width 74 height 20
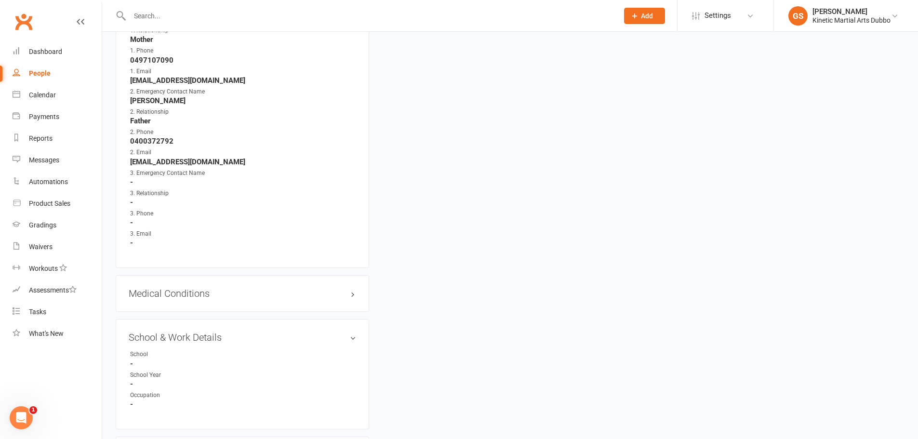
scroll to position [604, 0]
click at [334, 291] on link "edit" at bounding box center [339, 292] width 12 height 8
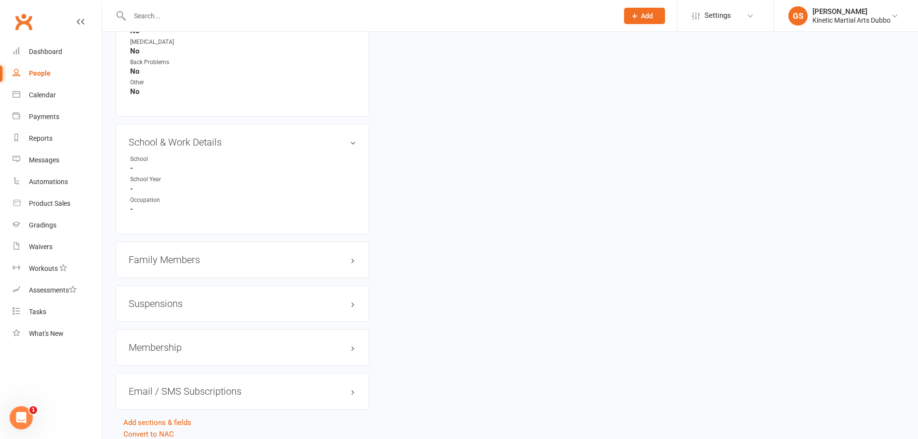
scroll to position [951, 0]
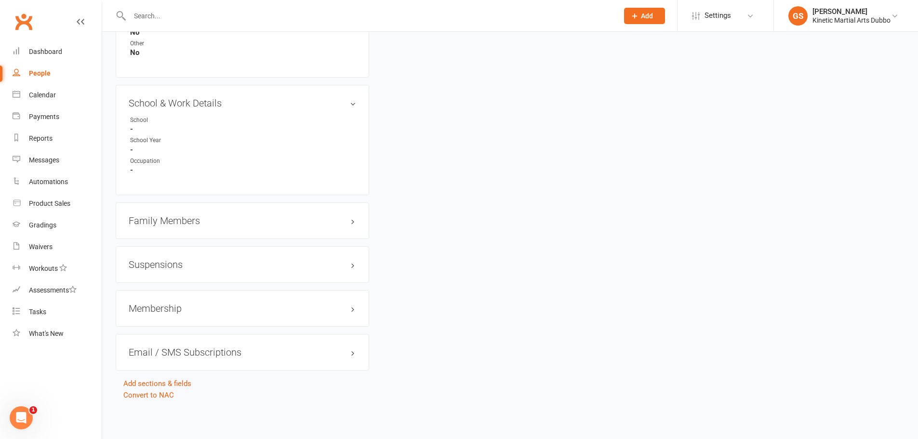
click at [345, 101] on h3 "School & Work Details edit" at bounding box center [242, 103] width 227 height 11
click at [197, 179] on h3 "School & Work Details edit" at bounding box center [242, 177] width 227 height 11
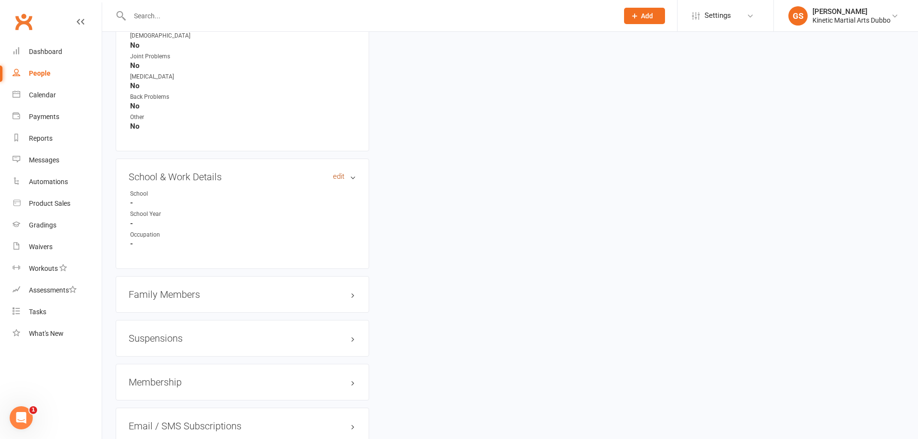
click at [338, 176] on link "edit" at bounding box center [339, 177] width 12 height 8
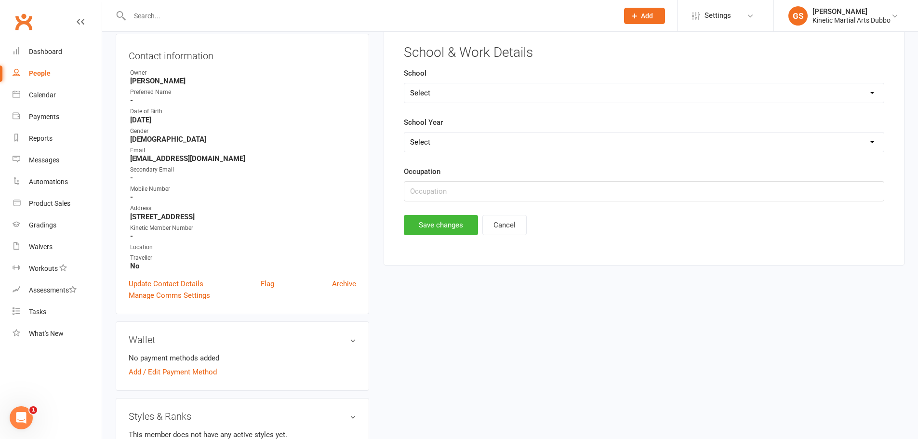
scroll to position [74, 0]
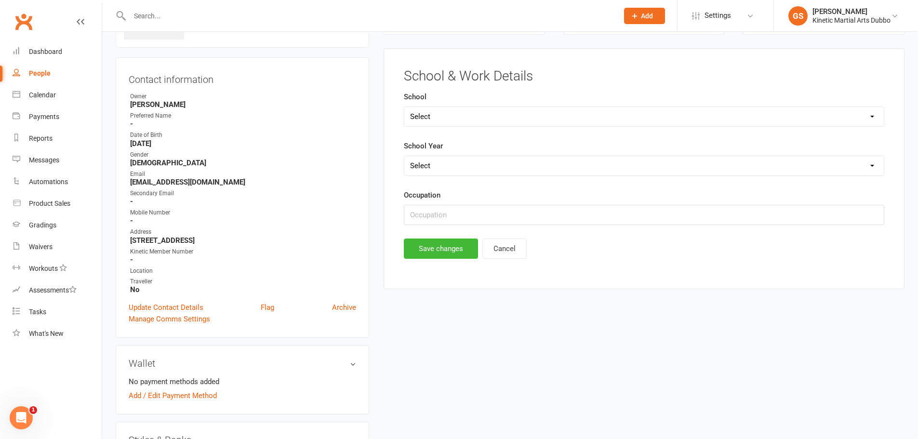
click at [472, 112] on select "Select [GEOGRAPHIC_DATA] [GEOGRAPHIC_DATA][DEMOGRAPHIC_DATA] [GEOGRAPHIC_DATA] …" at bounding box center [644, 116] width 480 height 19
select select "[GEOGRAPHIC_DATA]"
click at [404, 107] on select "Select [GEOGRAPHIC_DATA] [GEOGRAPHIC_DATA][DEMOGRAPHIC_DATA] [GEOGRAPHIC_DATA] …" at bounding box center [644, 116] width 480 height 19
click at [464, 171] on select "Select Pre-school/Day care Kindergarten - two years before Kindergarten - one y…" at bounding box center [644, 165] width 480 height 19
select select "Year 2"
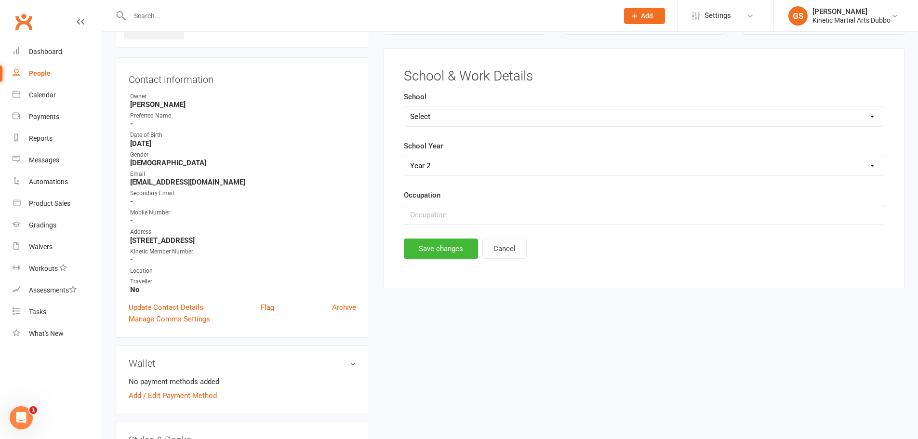
click at [404, 156] on select "Select Pre-school/Day care Kindergarten - two years before Kindergarten - one y…" at bounding box center [644, 165] width 480 height 19
click at [463, 215] on input "text" at bounding box center [644, 215] width 481 height 20
type input "School Student"
click at [454, 248] on button "Save changes" at bounding box center [441, 249] width 74 height 20
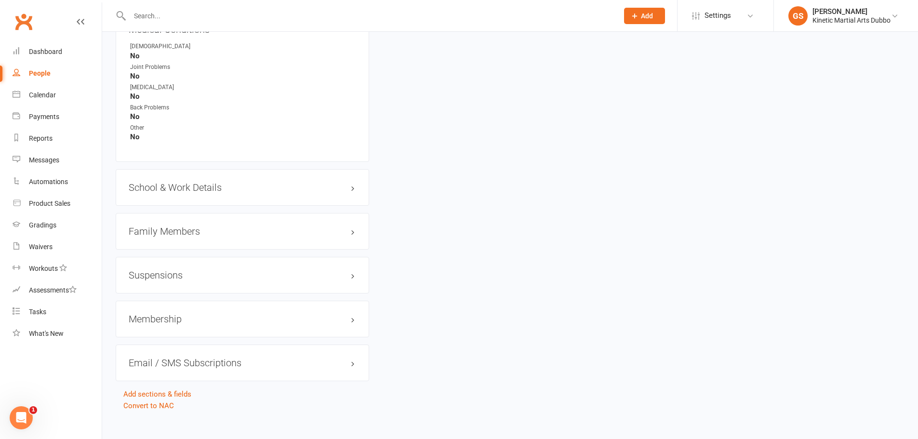
scroll to position [878, 0]
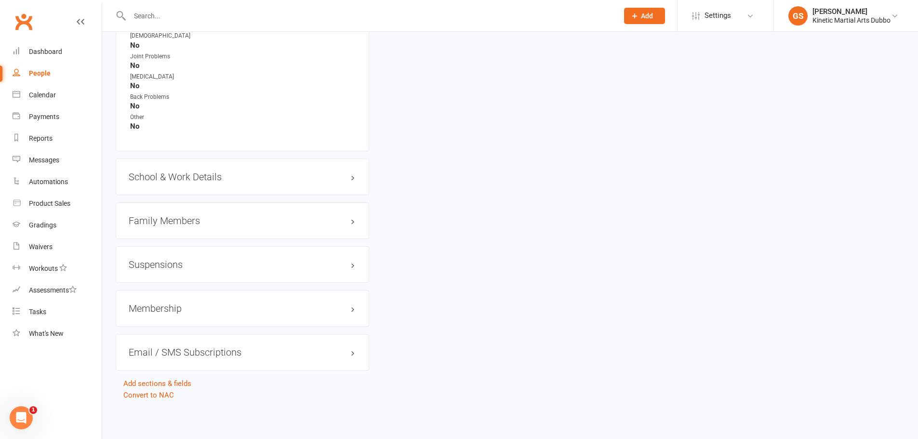
click at [315, 224] on h3 "Family Members" at bounding box center [242, 220] width 227 height 11
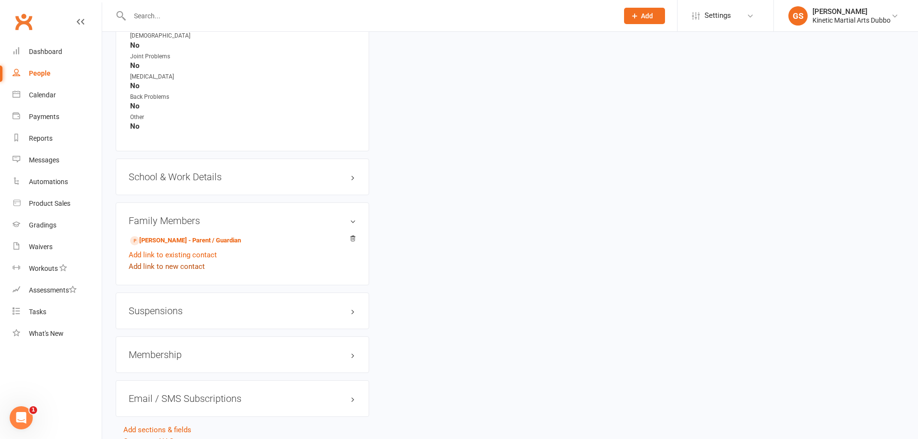
click at [183, 265] on link "Add link to new contact" at bounding box center [167, 267] width 76 height 12
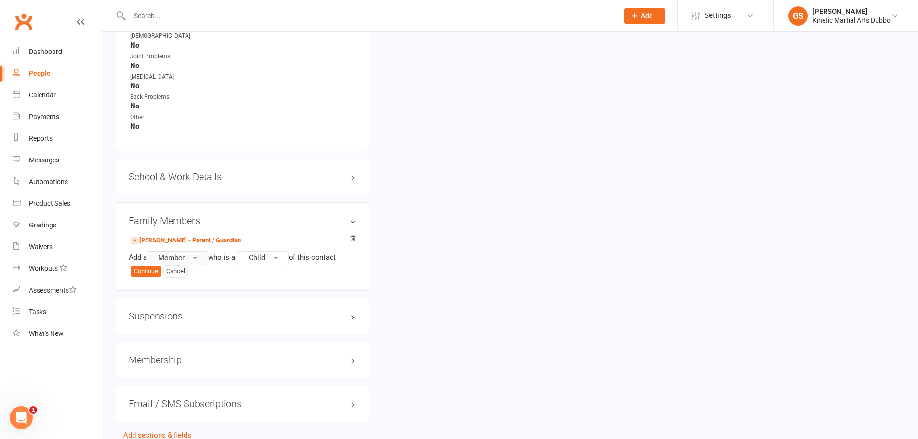
click at [197, 259] on span "button" at bounding box center [195, 258] width 4 height 2
click at [187, 313] on span "Non-attending contact" at bounding box center [191, 316] width 72 height 9
click at [323, 257] on span "button" at bounding box center [321, 258] width 4 height 2
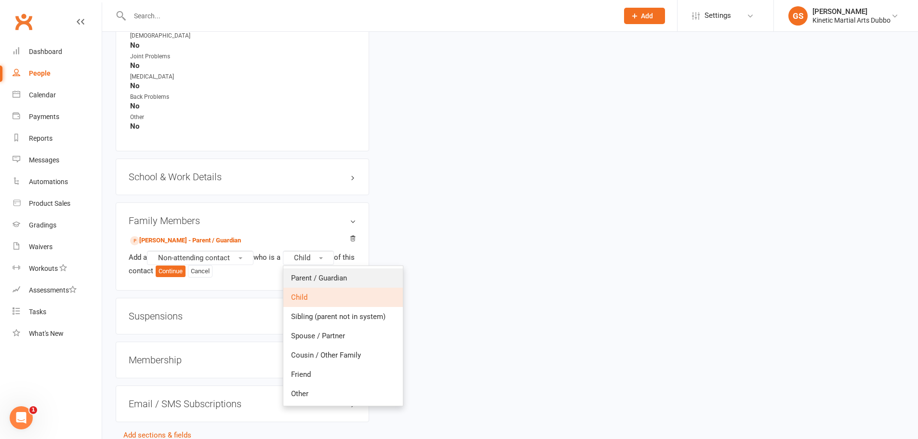
click at [317, 276] on span "Parent / Guardian" at bounding box center [319, 278] width 56 height 9
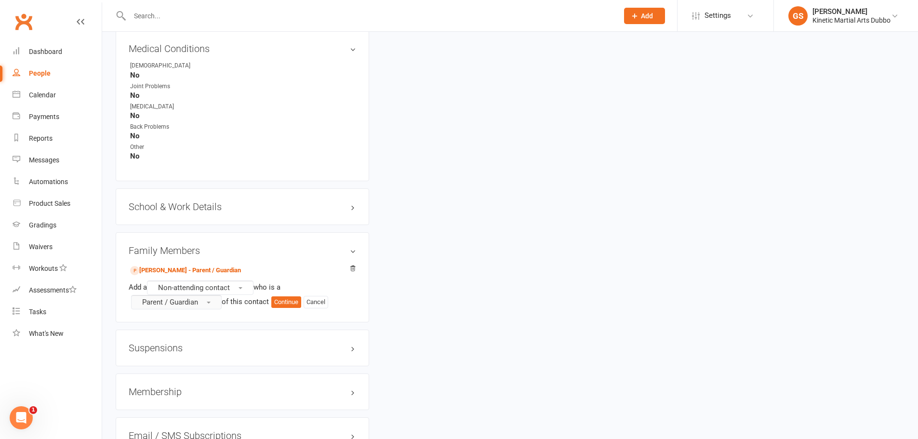
scroll to position [868, 0]
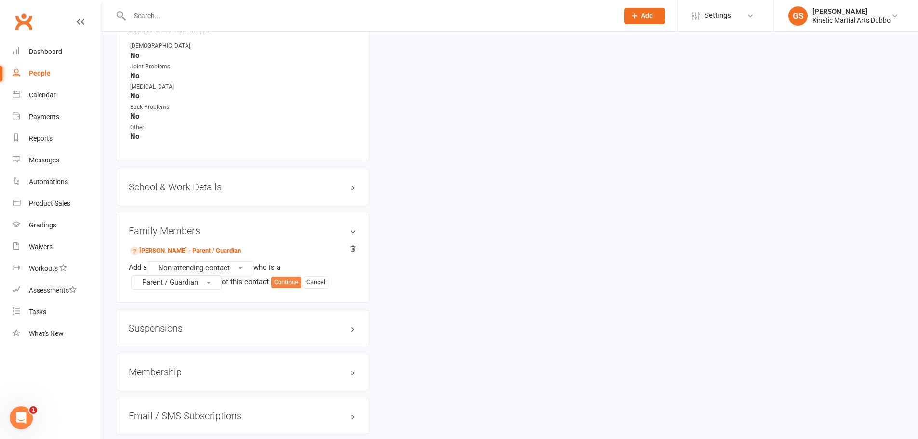
click at [296, 280] on button "Continue" at bounding box center [286, 283] width 30 height 12
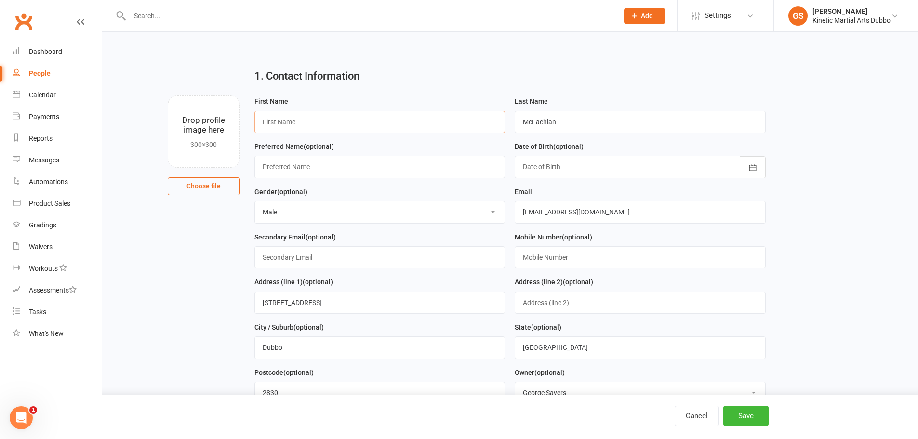
click at [299, 127] on input "text" at bounding box center [379, 122] width 251 height 22
type input "[PERSON_NAME]"
click at [601, 213] on input "[EMAIL_ADDRESS][DOMAIN_NAME]" at bounding box center [640, 212] width 251 height 22
drag, startPoint x: 601, startPoint y: 213, endPoint x: 470, endPoint y: 204, distance: 130.9
click at [470, 204] on form "First Name [PERSON_NAME] Last Name [PERSON_NAME] Preferred Name (optional) Date…" at bounding box center [510, 275] width 521 height 361
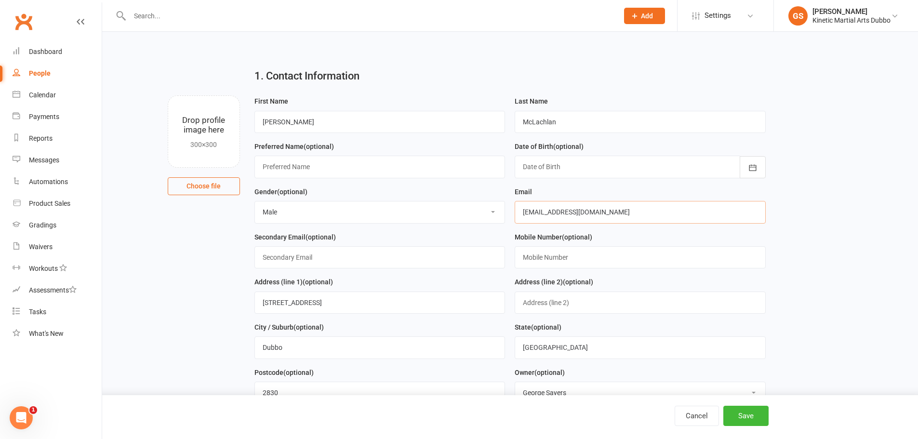
paste input "[EMAIL_ADDRESS]"
type input "[EMAIL_ADDRESS][DOMAIN_NAME]"
click at [588, 263] on input "text" at bounding box center [640, 257] width 251 height 22
type input "0400372792"
click at [439, 285] on div "Address (line 1) (optional) [STREET_ADDRESS]" at bounding box center [379, 295] width 251 height 38
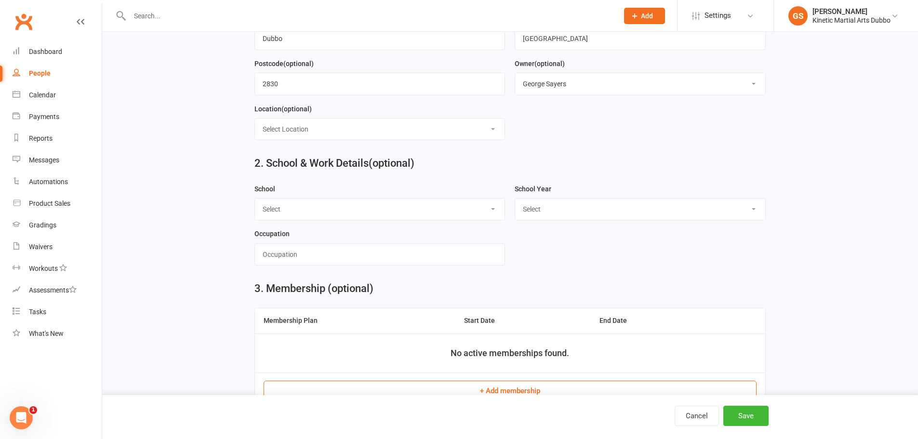
scroll to position [351, 0]
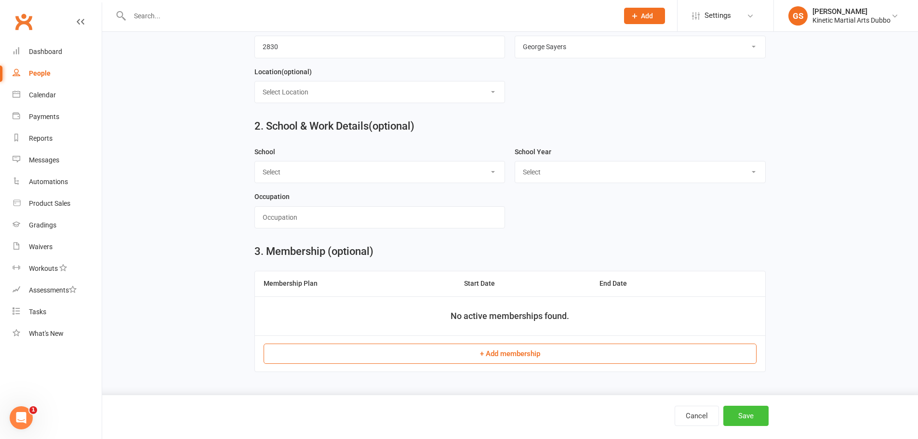
click at [760, 421] on button "Save" at bounding box center [745, 416] width 45 height 20
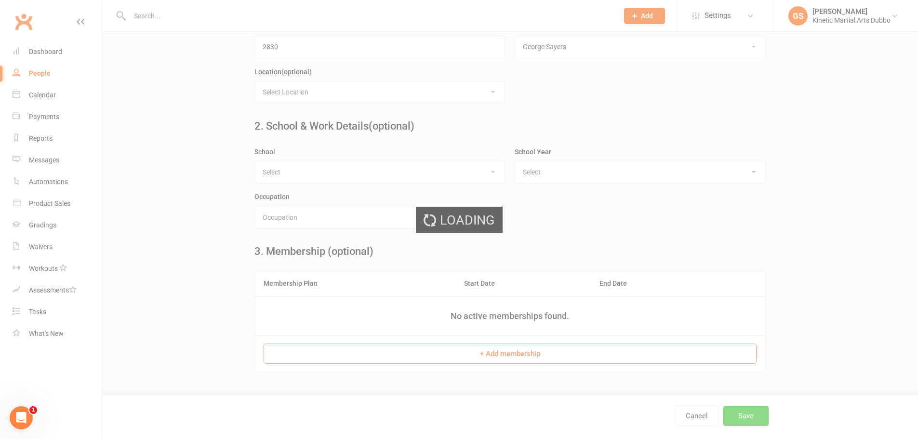
scroll to position [0, 0]
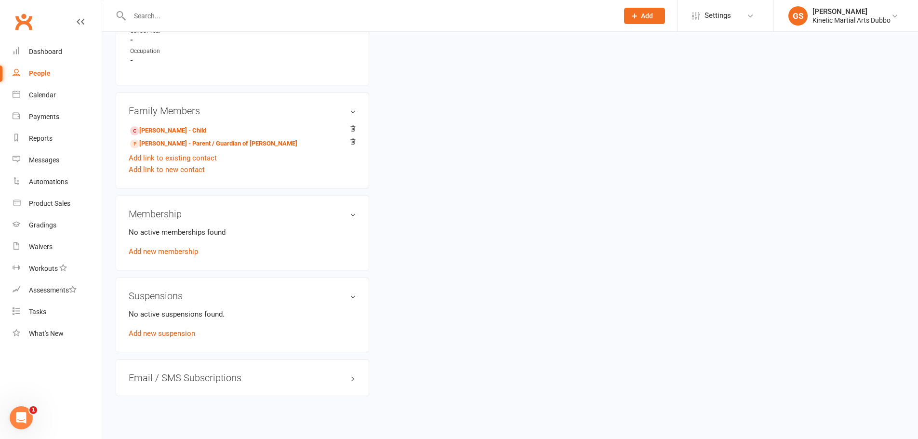
scroll to position [496, 0]
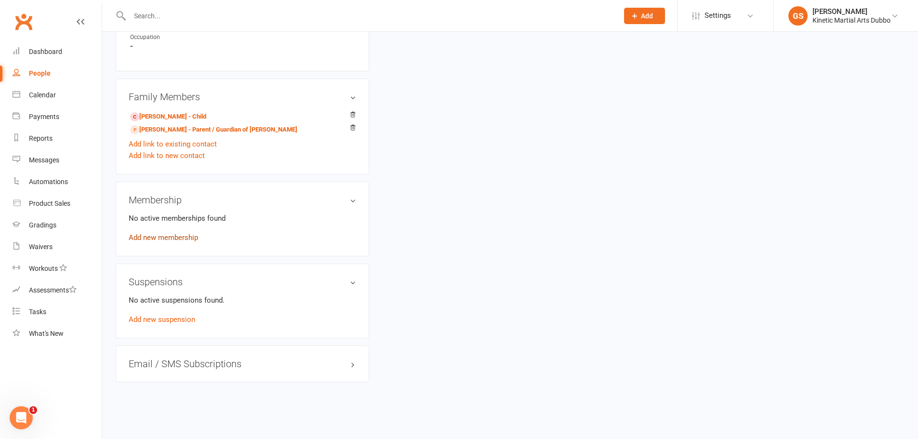
click at [192, 238] on link "Add new membership" at bounding box center [163, 237] width 69 height 9
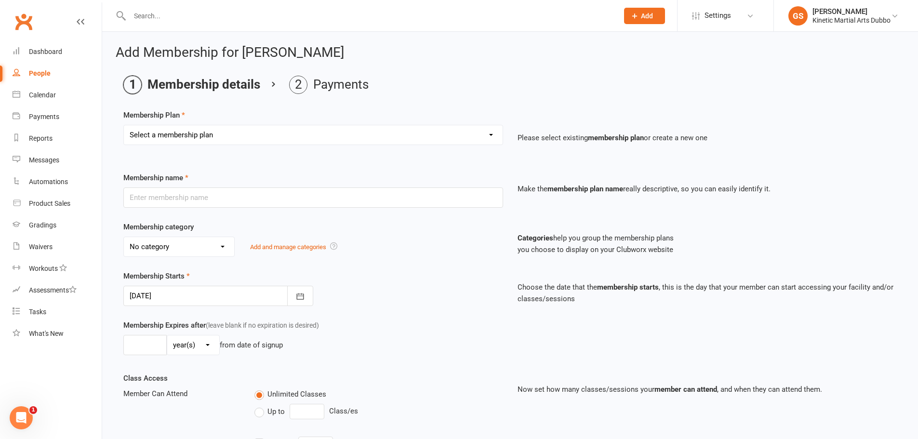
click at [491, 134] on select "Select a membership plan Create new Membership Plan Training Fees - $68 Fortnig…" at bounding box center [313, 134] width 379 height 19
select select "1"
click at [124, 125] on select "Select a membership plan Create new Membership Plan Training Fees - $68 Fortnig…" at bounding box center [313, 134] width 379 height 19
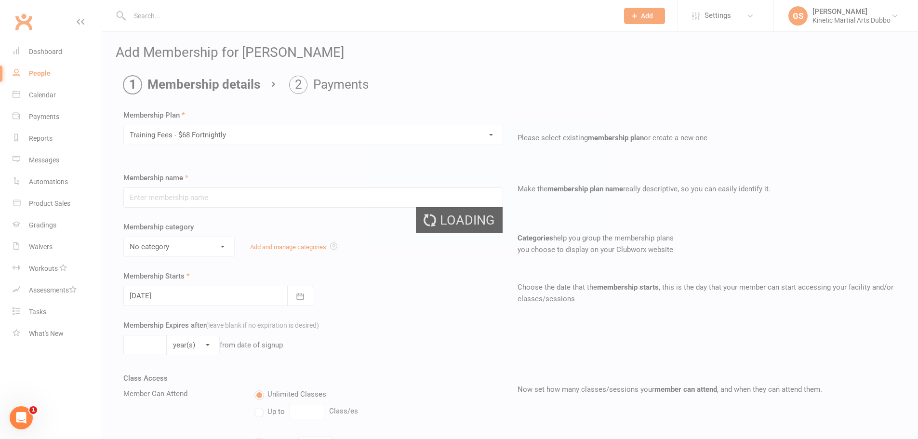
type input "Training Fees - $68 Fortnightly"
select select "5"
type input "0"
type input "8"
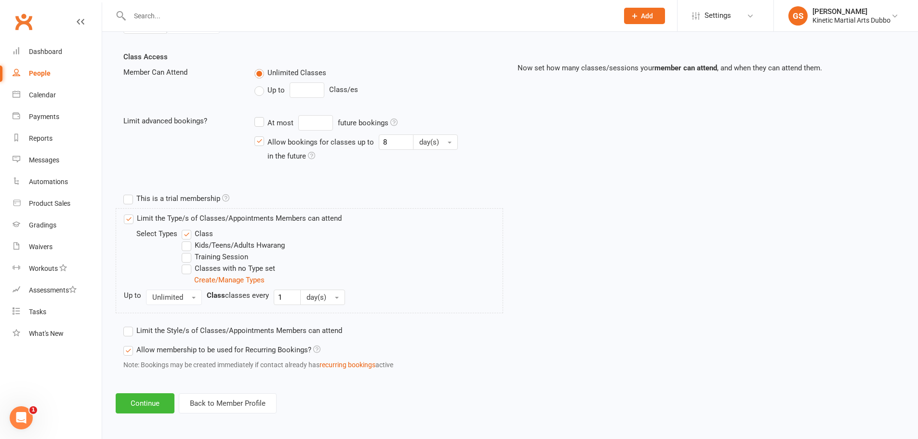
scroll to position [324, 0]
click at [128, 220] on label "Limit the Type/s of Classes/Appointments Members can attend" at bounding box center [233, 217] width 218 height 12
click at [128, 211] on input "Limit the Type/s of Classes/Appointments Members can attend" at bounding box center [127, 211] width 6 height 0
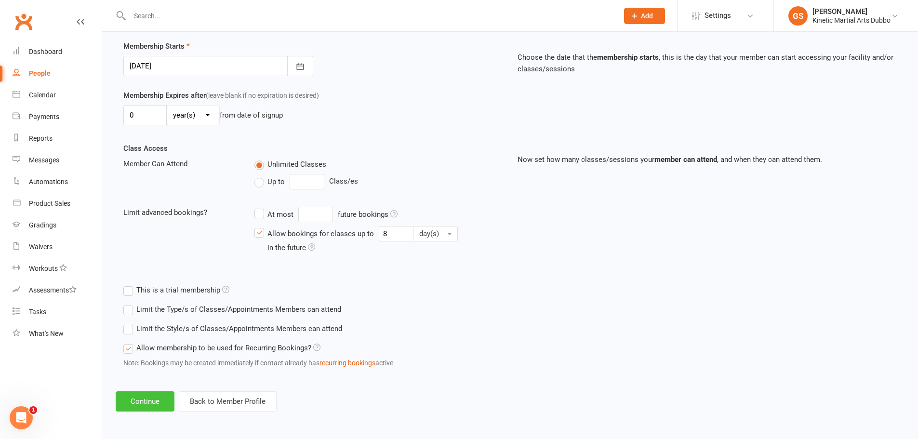
click at [153, 403] on button "Continue" at bounding box center [145, 401] width 59 height 20
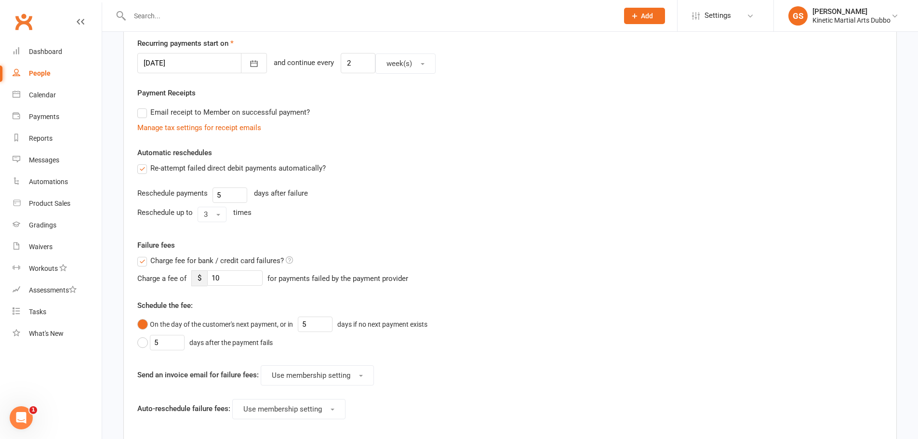
scroll to position [0, 0]
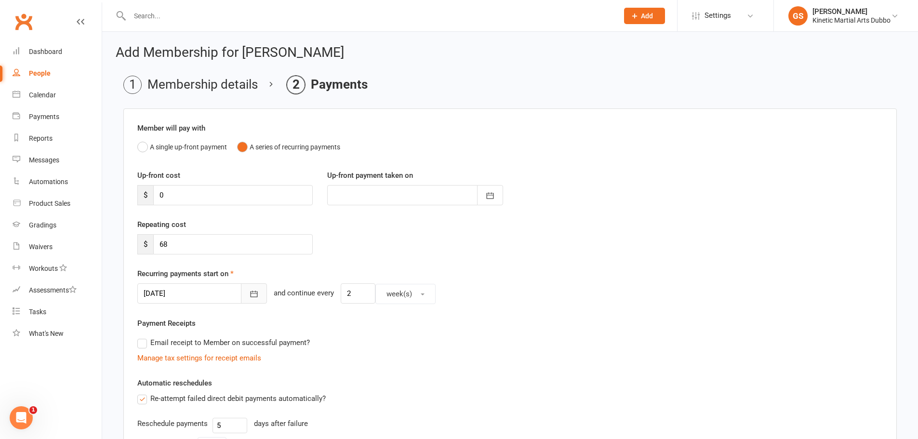
click at [249, 290] on icon "button" at bounding box center [254, 294] width 10 height 10
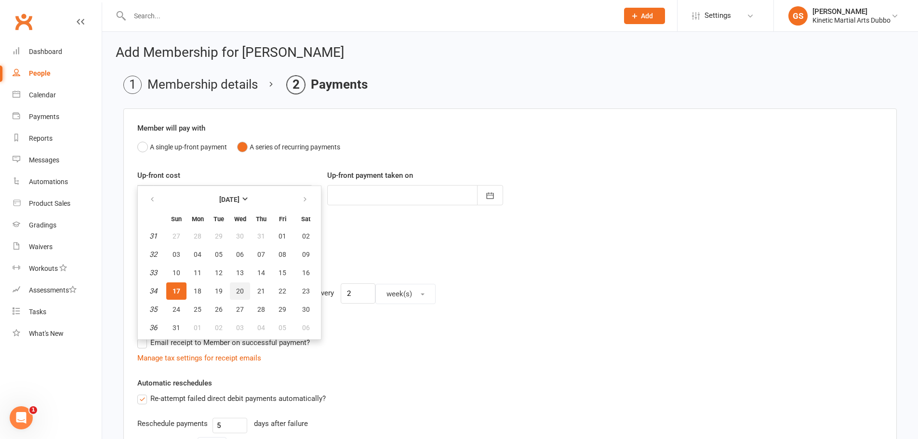
click at [242, 291] on span "20" at bounding box center [240, 291] width 8 height 8
type input "[DATE]"
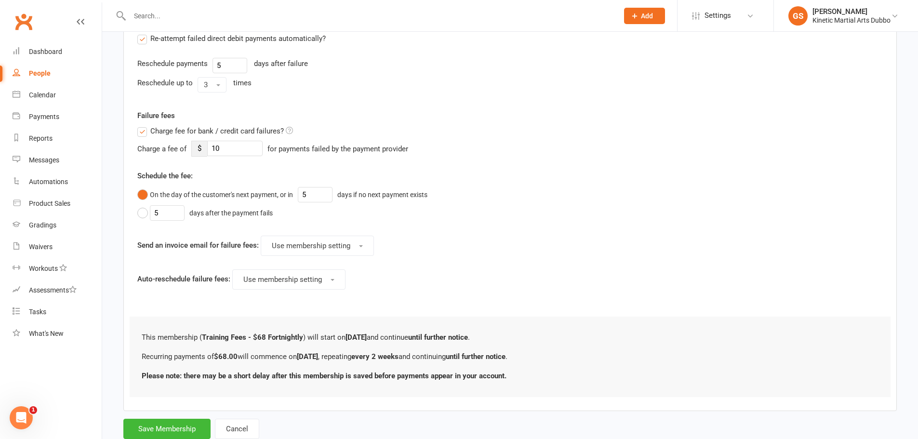
scroll to position [386, 0]
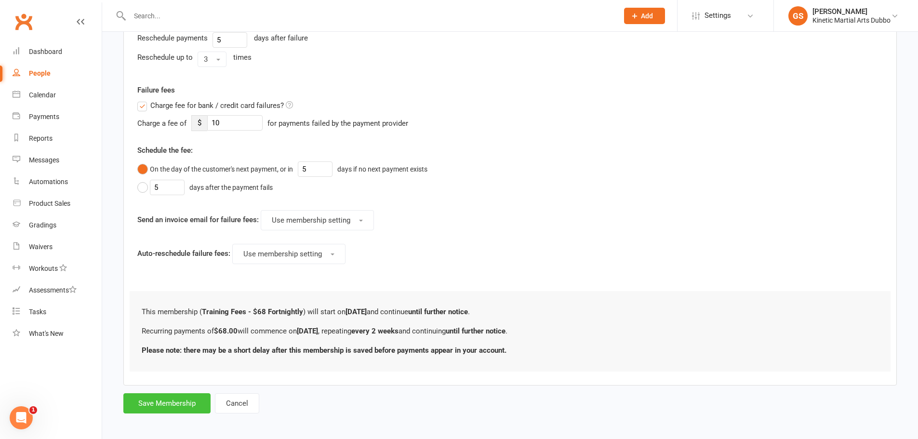
click at [180, 401] on button "Save Membership" at bounding box center [166, 403] width 87 height 20
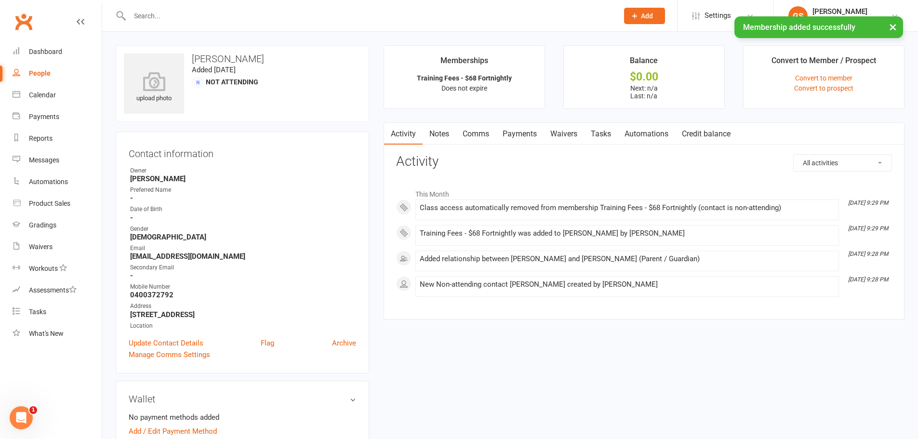
click at [193, 16] on div "× Membership added successfully" at bounding box center [453, 16] width 906 height 0
click at [144, 16] on div "× Membership added successfully" at bounding box center [453, 16] width 906 height 0
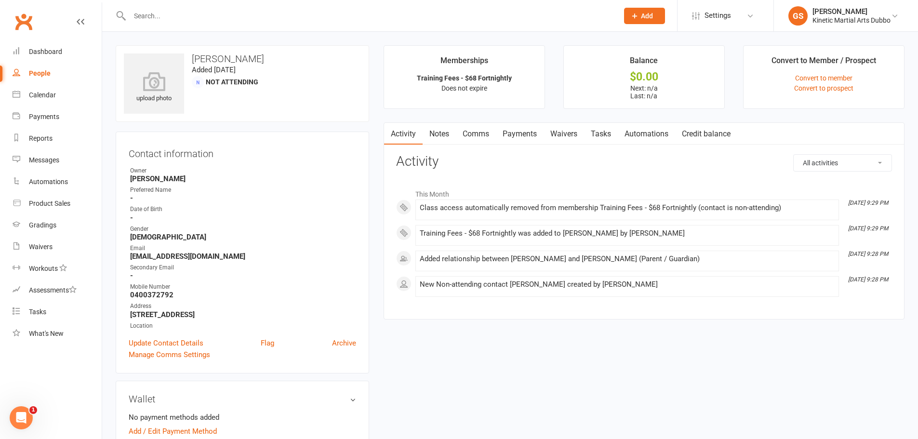
click at [154, 15] on input "text" at bounding box center [369, 15] width 485 height 13
type input "m"
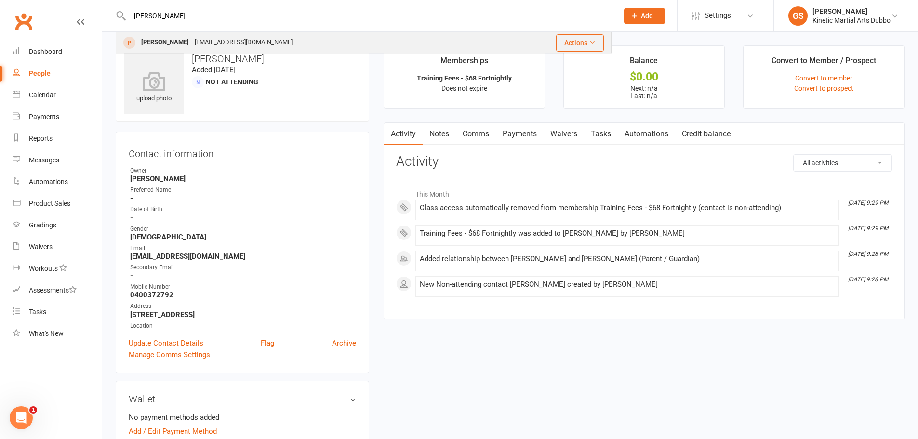
type input "[PERSON_NAME]"
click at [176, 45] on div "[PERSON_NAME]" at bounding box center [164, 43] width 53 height 14
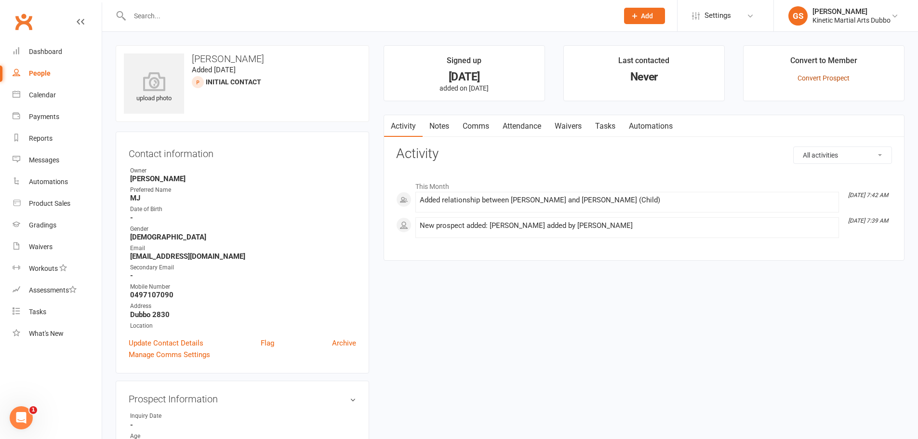
click at [837, 81] on link "Convert Prospect" at bounding box center [824, 78] width 52 height 8
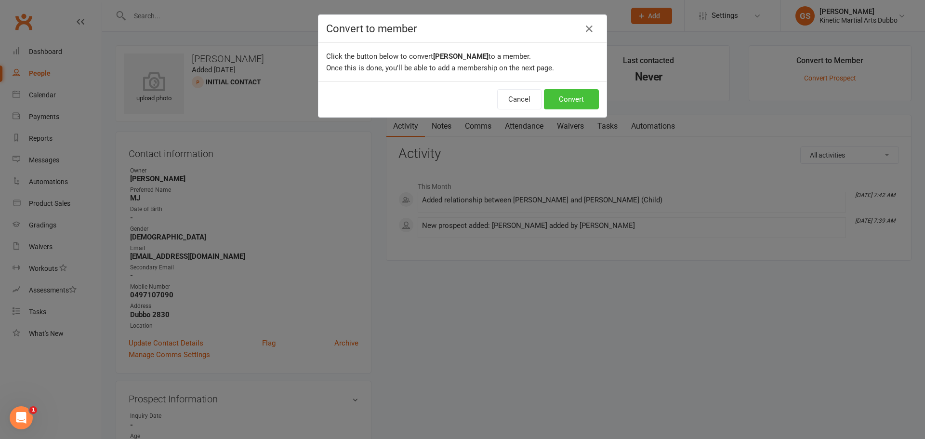
click at [553, 96] on button "Convert" at bounding box center [571, 99] width 55 height 20
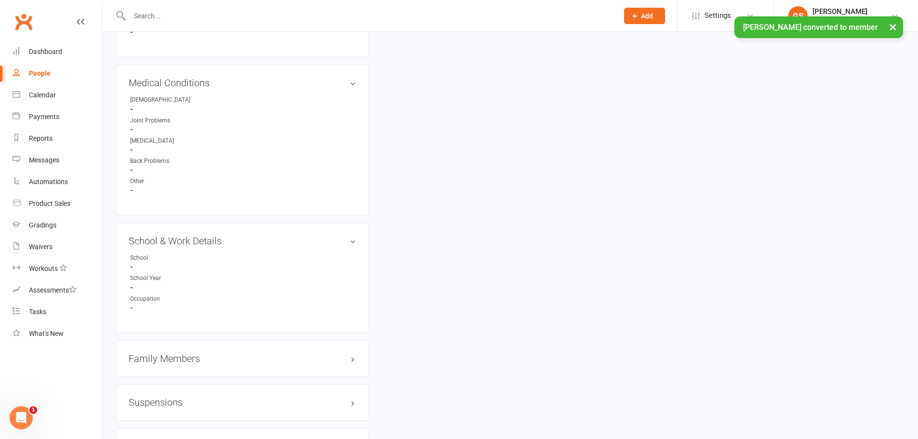
scroll to position [951, 0]
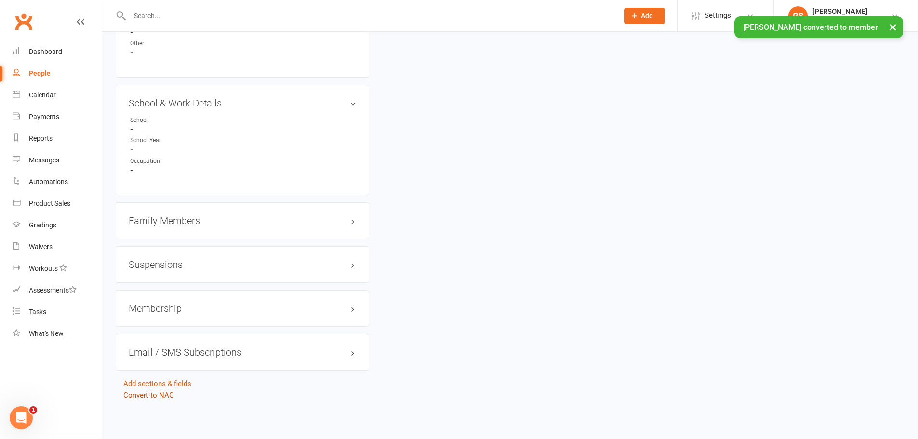
click at [163, 394] on link "Convert to NAC" at bounding box center [148, 395] width 51 height 9
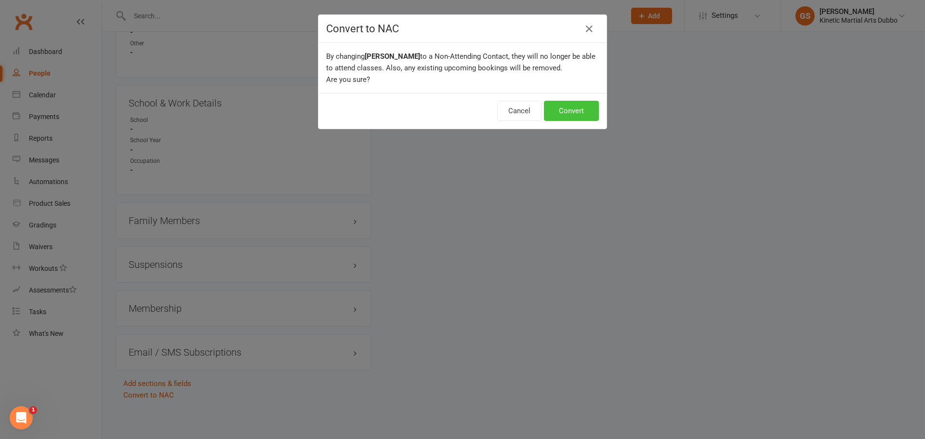
click at [554, 113] on button "Convert" at bounding box center [571, 111] width 55 height 20
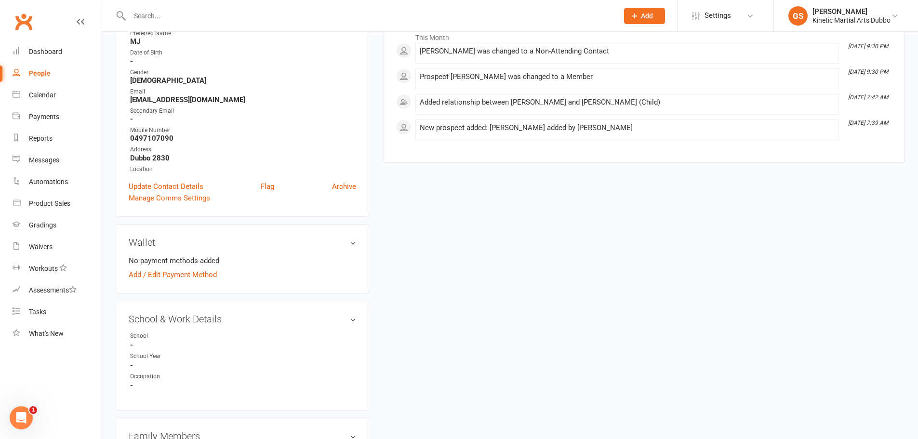
scroll to position [159, 0]
click at [214, 271] on link "Add / Edit Payment Method" at bounding box center [173, 273] width 88 height 12
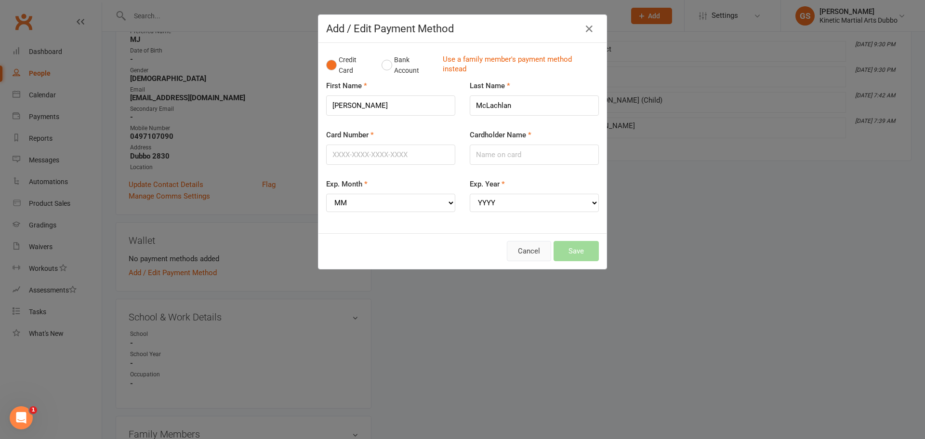
click at [523, 259] on button "Cancel" at bounding box center [529, 251] width 44 height 20
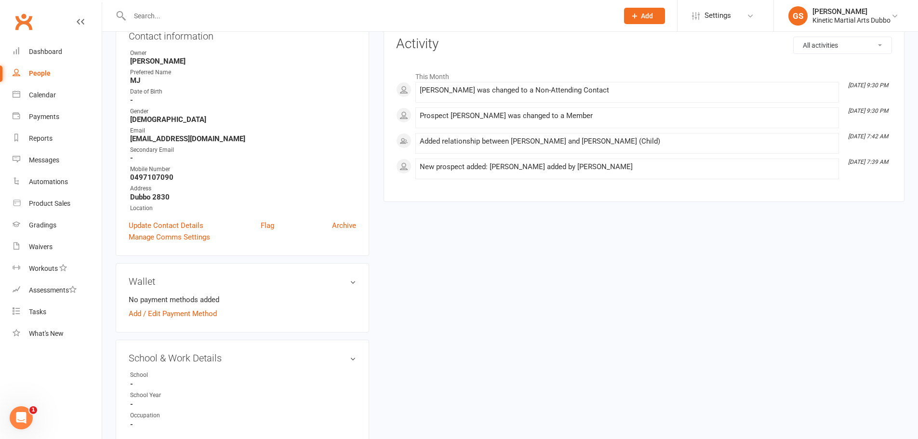
scroll to position [0, 0]
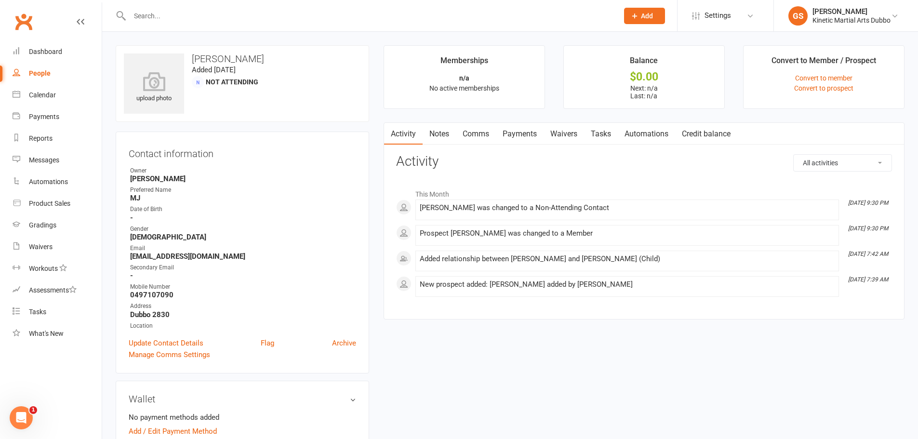
click at [251, 17] on input "text" at bounding box center [369, 15] width 485 height 13
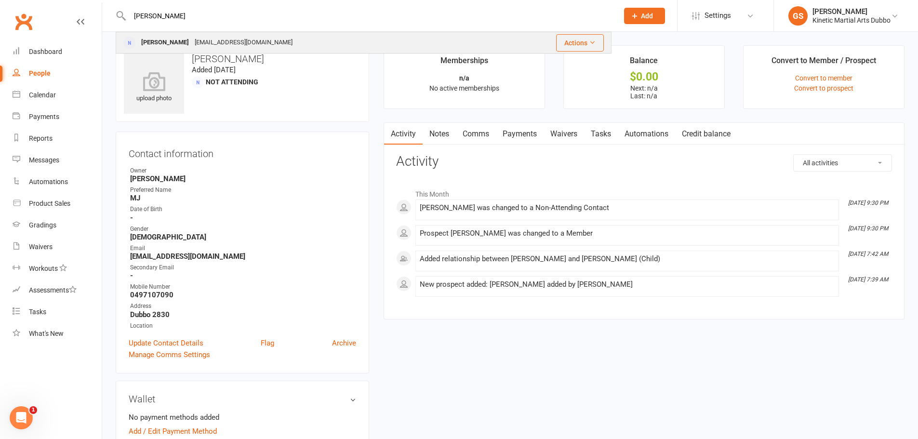
type input "[PERSON_NAME]"
click at [153, 36] on div "[PERSON_NAME]" at bounding box center [164, 43] width 53 height 14
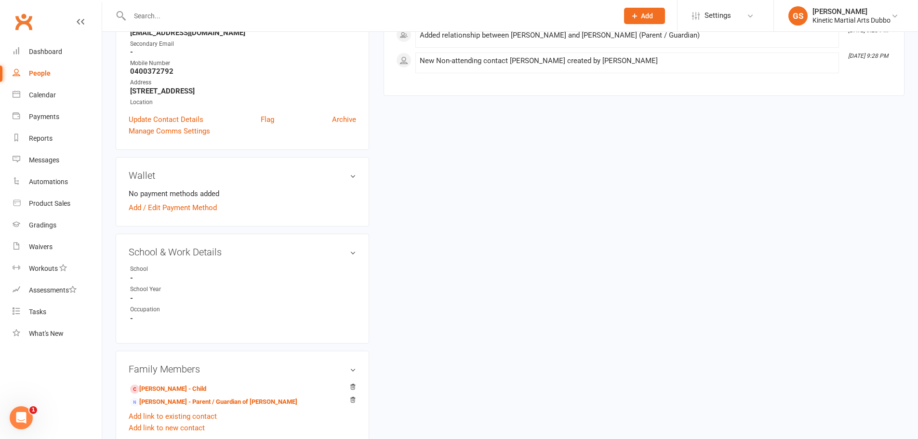
scroll to position [241, 0]
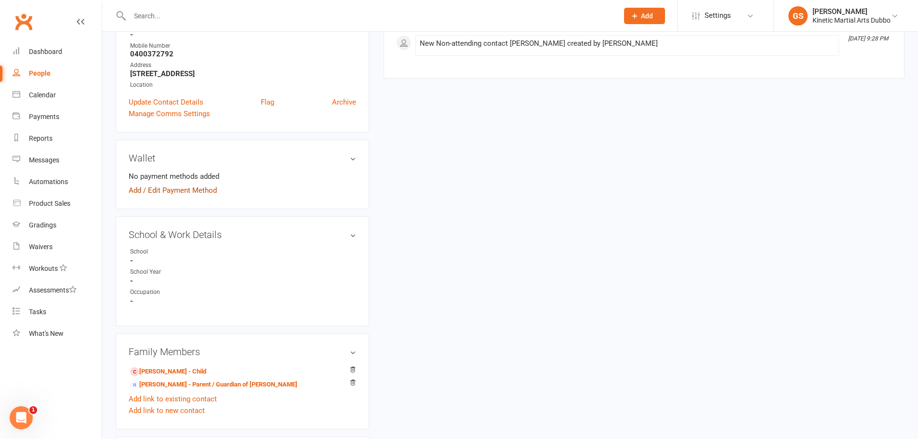
click at [193, 192] on link "Add / Edit Payment Method" at bounding box center [173, 191] width 88 height 12
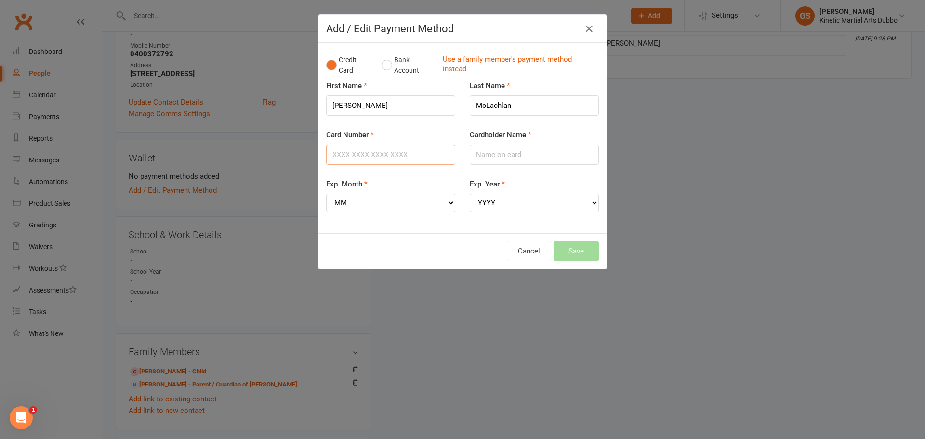
click at [419, 164] on input "Card Number" at bounding box center [390, 155] width 129 height 20
click at [524, 249] on div "Add / Edit Payment Method Credit Card Bank Account Use a family member's paymen…" at bounding box center [462, 141] width 289 height 255
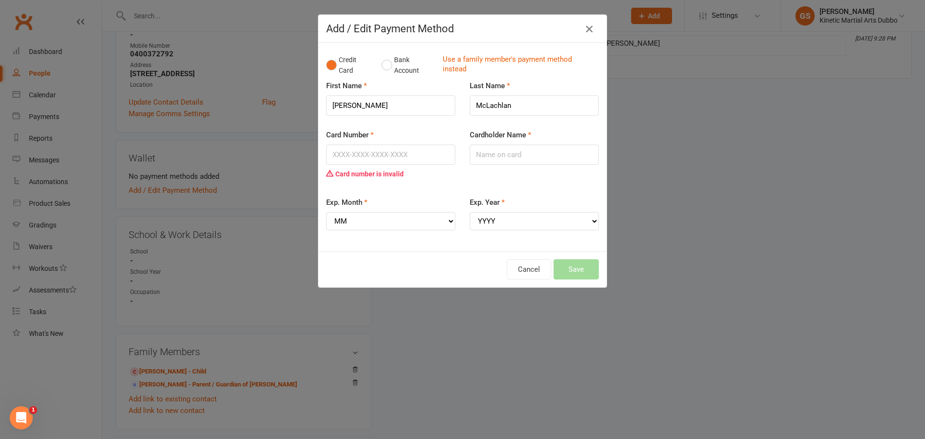
click at [587, 33] on icon "button" at bounding box center [590, 29] width 12 height 12
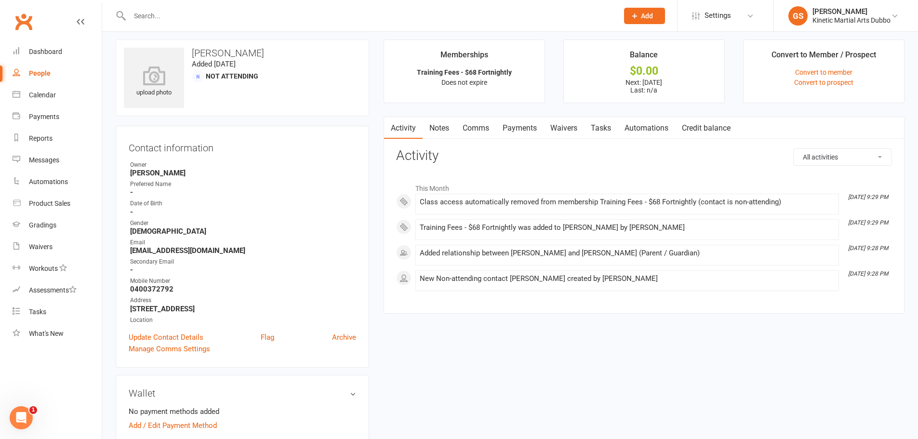
scroll to position [0, 0]
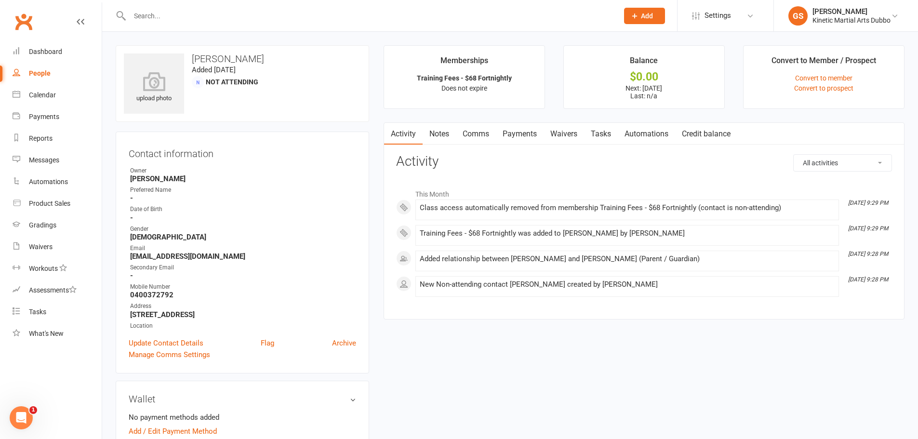
click at [238, 13] on input "text" at bounding box center [369, 15] width 485 height 13
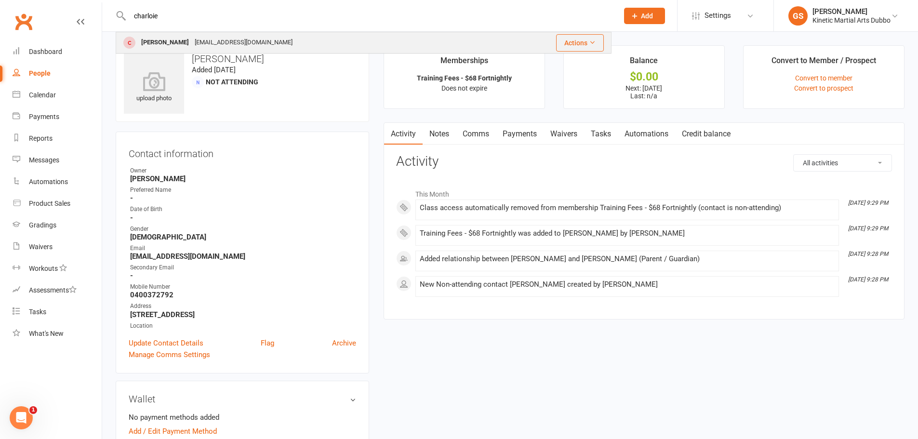
type input "charloie"
click at [207, 35] on div "[PERSON_NAME] [EMAIL_ADDRESS][DOMAIN_NAME]" at bounding box center [306, 43] width 379 height 20
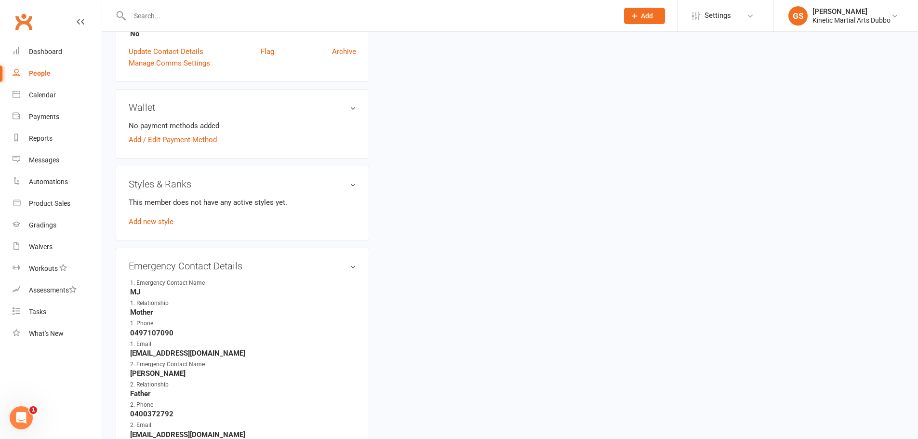
scroll to position [337, 0]
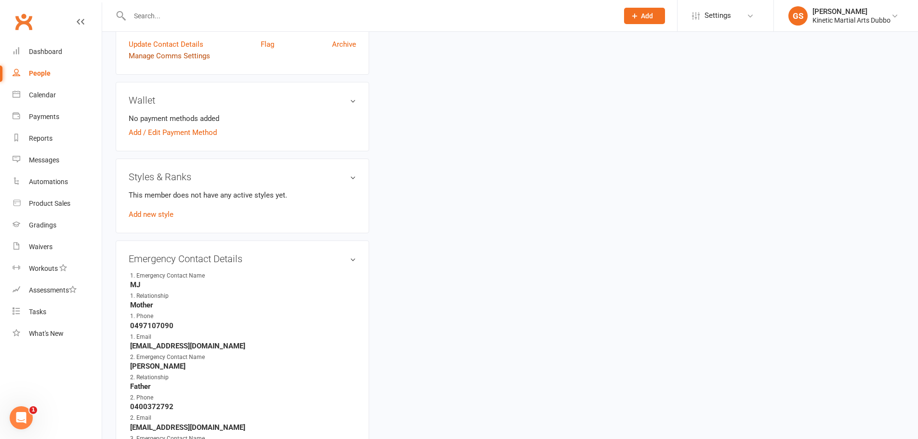
click at [174, 59] on link "Manage Comms Settings" at bounding box center [169, 56] width 81 height 12
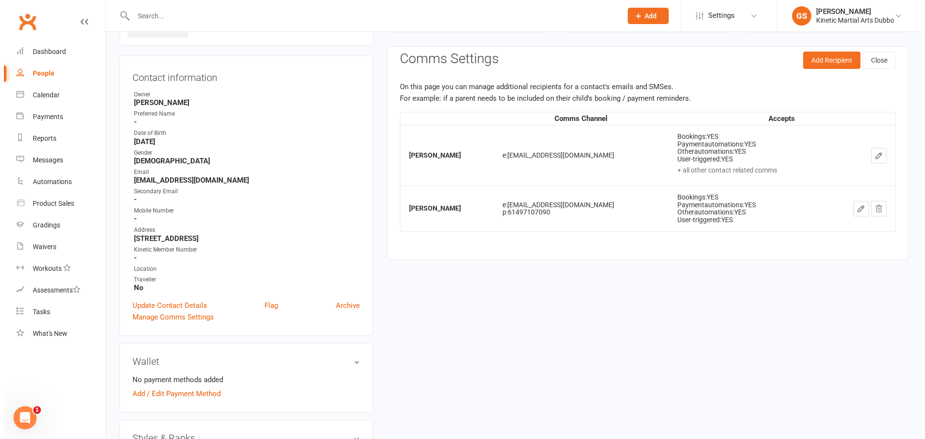
scroll to position [74, 0]
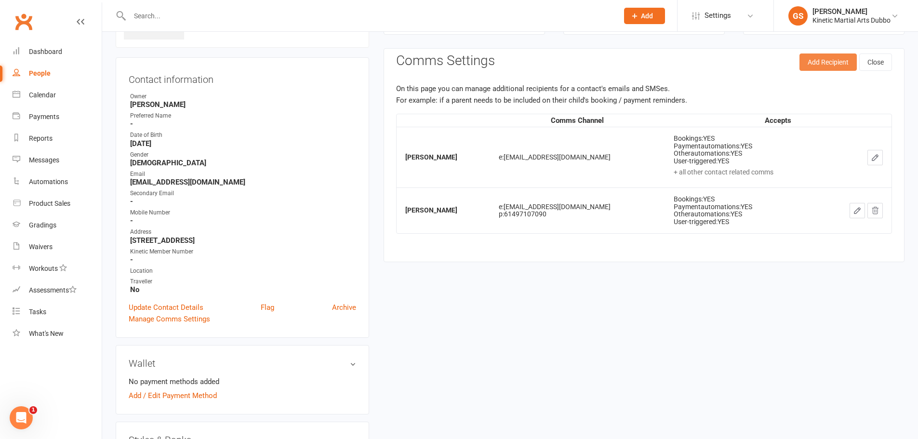
click at [829, 67] on button "Add Recipient" at bounding box center [828, 61] width 57 height 17
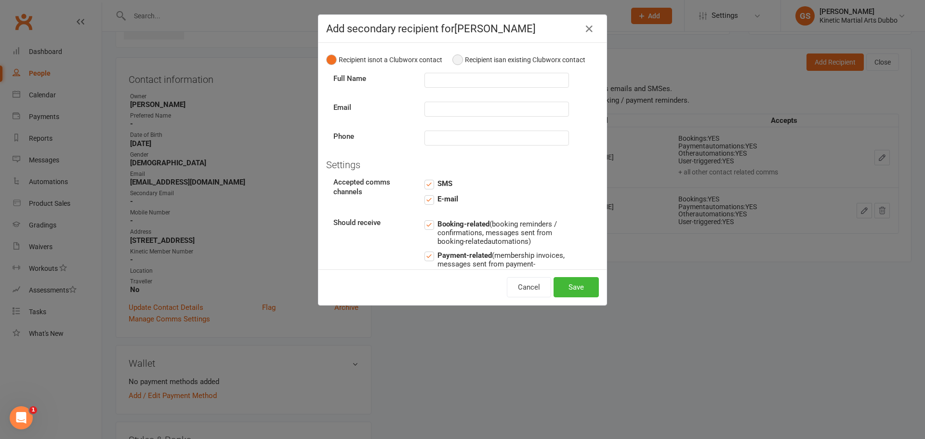
click at [455, 66] on button "Recipient is an existing Clubworx contact" at bounding box center [519, 60] width 133 height 18
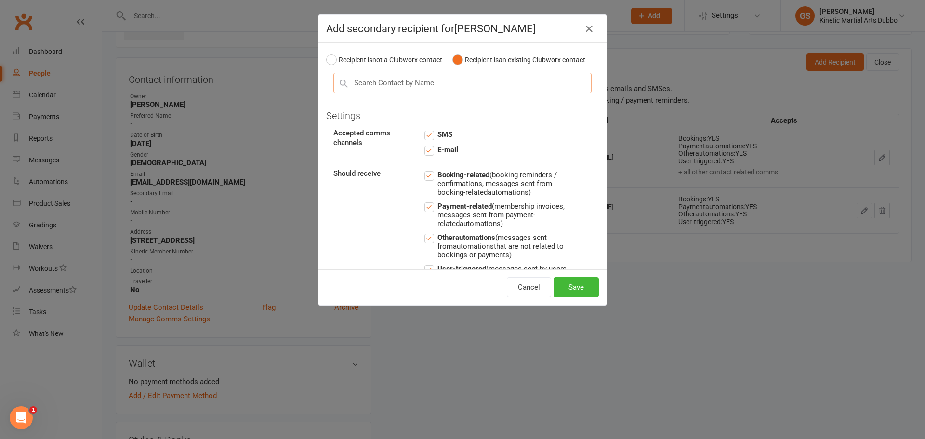
click at [441, 91] on input "text" at bounding box center [463, 83] width 258 height 20
type input "[PERSON_NAME]"
click at [380, 109] on div "TM [PERSON_NAME]" at bounding box center [462, 101] width 257 height 15
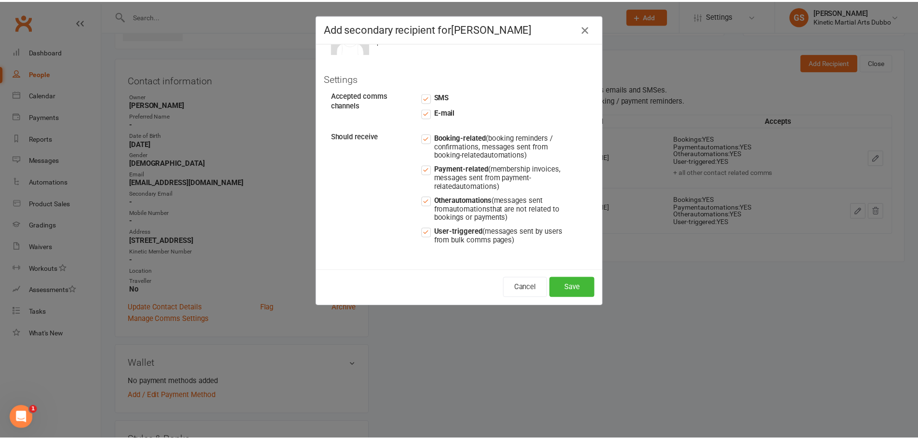
scroll to position [105, 0]
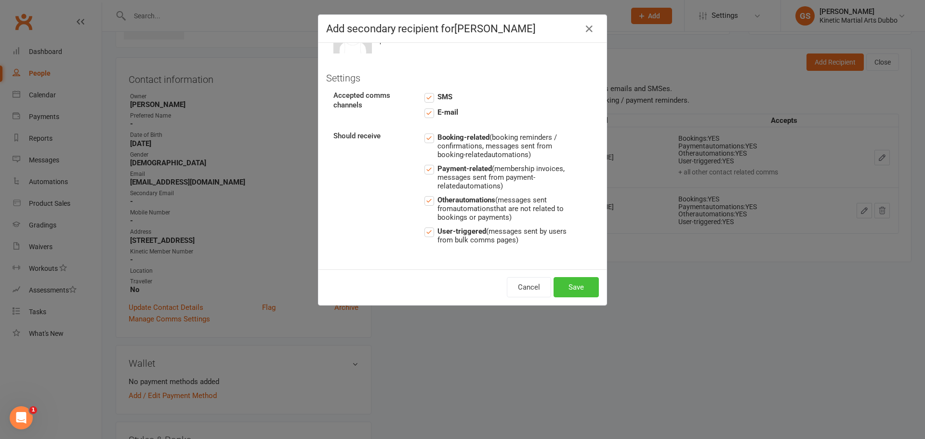
click at [569, 288] on button "Save" at bounding box center [576, 287] width 45 height 20
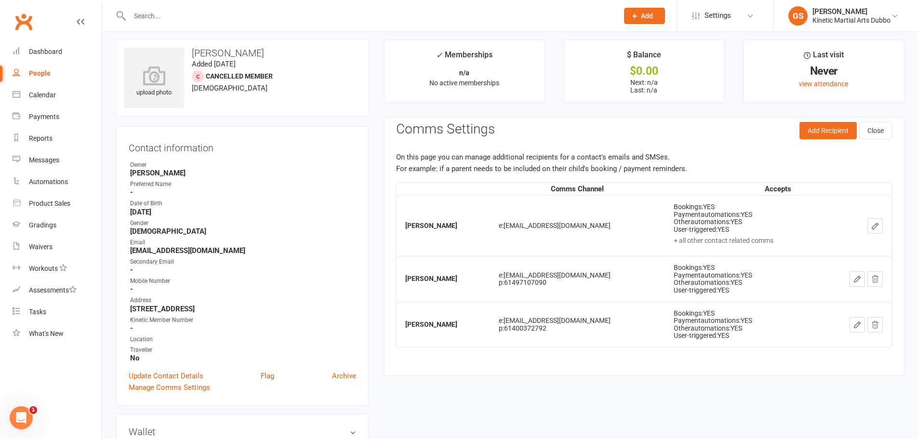
scroll to position [0, 0]
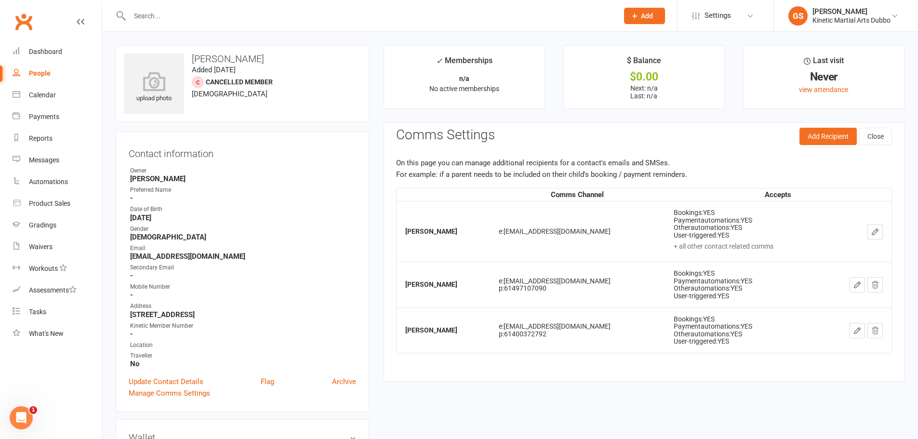
click at [231, 15] on input "text" at bounding box center [369, 15] width 485 height 13
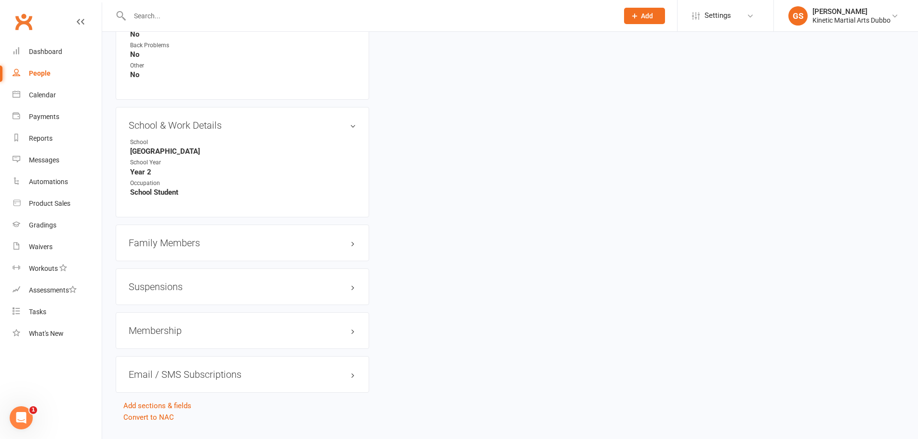
scroll to position [951, 0]
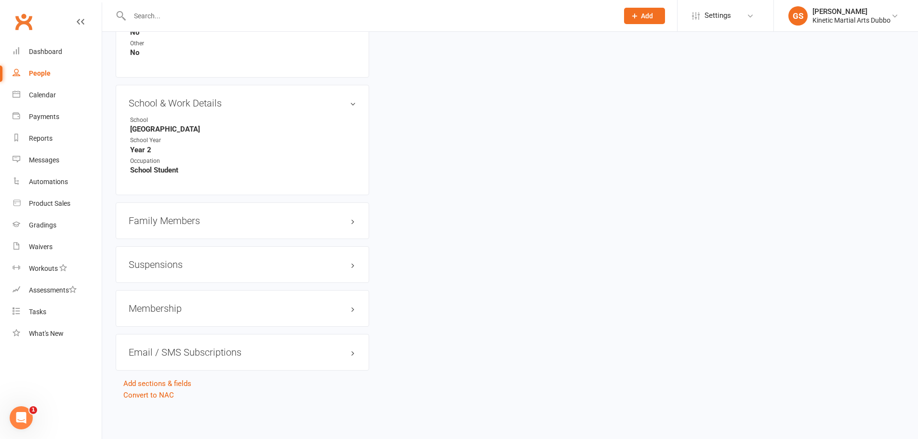
click at [173, 309] on h3 "Membership" at bounding box center [242, 308] width 227 height 11
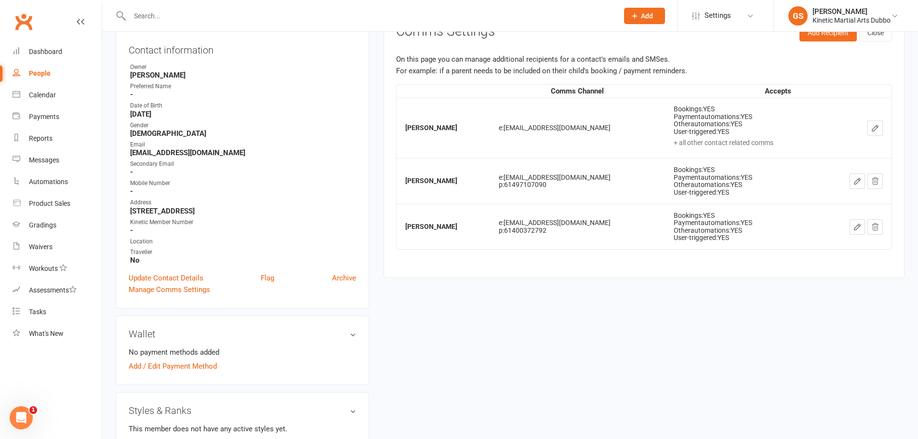
scroll to position [0, 0]
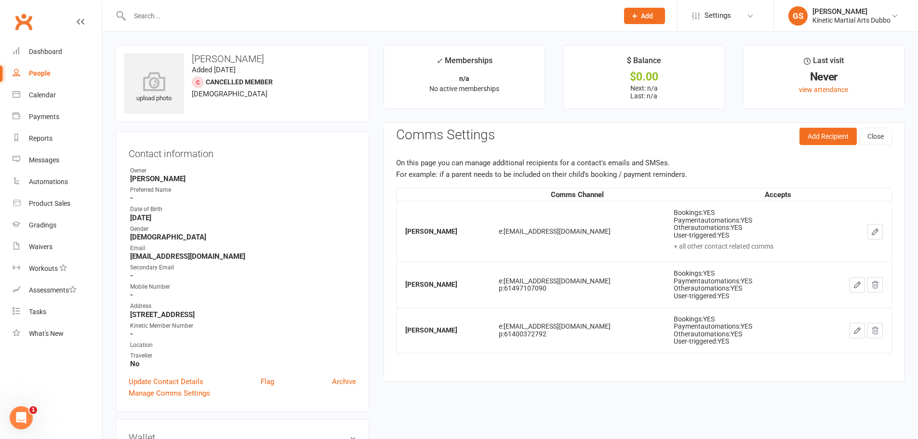
click at [209, 22] on input "text" at bounding box center [369, 15] width 485 height 13
type input "m"
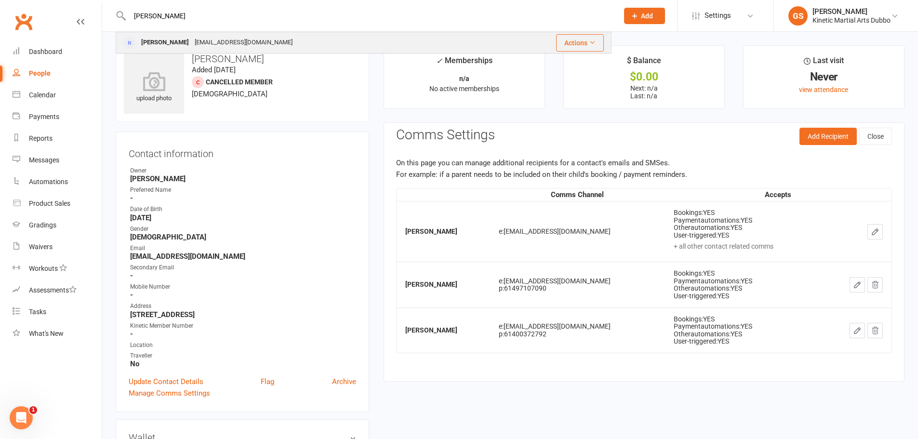
type input "[PERSON_NAME]"
click at [218, 47] on div "[EMAIL_ADDRESS][DOMAIN_NAME]" at bounding box center [244, 43] width 104 height 14
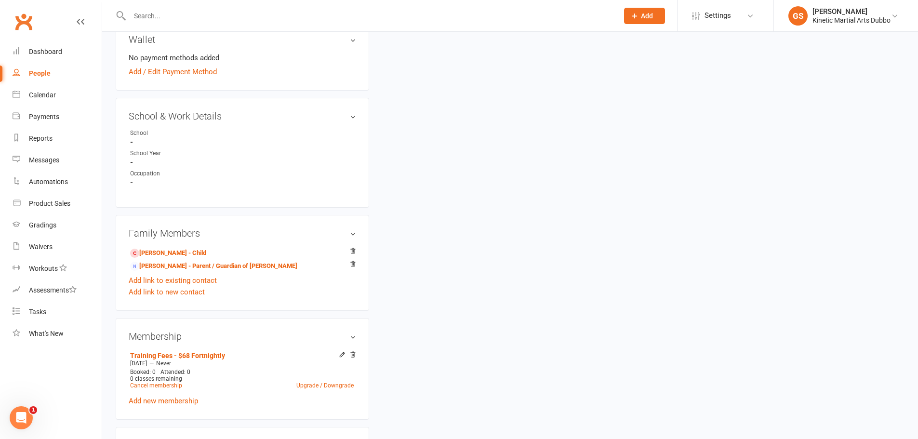
scroll to position [522, 0]
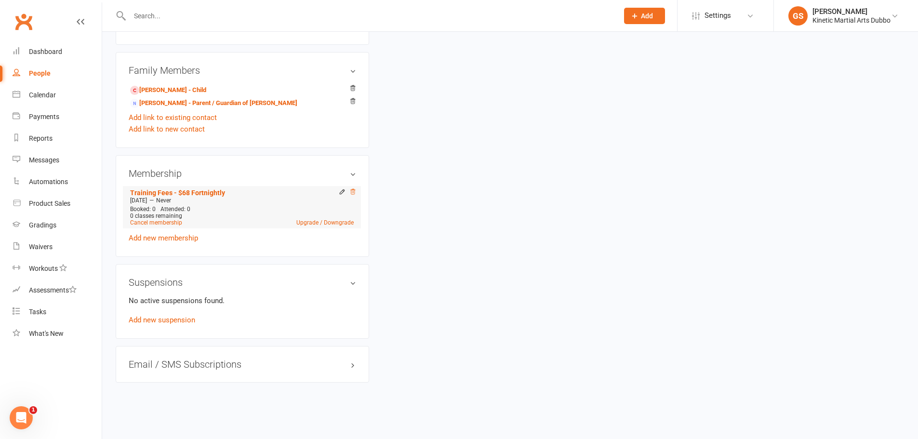
click at [353, 191] on icon at bounding box center [352, 191] width 5 height 5
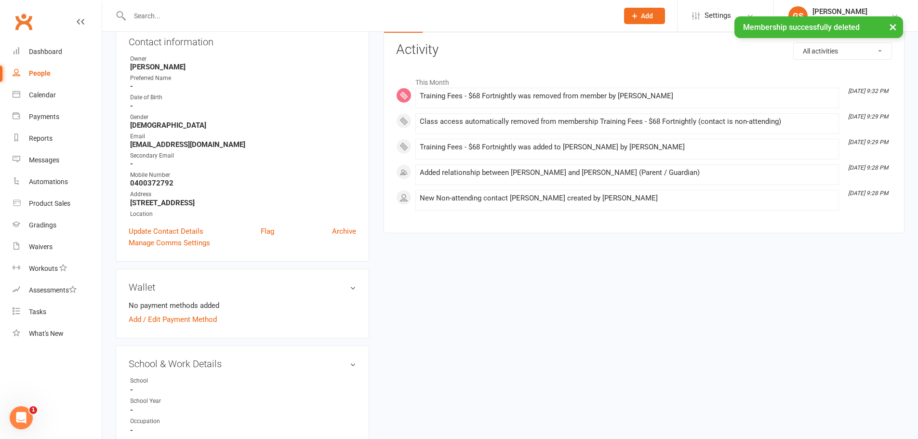
scroll to position [0, 0]
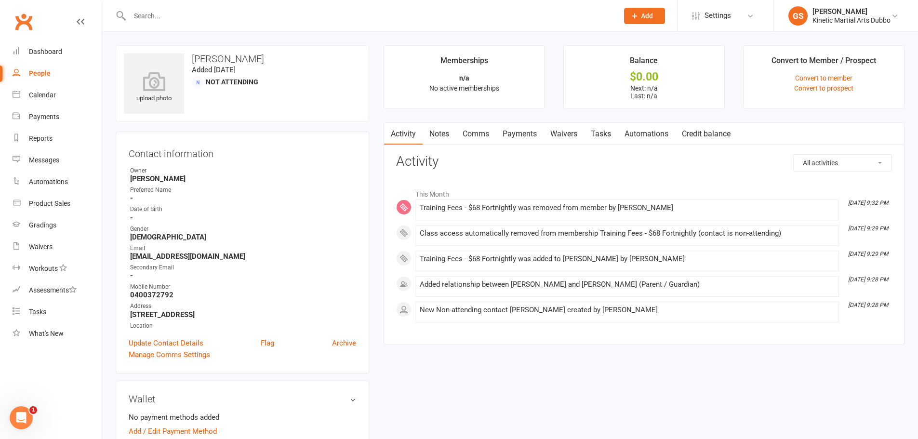
click at [204, 17] on input "text" at bounding box center [369, 15] width 485 height 13
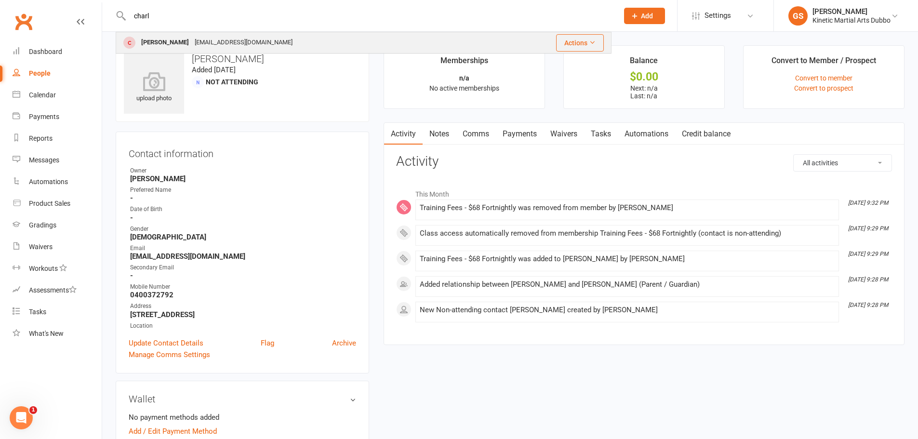
type input "charl"
click at [217, 43] on div "[EMAIL_ADDRESS][DOMAIN_NAME]" at bounding box center [244, 43] width 104 height 14
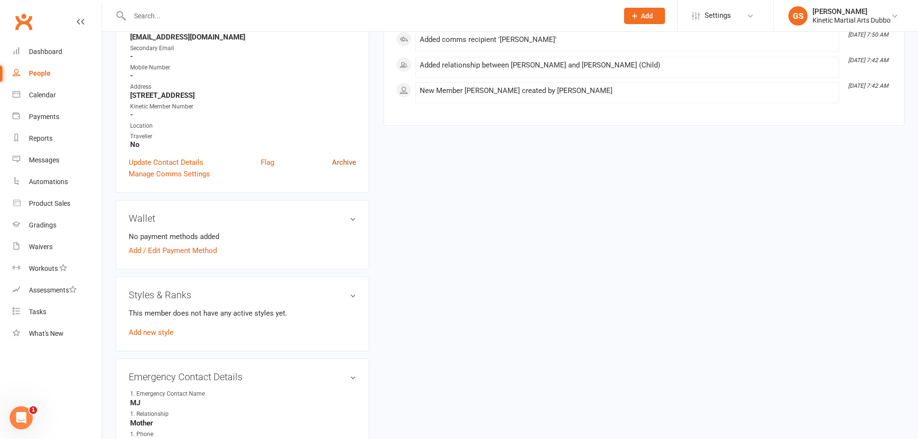
scroll to position [241, 0]
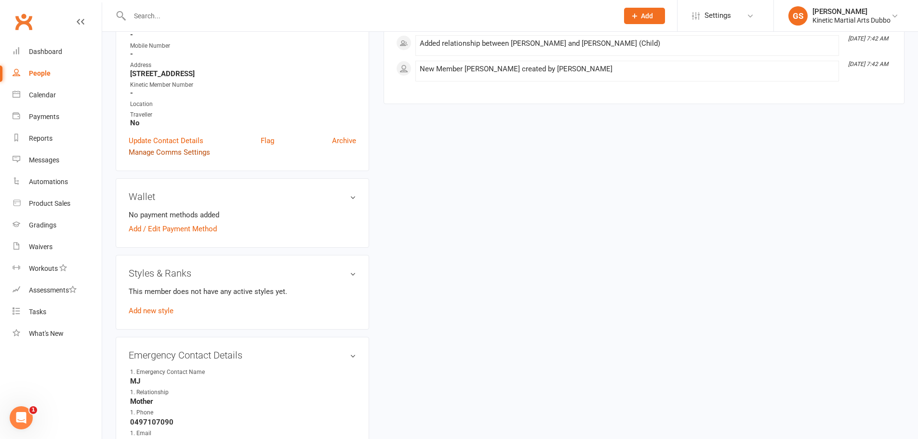
click at [196, 153] on link "Manage Comms Settings" at bounding box center [169, 153] width 81 height 12
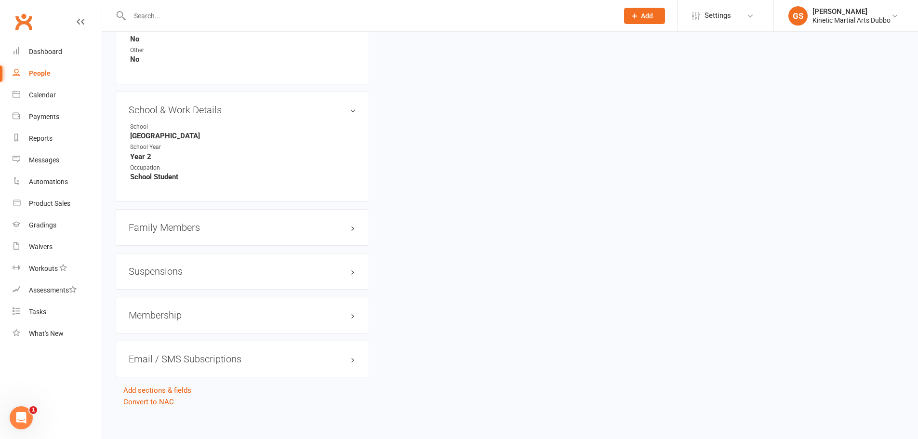
scroll to position [951, 0]
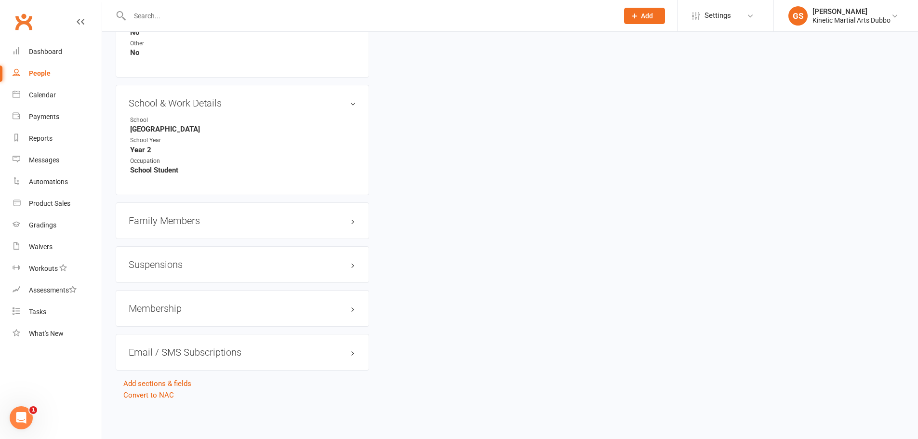
click at [181, 307] on h3 "Membership" at bounding box center [242, 308] width 227 height 11
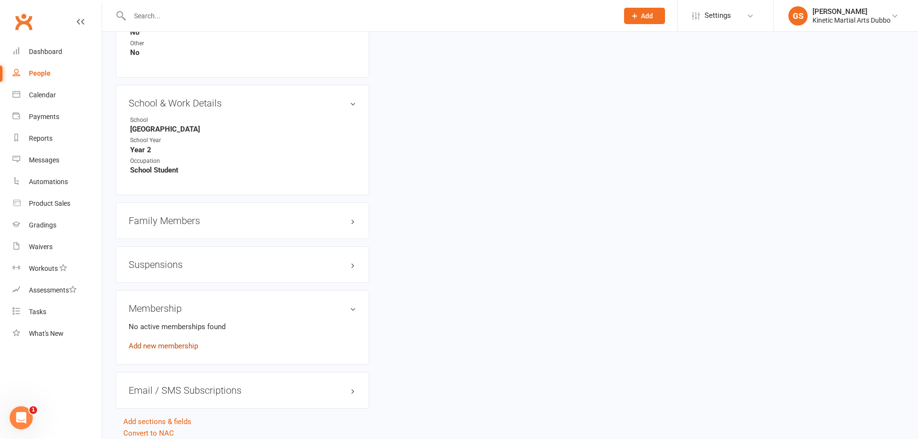
click at [173, 344] on link "Add new membership" at bounding box center [163, 346] width 69 height 9
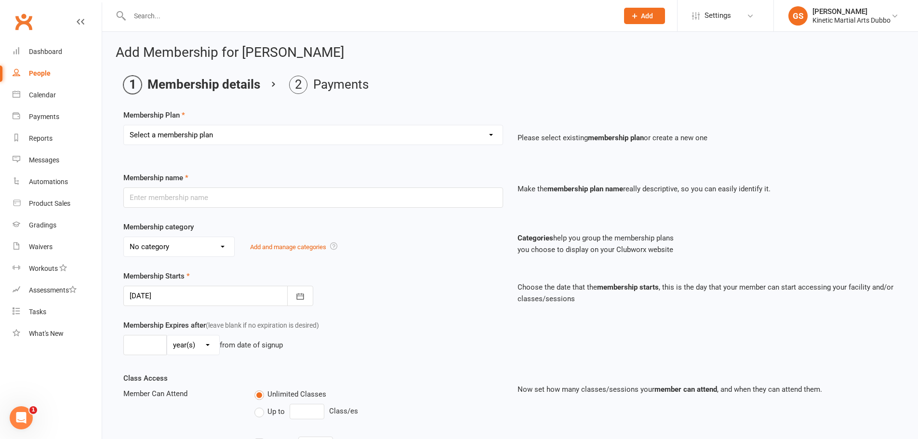
click at [492, 139] on select "Select a membership plan Create new Membership Plan Training Fees - $68 Fortnig…" at bounding box center [313, 134] width 379 height 19
select select "1"
click at [124, 125] on select "Select a membership plan Create new Membership Plan Training Fees - $68 Fortnig…" at bounding box center [313, 134] width 379 height 19
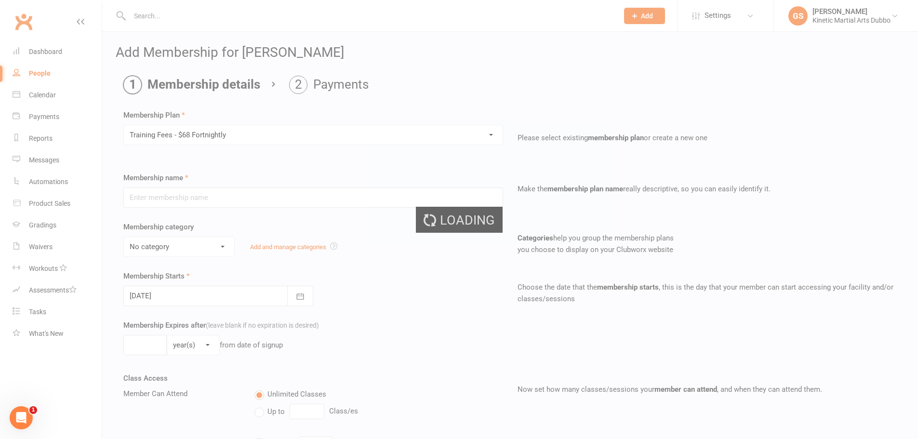
type input "Training Fees - $68 Fortnightly"
select select "5"
type input "0"
type input "8"
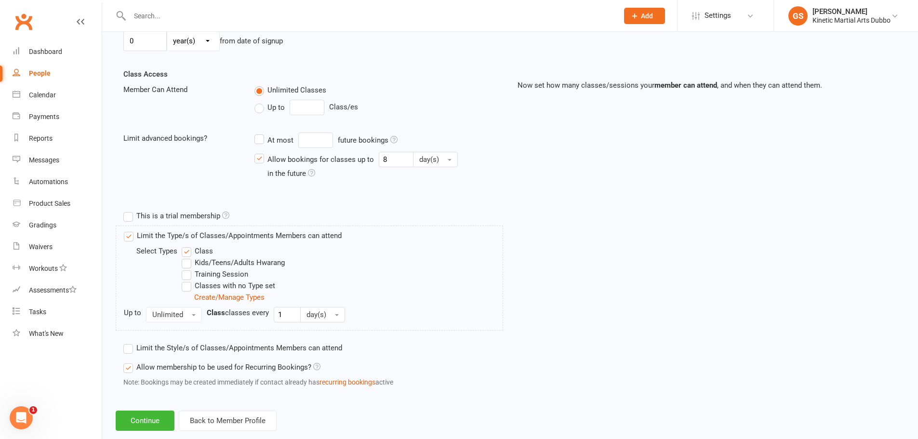
scroll to position [324, 0]
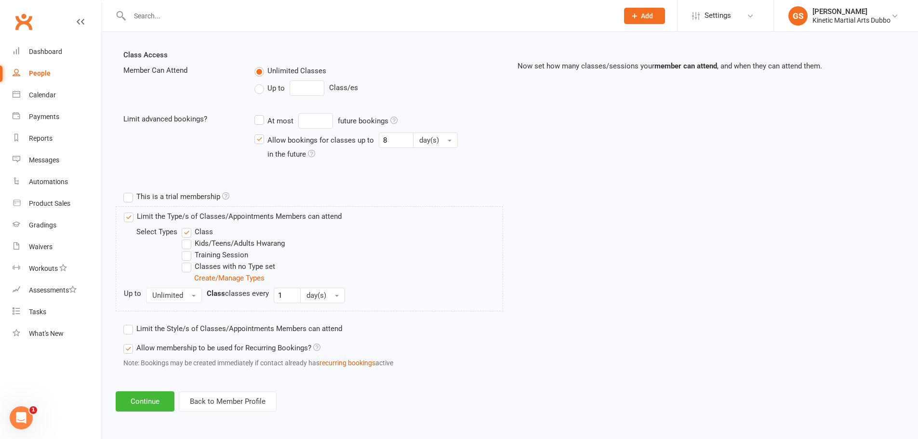
click at [129, 216] on label "Limit the Type/s of Classes/Appointments Members can attend" at bounding box center [233, 217] width 218 height 12
click at [129, 211] on input "Limit the Type/s of Classes/Appointments Members can attend" at bounding box center [127, 211] width 6 height 0
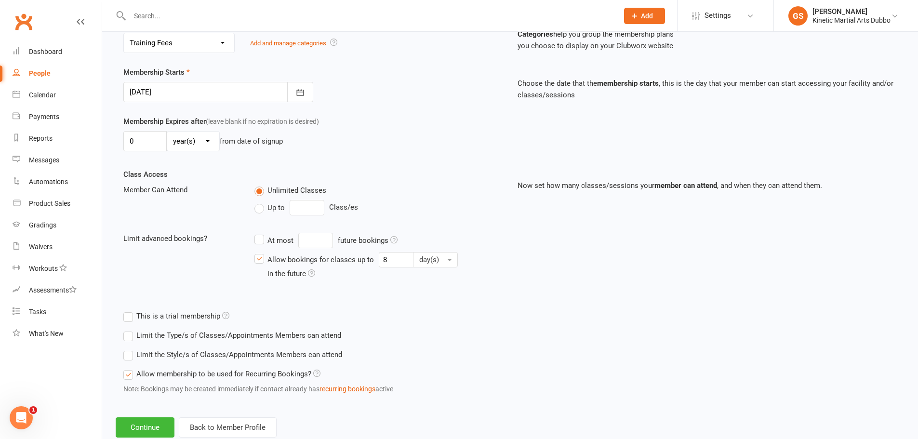
scroll to position [230, 0]
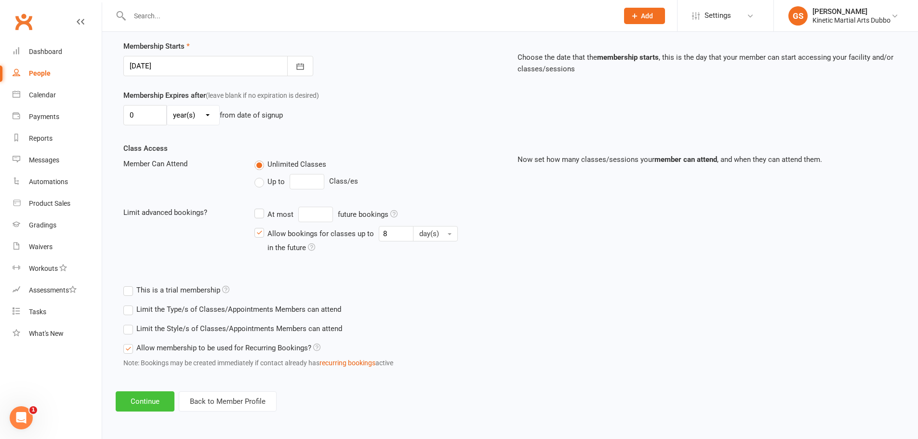
click at [157, 401] on button "Continue" at bounding box center [145, 401] width 59 height 20
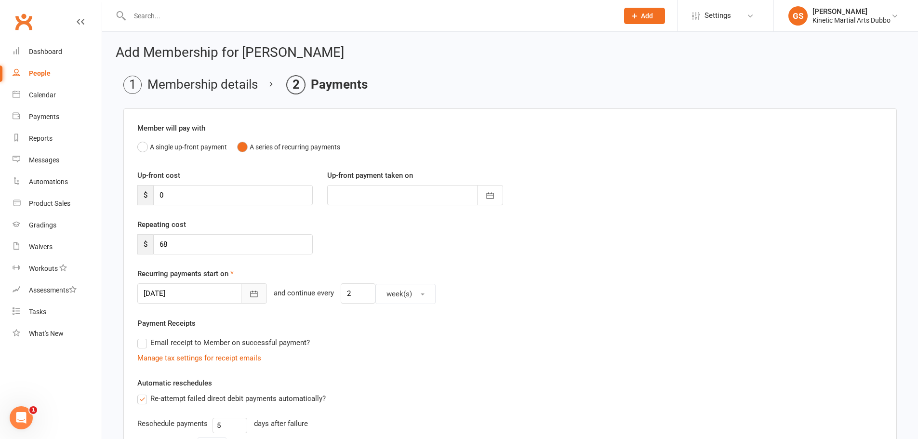
click at [249, 293] on icon "button" at bounding box center [254, 294] width 10 height 10
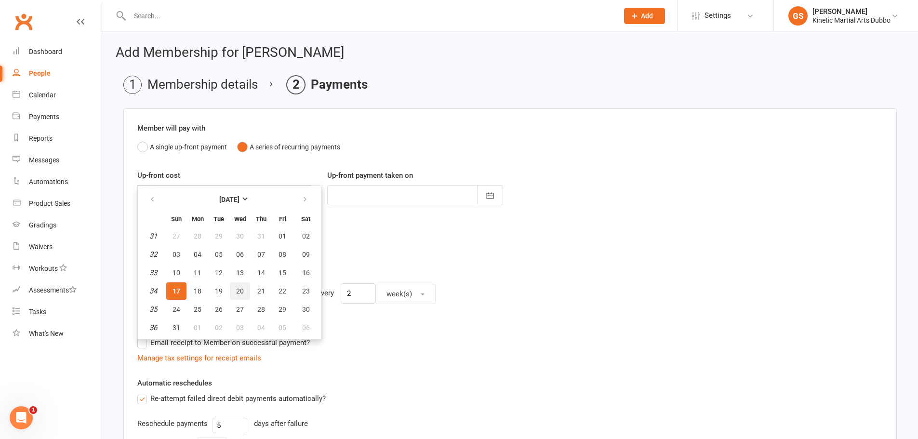
click at [239, 293] on span "20" at bounding box center [240, 291] width 8 height 8
type input "[DATE]"
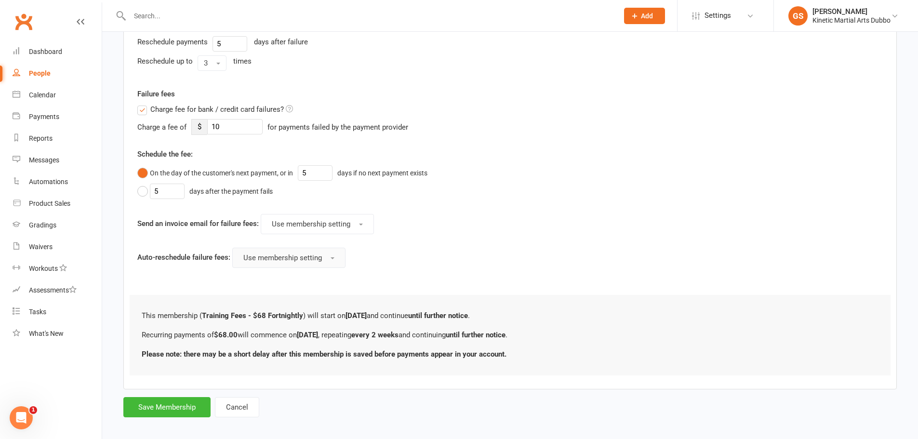
scroll to position [389, 0]
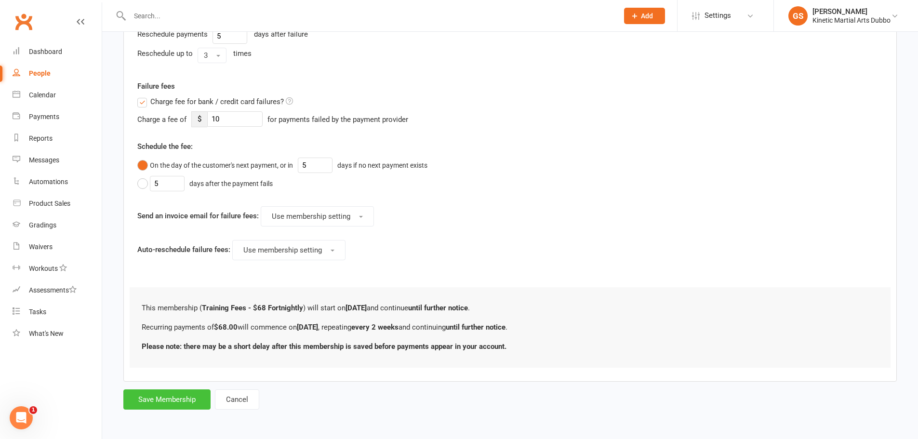
click at [177, 395] on button "Save Membership" at bounding box center [166, 399] width 87 height 20
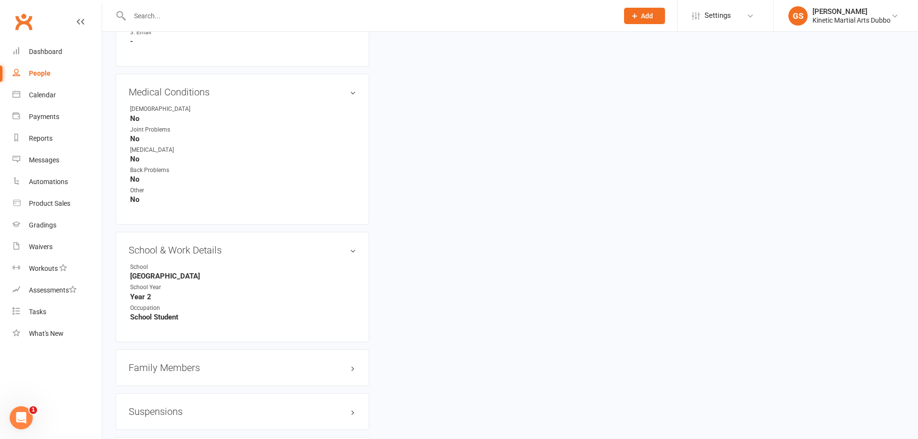
scroll to position [953, 0]
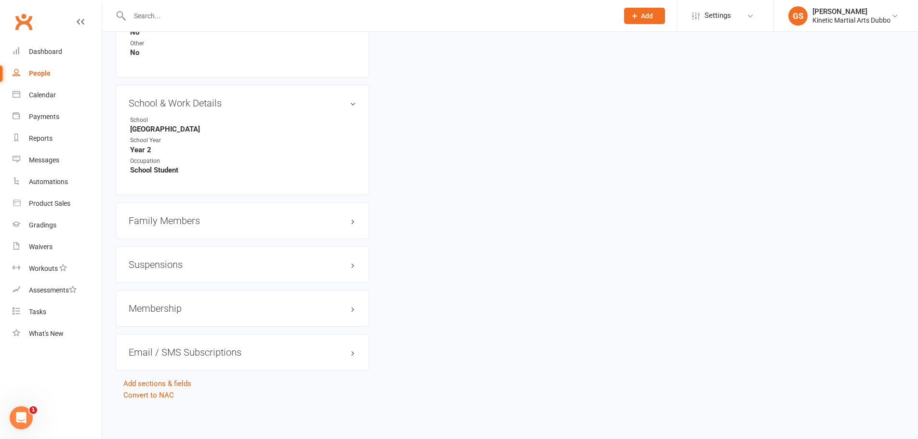
click at [193, 305] on h3 "Membership" at bounding box center [242, 308] width 227 height 11
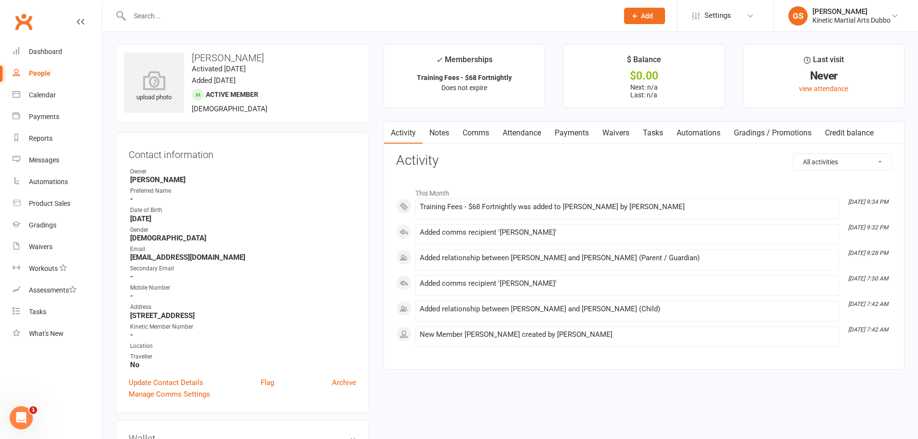
scroll to position [0, 0]
click at [241, 24] on div at bounding box center [364, 15] width 496 height 31
click at [187, 15] on input "text" at bounding box center [369, 15] width 485 height 13
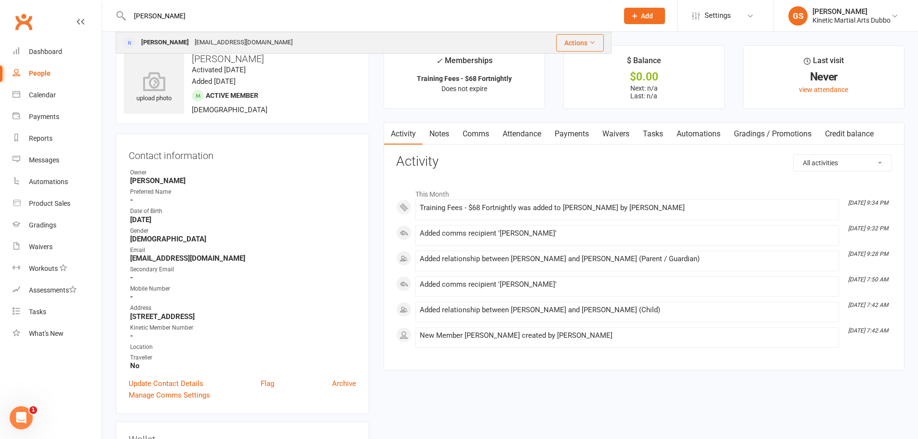
type input "[PERSON_NAME]"
click at [192, 37] on div "[EMAIL_ADDRESS][DOMAIN_NAME]" at bounding box center [244, 43] width 104 height 14
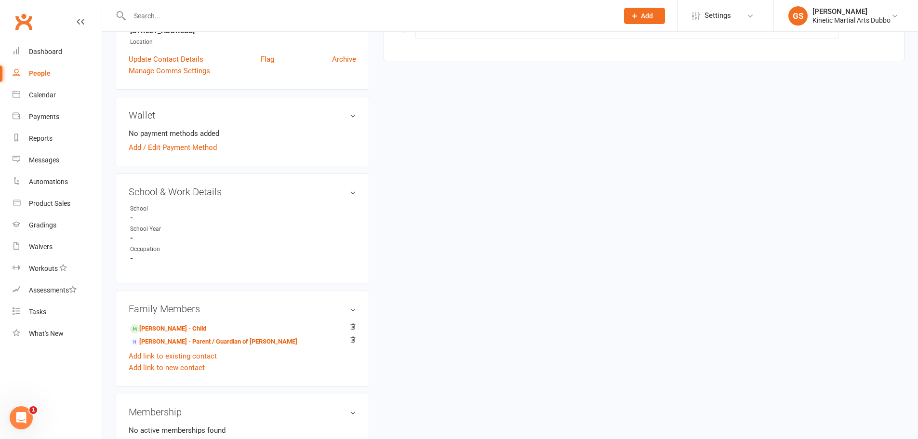
scroll to position [255, 0]
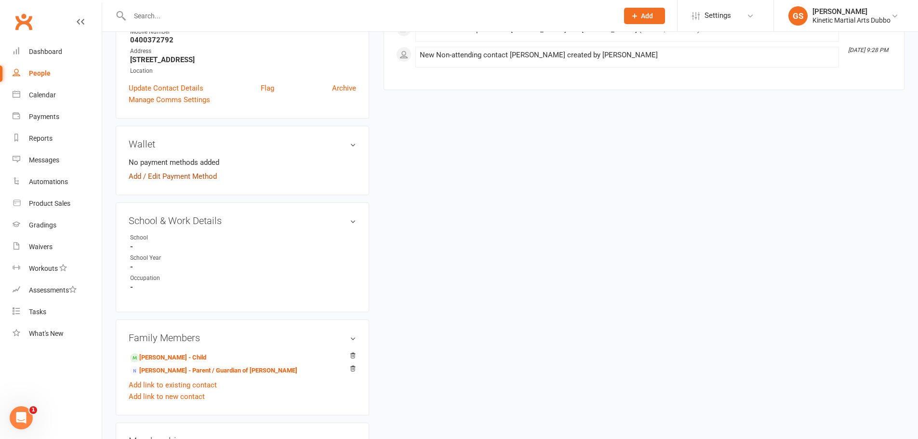
click at [194, 179] on link "Add / Edit Payment Method" at bounding box center [173, 177] width 88 height 12
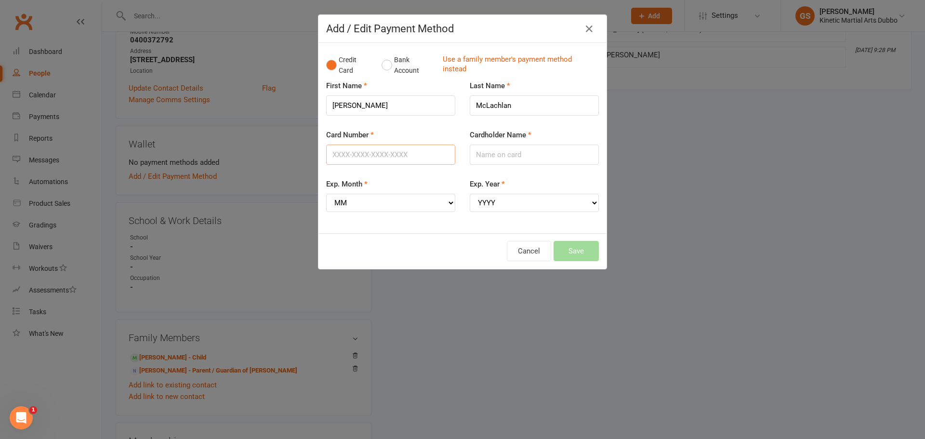
click at [338, 155] on input "Card Number" at bounding box center [390, 155] width 129 height 20
type input "[CREDIT_CARD_NUMBER]"
click at [539, 157] on input "Cardholder Name" at bounding box center [534, 155] width 129 height 20
type input "[PERSON_NAME]"
click at [447, 202] on select "MM 01 02 03 04 05 06 07 08 09 10 11 12" at bounding box center [390, 203] width 129 height 18
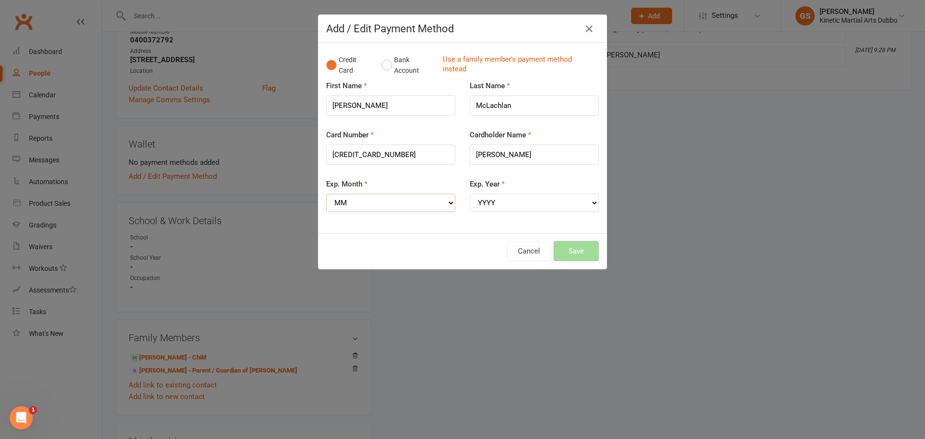
select select "05"
click at [326, 194] on select "MM 01 02 03 04 05 06 07 08 09 10 11 12" at bounding box center [390, 203] width 129 height 18
click at [590, 202] on select "YYYY 2025 2026 2027 2028 2029 2030 2031 2032 2033 2034" at bounding box center [534, 203] width 129 height 18
select select "2027"
click at [470, 194] on select "YYYY 2025 2026 2027 2028 2029 2030 2031 2032 2033 2034" at bounding box center [534, 203] width 129 height 18
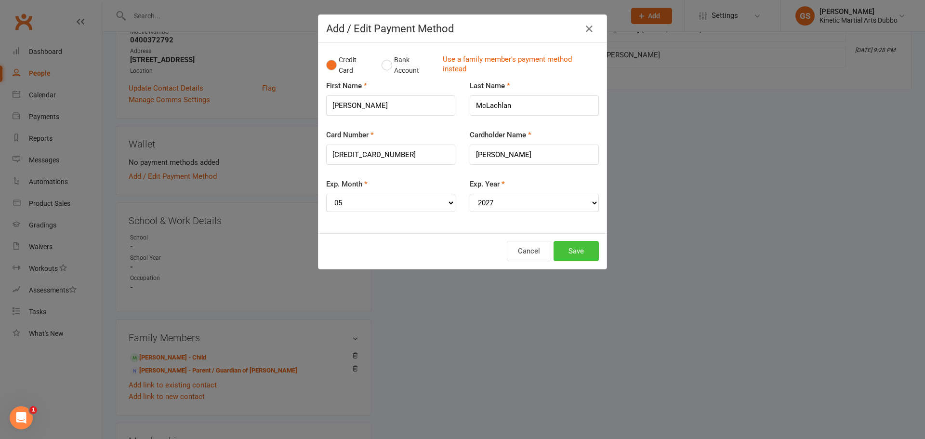
click at [581, 251] on button "Save" at bounding box center [576, 251] width 45 height 20
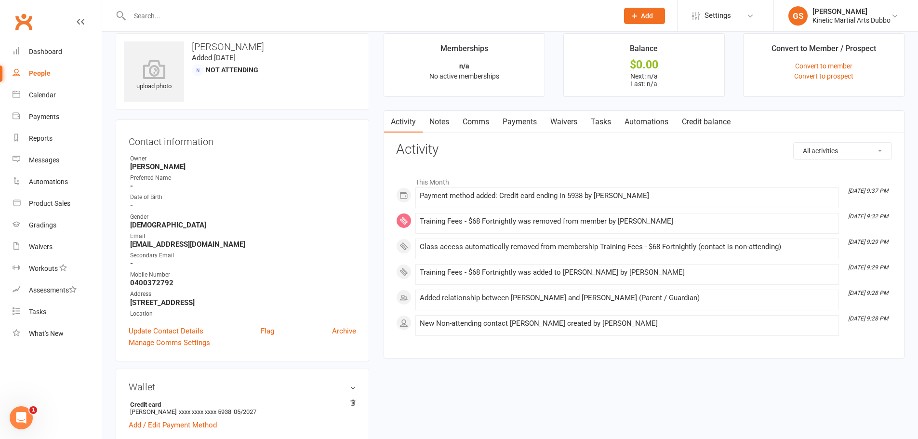
scroll to position [0, 0]
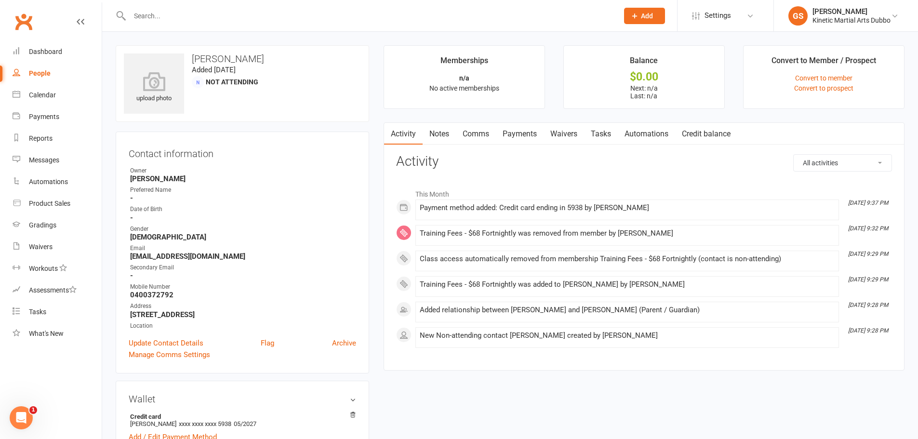
click at [154, 15] on input "text" at bounding box center [369, 15] width 485 height 13
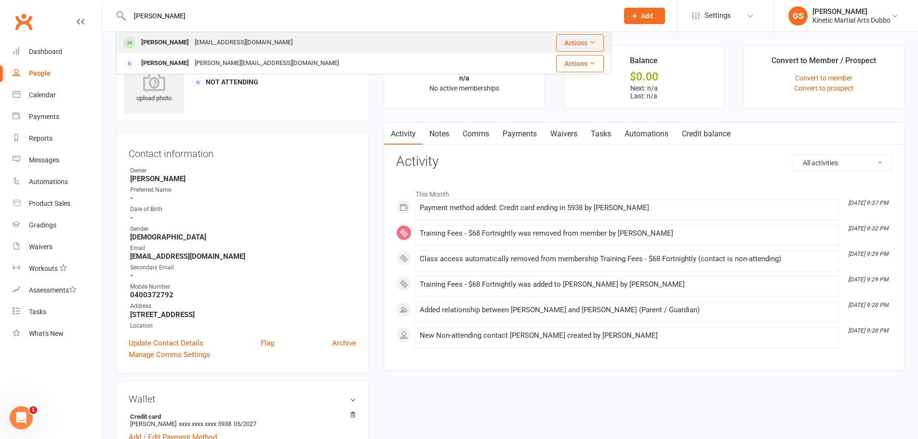
type input "[PERSON_NAME]"
click at [168, 40] on div "[PERSON_NAME]" at bounding box center [164, 43] width 53 height 14
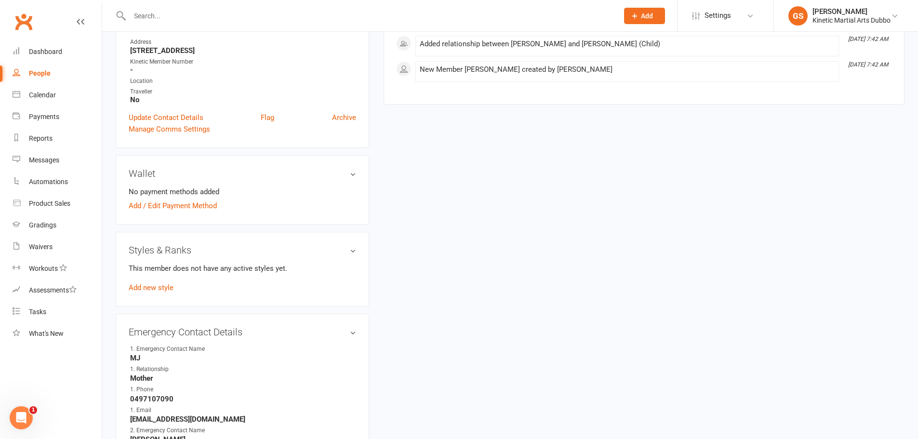
scroll to position [289, 0]
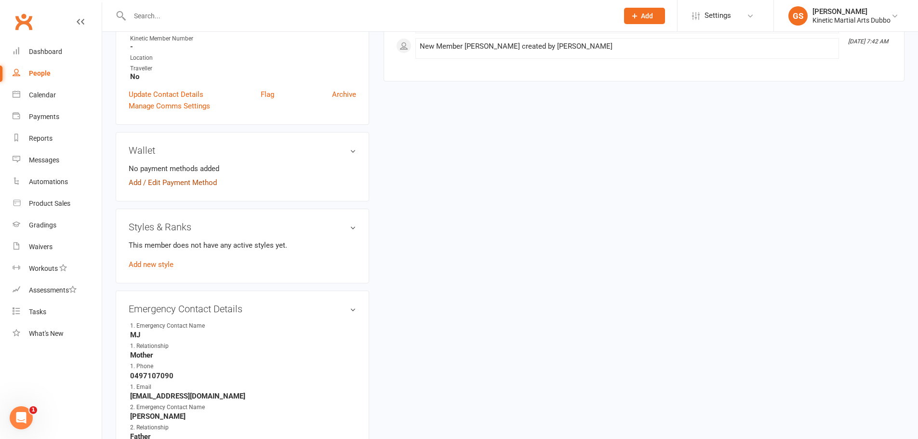
click at [191, 183] on link "Add / Edit Payment Method" at bounding box center [173, 183] width 88 height 12
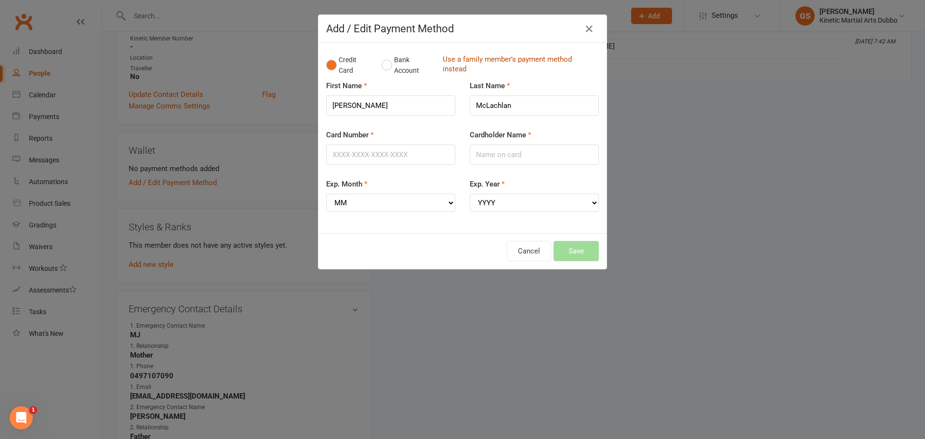
click at [486, 60] on link "Use a family member's payment method instead" at bounding box center [518, 65] width 151 height 22
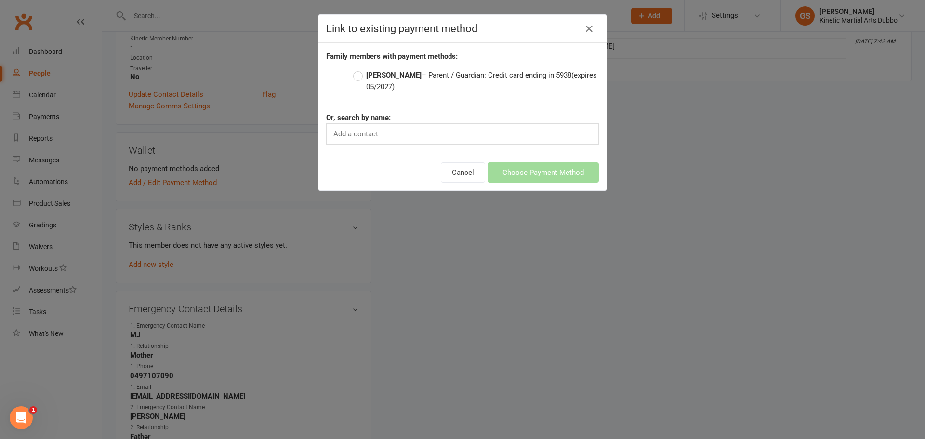
click at [353, 77] on label "[PERSON_NAME] – Parent / Guardian: Credit card ending in 5938 (expires 05/2027)" at bounding box center [476, 80] width 246 height 23
click at [353, 69] on input "[PERSON_NAME] – Parent / Guardian: Credit card ending in 5938 (expires 05/2027)" at bounding box center [356, 69] width 6 height 0
click at [536, 174] on button "Choose Payment Method" at bounding box center [543, 172] width 111 height 20
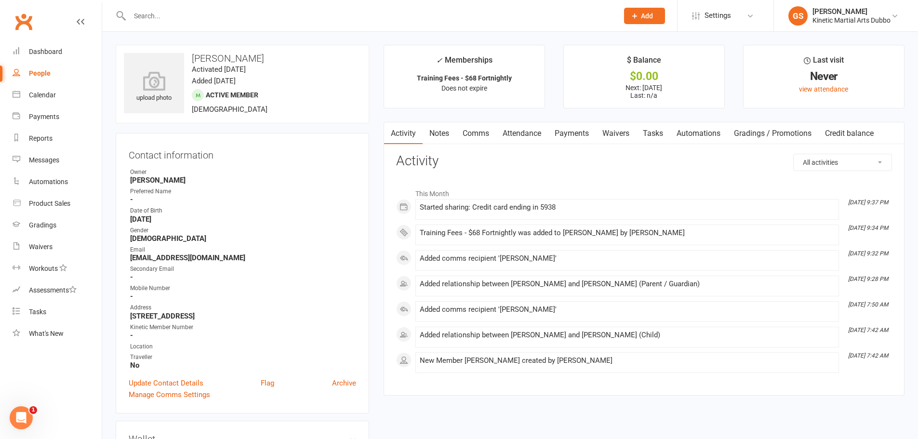
scroll to position [193, 0]
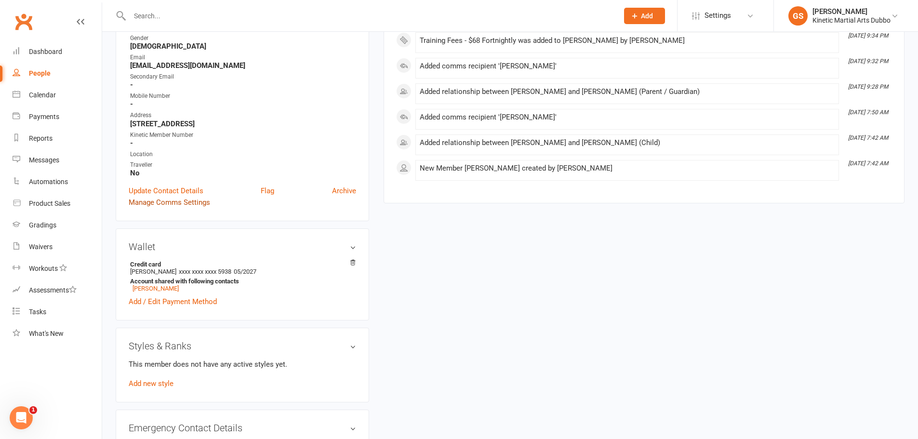
click at [191, 201] on link "Manage Comms Settings" at bounding box center [169, 203] width 81 height 12
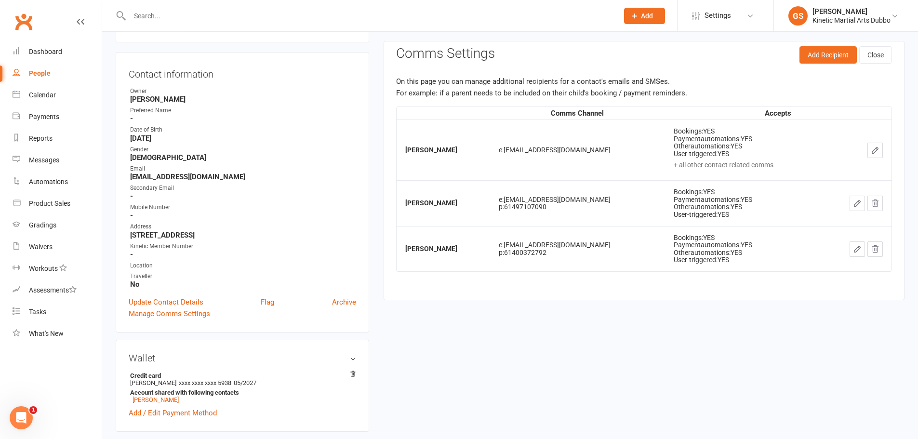
scroll to position [74, 0]
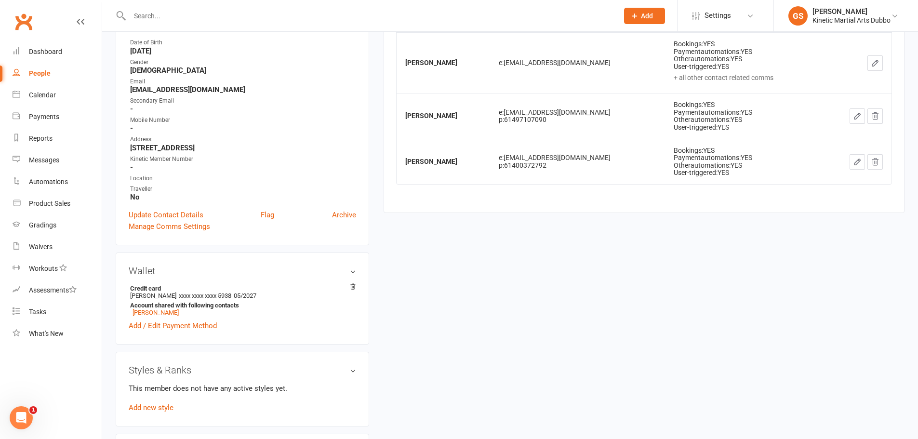
scroll to position [0, 0]
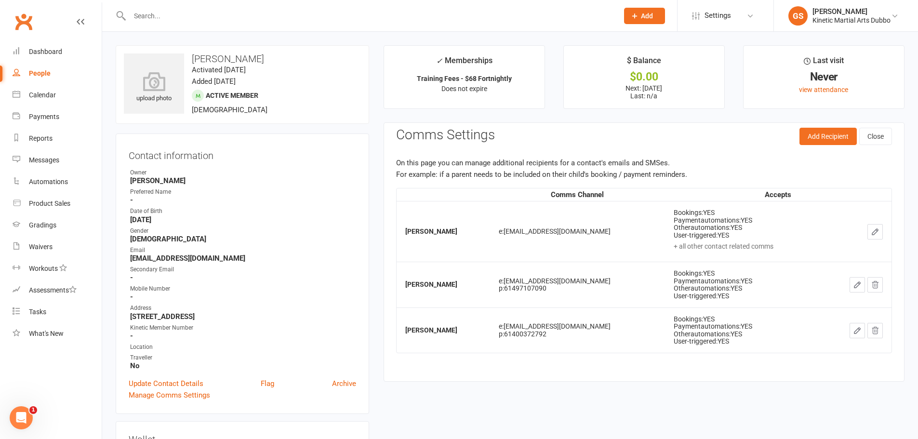
click at [180, 15] on input "text" at bounding box center [369, 15] width 485 height 13
click at [53, 52] on div "Dashboard" at bounding box center [45, 52] width 33 height 8
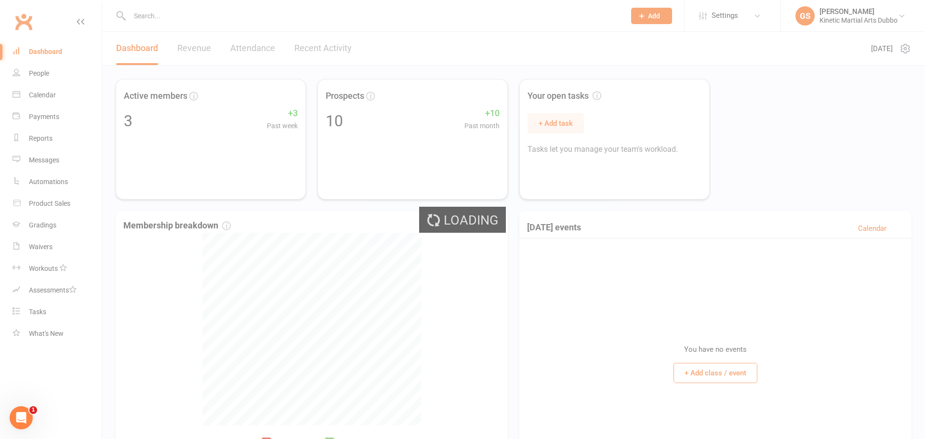
select select "no_trial"
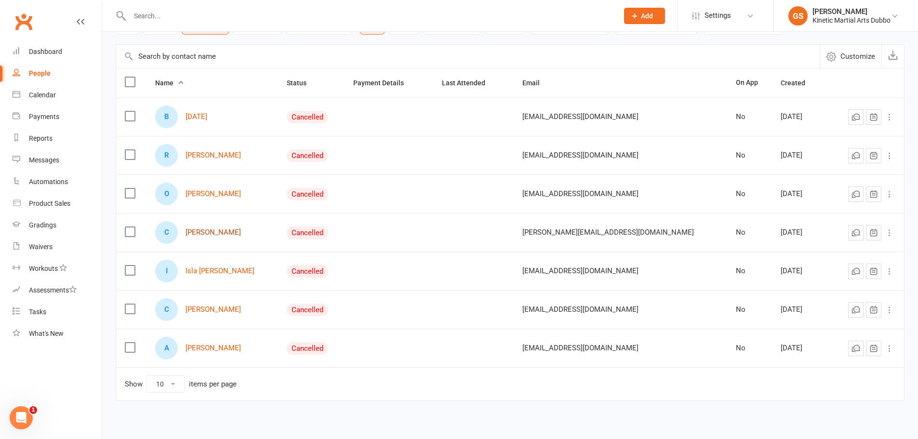
scroll to position [85, 0]
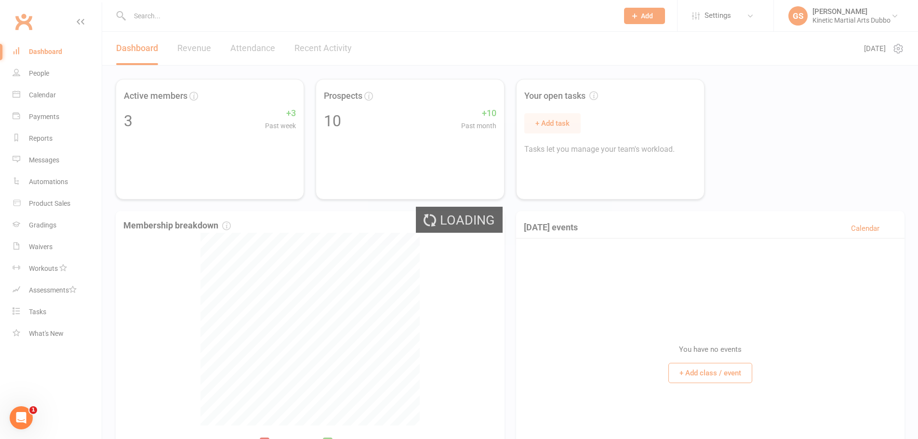
select select "no_trial"
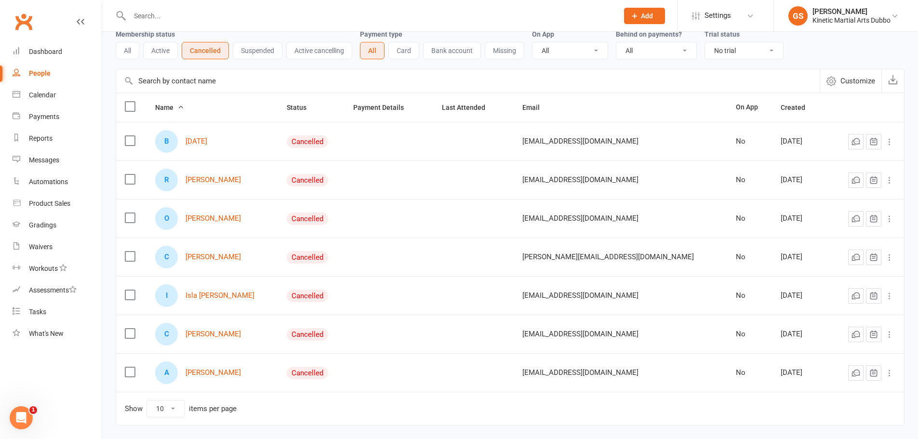
scroll to position [48, 0]
click at [55, 55] on div "Dashboard" at bounding box center [45, 52] width 33 height 8
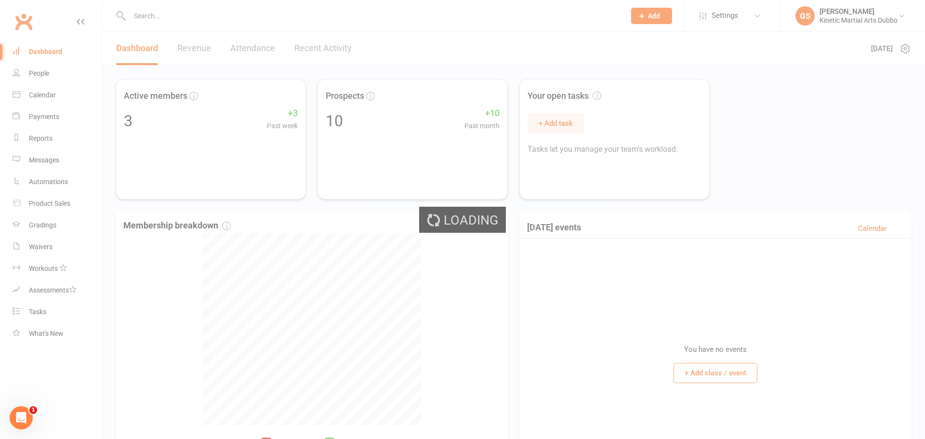
select select "no_trial"
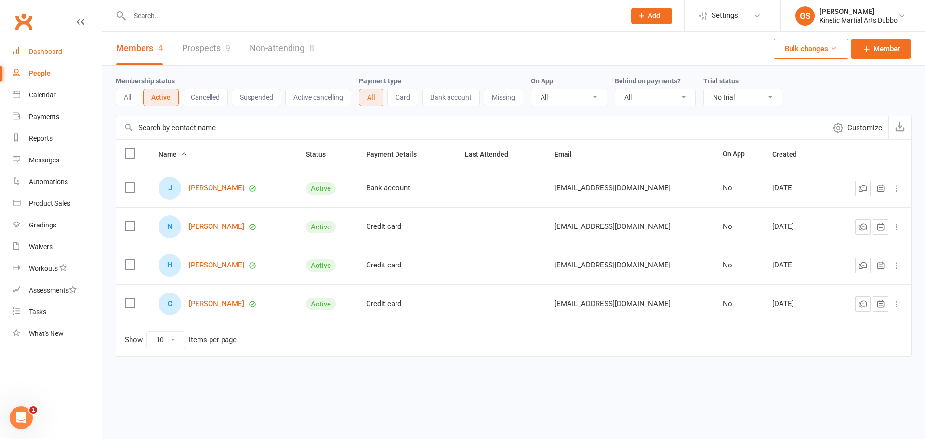
click at [55, 50] on div "Dashboard" at bounding box center [45, 52] width 33 height 8
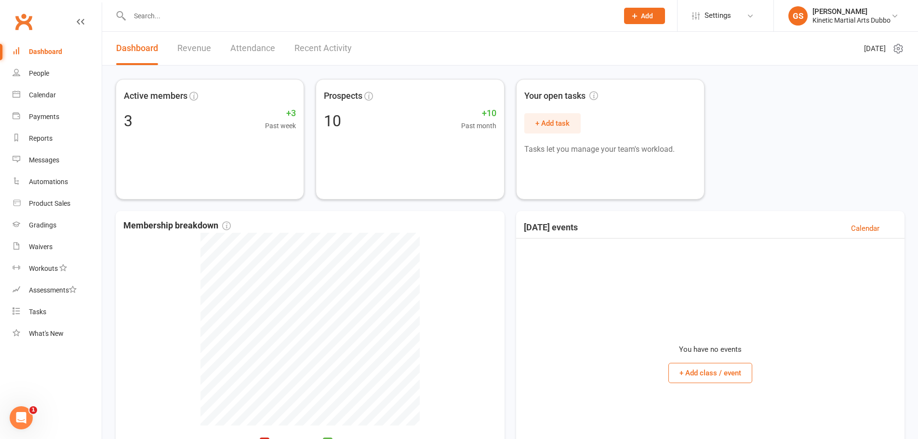
click at [51, 49] on div "Dashboard" at bounding box center [45, 52] width 33 height 8
click at [137, 14] on input "text" at bounding box center [369, 15] width 485 height 13
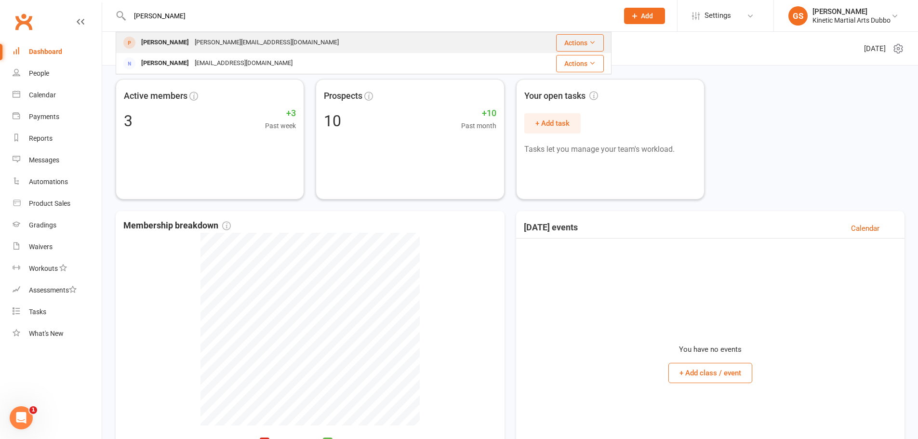
type input "[PERSON_NAME]"
click at [173, 42] on div "[PERSON_NAME]" at bounding box center [164, 43] width 53 height 14
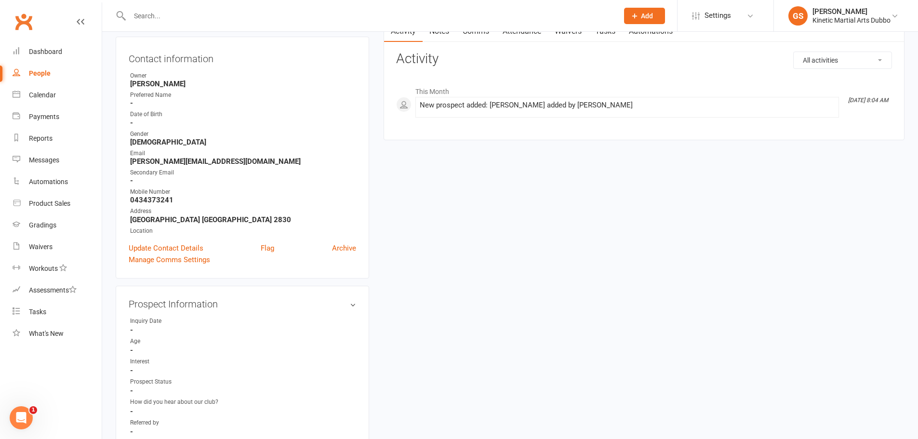
scroll to position [96, 0]
click at [190, 246] on link "Update Contact Details" at bounding box center [166, 247] width 75 height 12
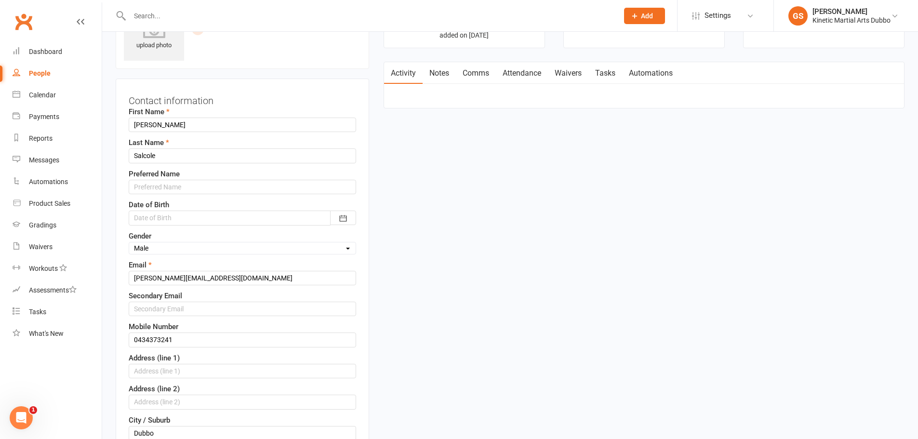
scroll to position [45, 0]
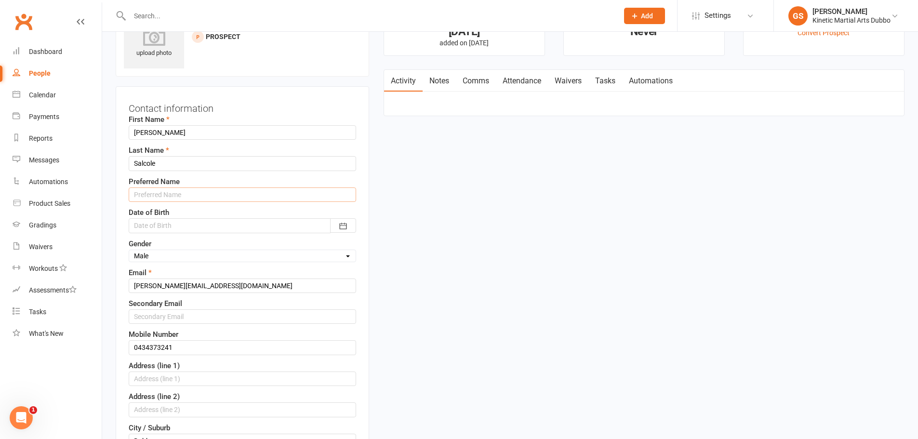
click at [184, 201] on input "text" at bounding box center [242, 194] width 227 height 14
click at [150, 222] on div at bounding box center [242, 225] width 227 height 14
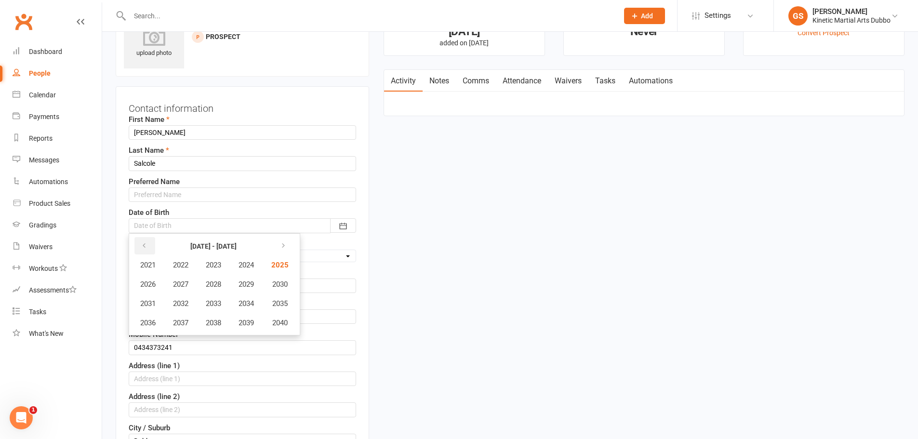
click at [143, 246] on icon "button" at bounding box center [144, 246] width 7 height 8
click at [131, 261] on table "[DATE] - [DATE] 1981 1982 1983 1984 1985 1986 1987 1988 1989 1990 1991 1992 199…" at bounding box center [213, 284] width 165 height 97
click at [178, 266] on span "1982" at bounding box center [180, 265] width 15 height 9
click at [192, 266] on button "February" at bounding box center [209, 265] width 69 height 18
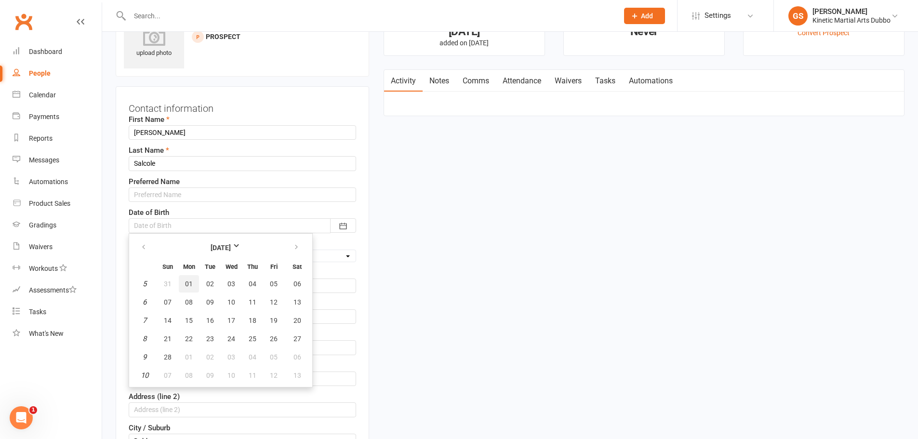
click at [191, 282] on span "01" at bounding box center [189, 284] width 8 height 8
type input "[DATE]"
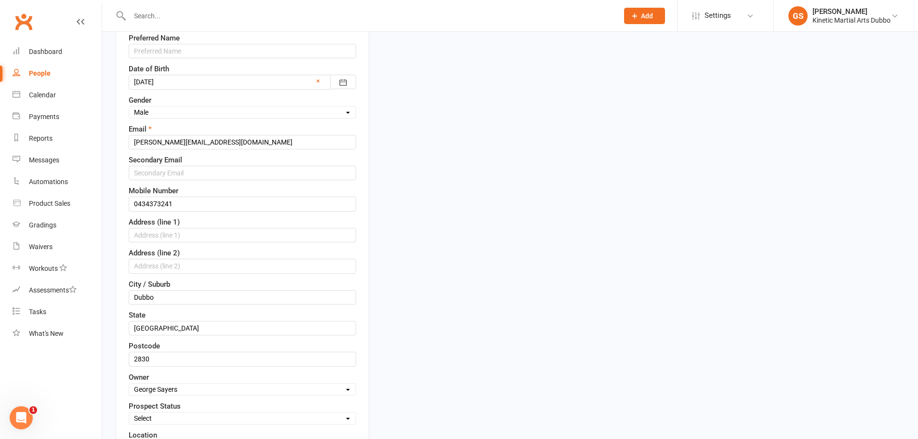
scroll to position [190, 0]
click at [200, 235] on input "text" at bounding box center [242, 234] width 227 height 14
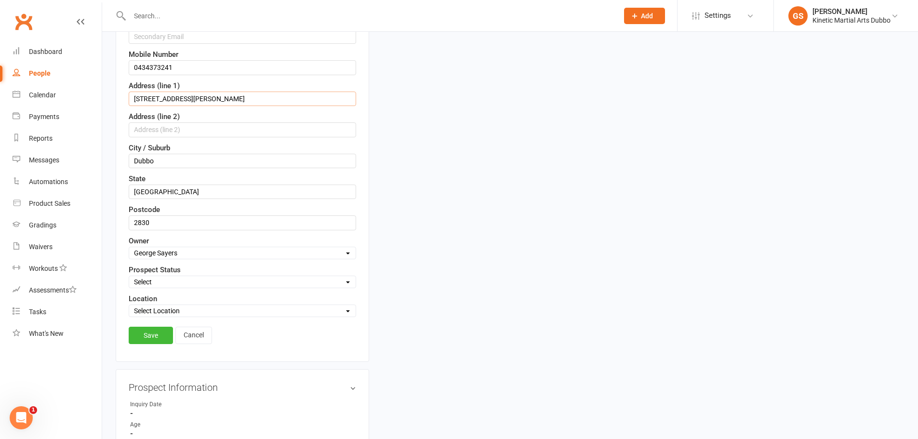
scroll to position [334, 0]
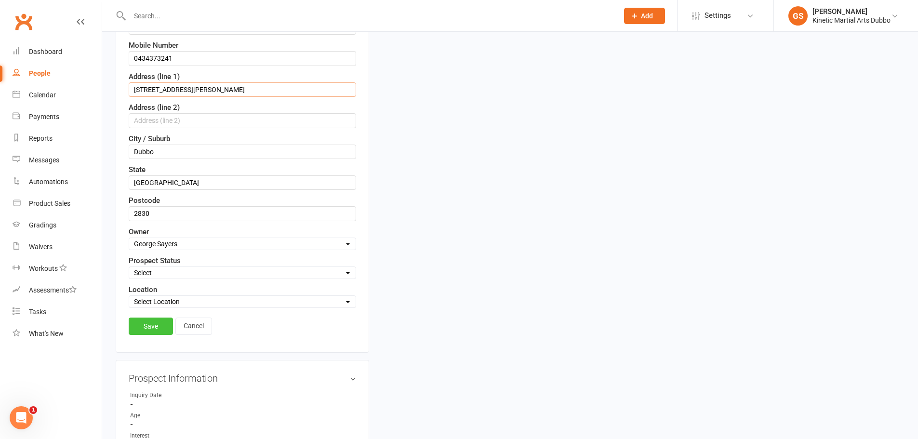
type input "[STREET_ADDRESS][PERSON_NAME]"
click at [165, 328] on link "Save" at bounding box center [151, 326] width 44 height 17
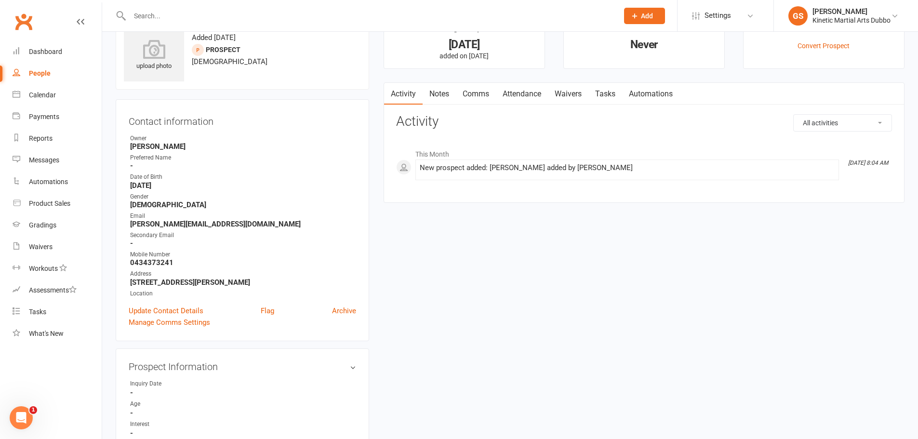
scroll to position [145, 0]
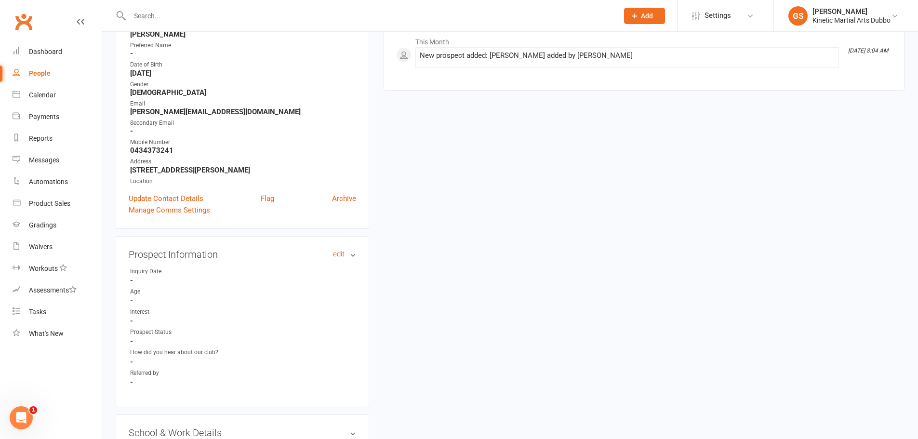
click at [338, 251] on link "edit" at bounding box center [339, 254] width 12 height 8
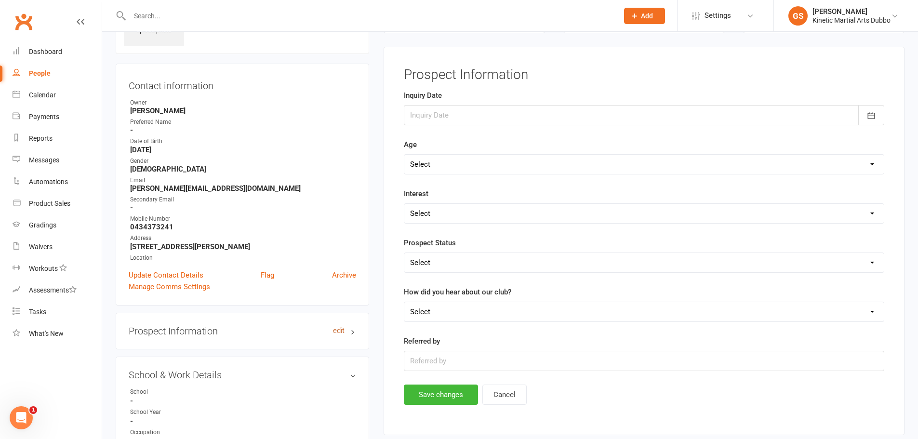
scroll to position [67, 0]
click at [872, 165] on select "Select 3-5 yrs 6-8 yrs 9-12 yrs 13-16 yrs 17-24 yrs 25-39 yrs 40 yrs + Family g…" at bounding box center [644, 165] width 480 height 19
select select "40 yrs +"
click at [404, 156] on select "Select 3-5 yrs 6-8 yrs 9-12 yrs 13-16 yrs 17-24 yrs 25-39 yrs 40 yrs + Family g…" at bounding box center [644, 165] width 480 height 19
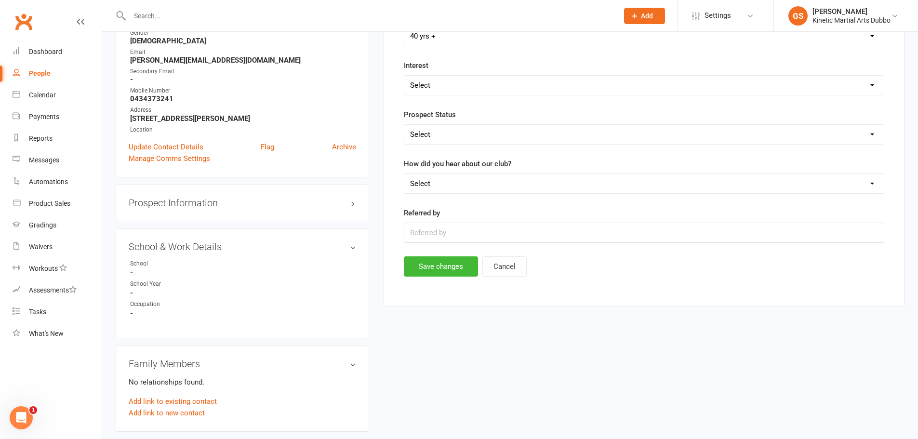
scroll to position [115, 0]
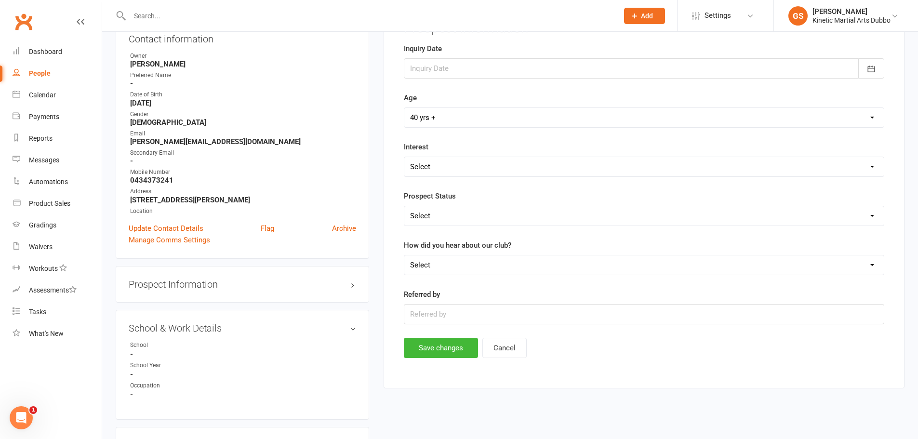
click at [872, 167] on select "Select Child's Performance in School / Grades Competition Physical Fitness Ment…" at bounding box center [644, 166] width 480 height 19
click at [404, 157] on select "Select Child's Performance in School / Grades Competition Physical Fitness Ment…" at bounding box center [644, 166] width 480 height 19
click at [872, 168] on select "Select Child's Performance in School / Grades Competition Physical Fitness Ment…" at bounding box center [644, 166] width 480 height 19
select select "Physical Fitness"
click at [404, 157] on select "Select Child's Performance in School / Grades Competition Physical Fitness Ment…" at bounding box center [644, 166] width 480 height 19
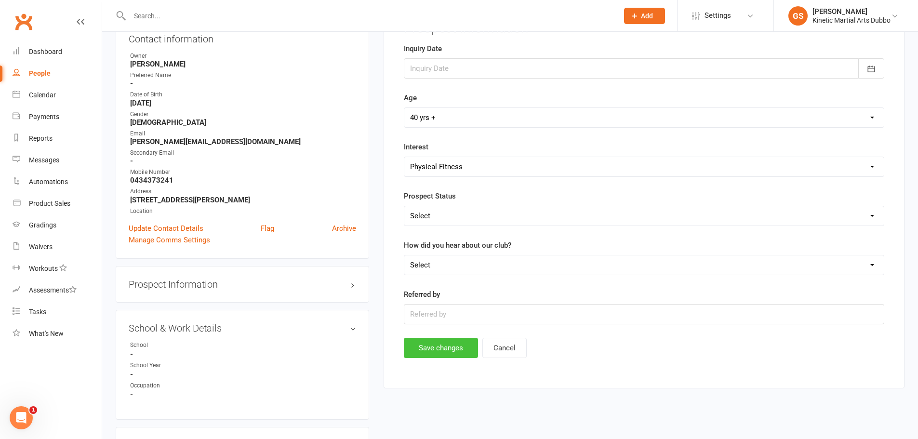
click at [406, 339] on button "Save changes" at bounding box center [441, 348] width 74 height 20
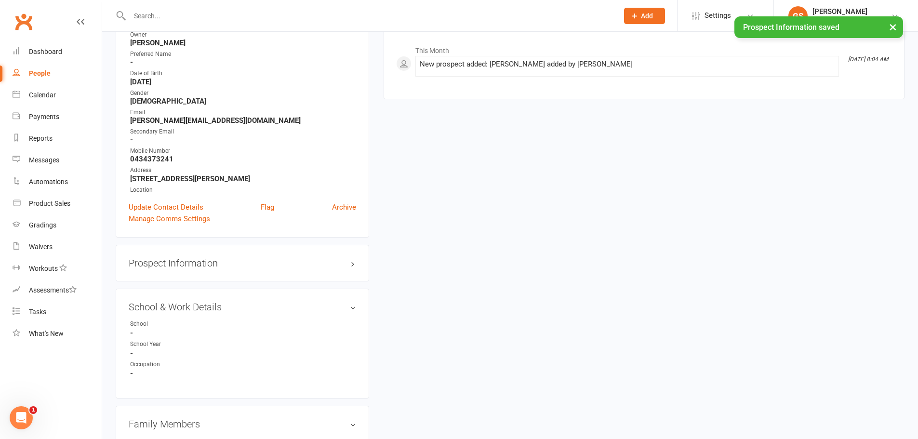
scroll to position [193, 0]
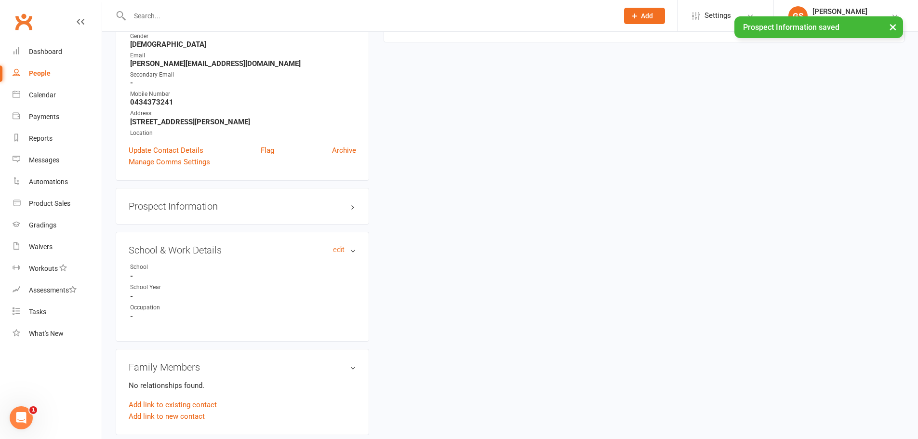
click at [353, 249] on h3 "School & Work Details edit" at bounding box center [242, 250] width 227 height 11
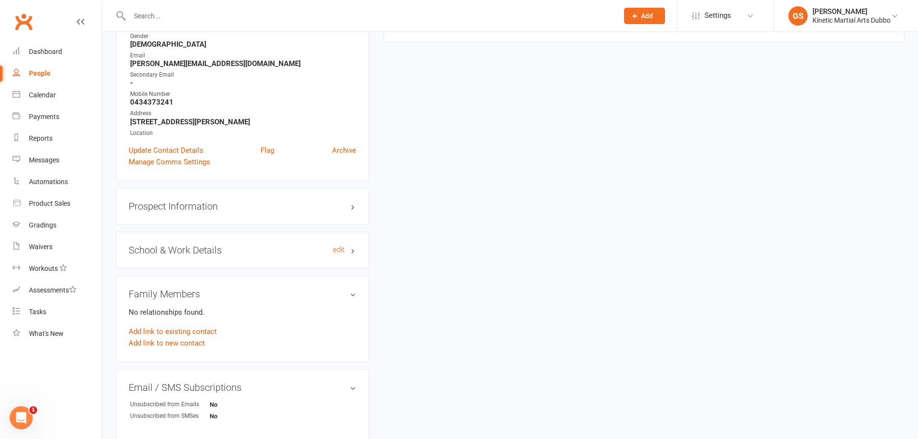
click at [346, 248] on h3 "School & Work Details edit" at bounding box center [242, 250] width 227 height 11
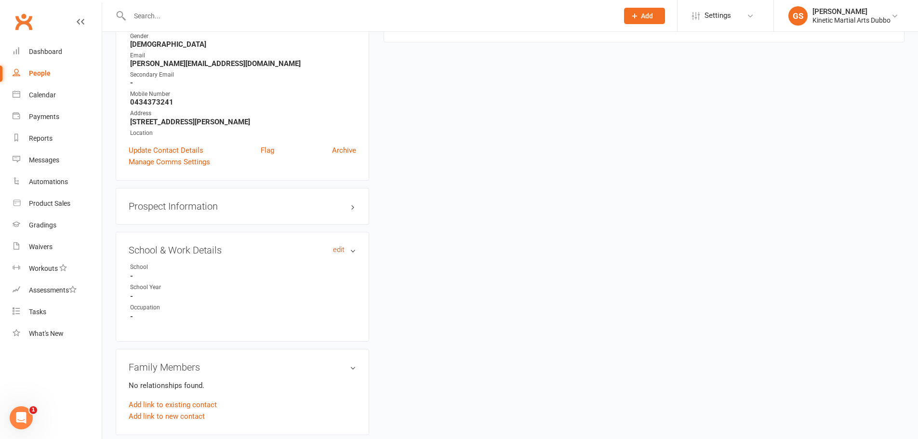
click at [340, 250] on link "edit" at bounding box center [339, 250] width 12 height 8
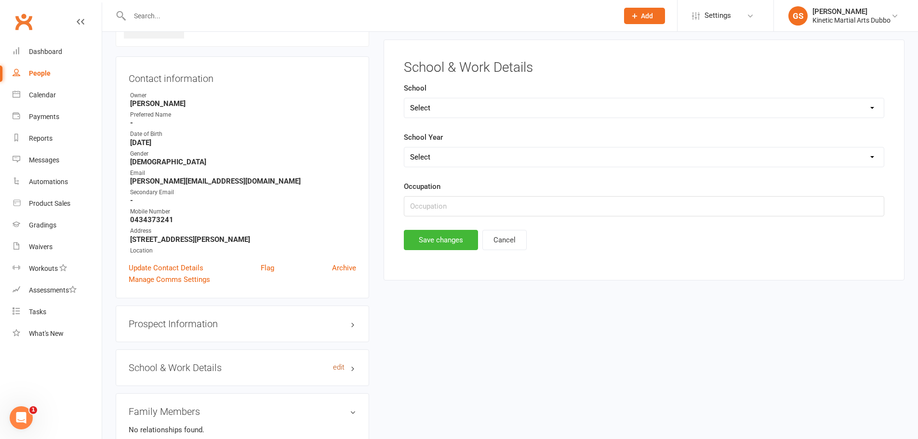
scroll to position [67, 0]
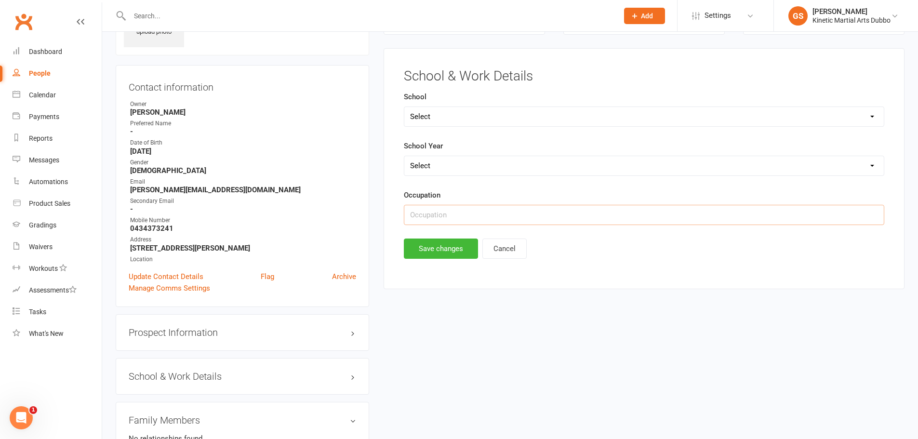
click at [579, 222] on input "text" at bounding box center [644, 215] width 481 height 20
type input "Trainer and assessor"
click at [457, 246] on button "Save changes" at bounding box center [441, 249] width 74 height 20
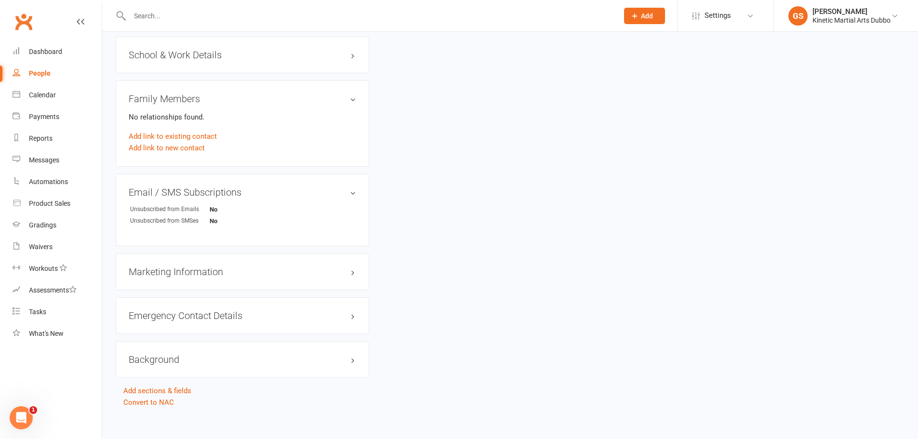
scroll to position [395, 0]
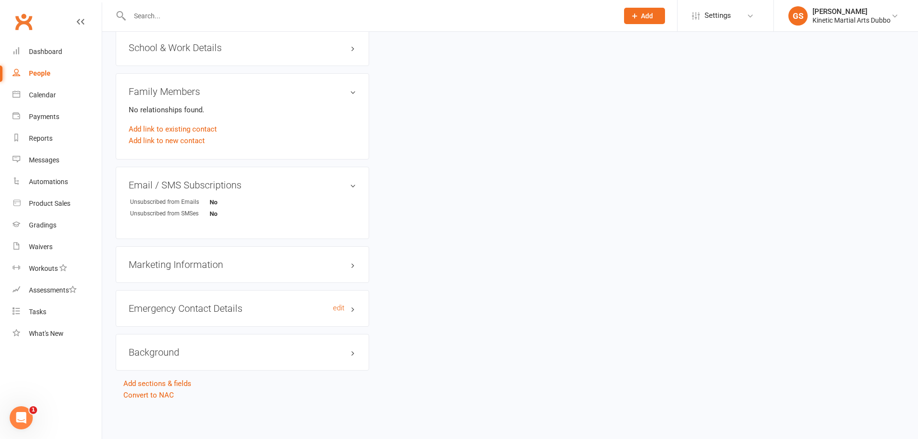
click at [240, 308] on h3 "Emergency Contact Details edit" at bounding box center [242, 308] width 227 height 11
click at [334, 306] on link "edit" at bounding box center [339, 308] width 12 height 8
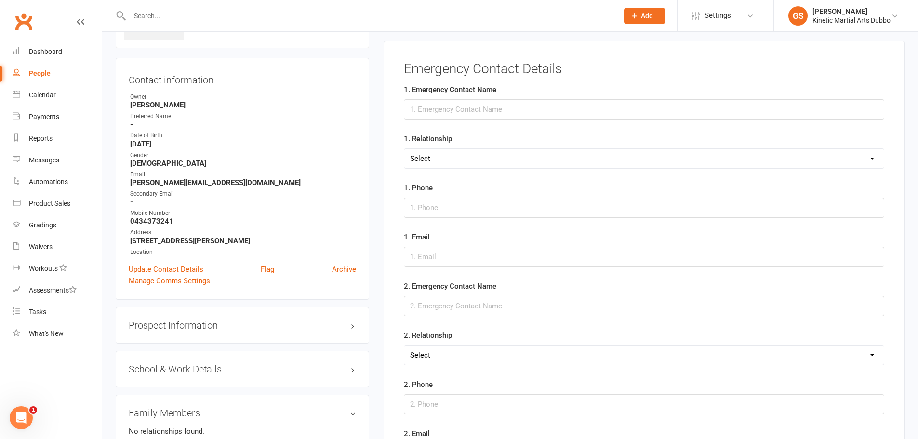
scroll to position [67, 0]
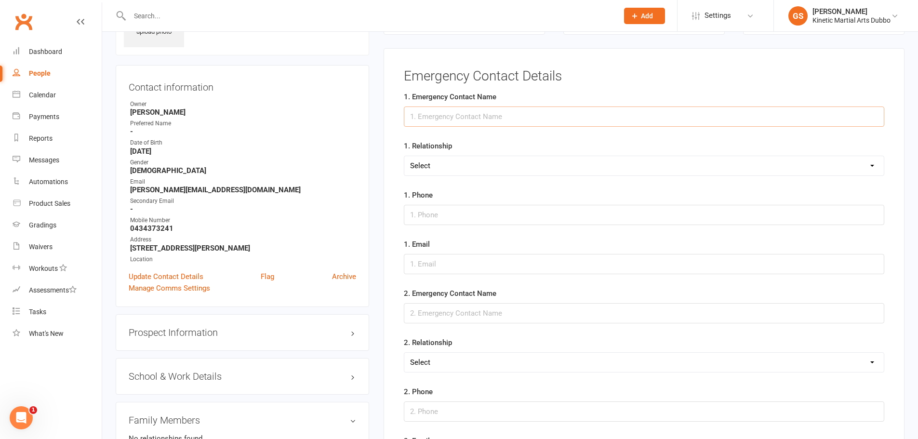
click at [506, 117] on input "text" at bounding box center [644, 117] width 481 height 20
type input "[PERSON_NAME]"
click at [500, 160] on select "Select Mother Father Wife / Girlfriend Husband / Boyfriend Grandmother / Aunt G…" at bounding box center [644, 165] width 480 height 19
select select "Wife / Girlfriend"
click at [404, 156] on select "Select Mother Father Wife / Girlfriend Husband / Boyfriend Grandmother / Aunt G…" at bounding box center [644, 165] width 480 height 19
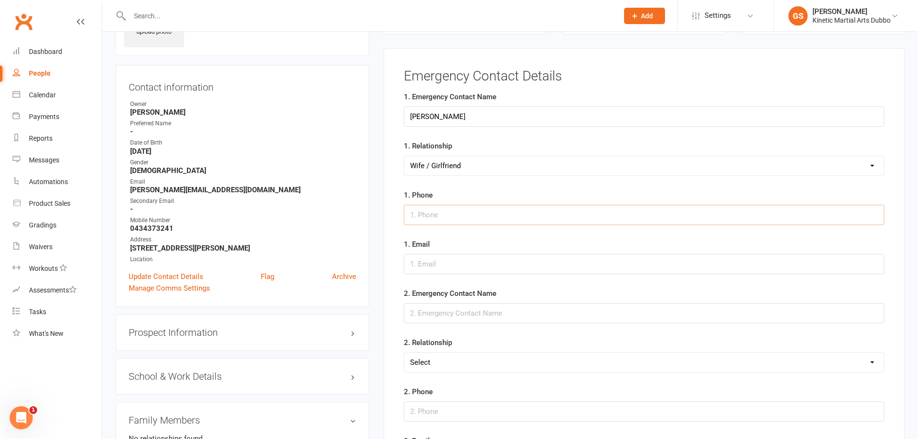
click at [493, 221] on input "string" at bounding box center [644, 215] width 481 height 20
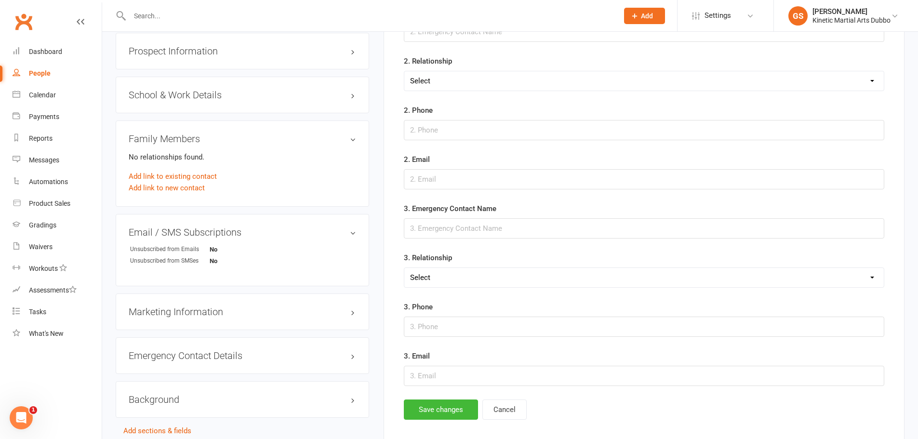
scroll to position [356, 0]
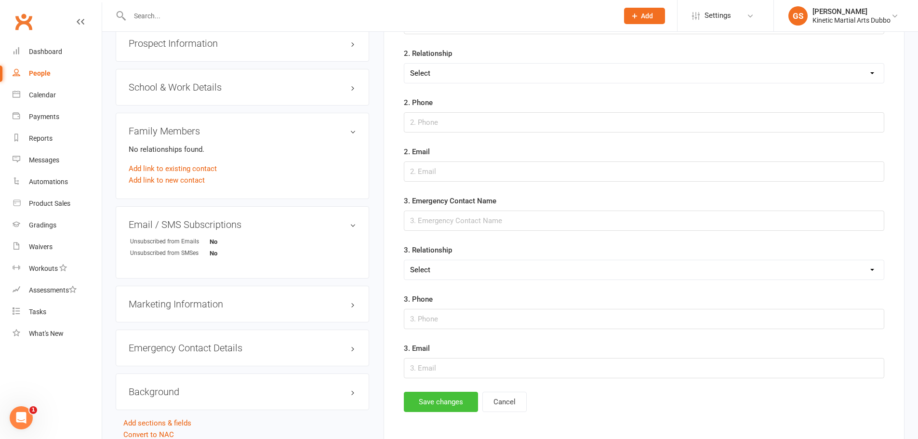
type input "0408072133"
click at [433, 406] on button "Save changes" at bounding box center [441, 402] width 74 height 20
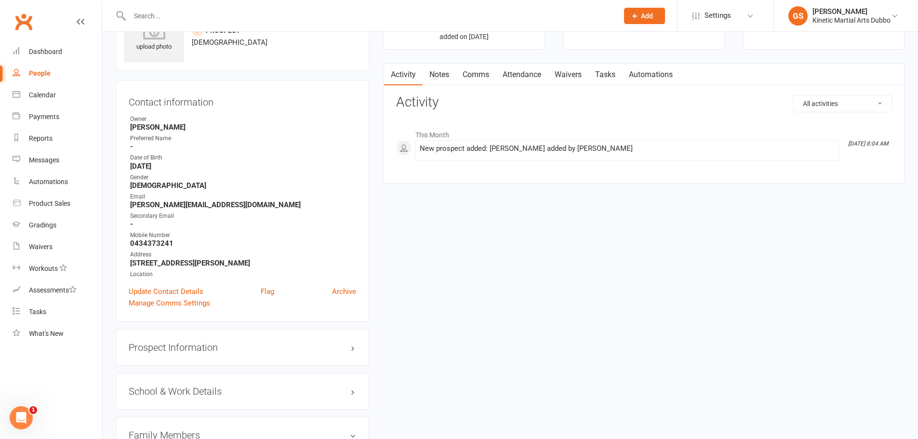
scroll to position [18, 0]
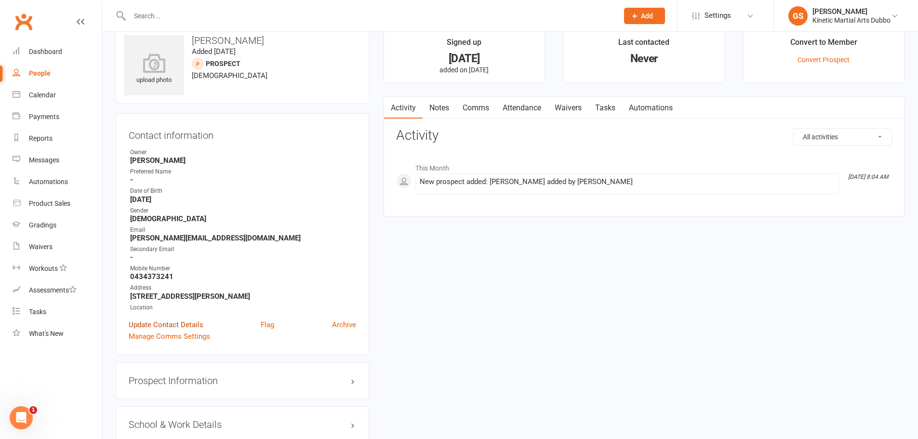
click at [185, 324] on link "Update Contact Details" at bounding box center [166, 325] width 75 height 12
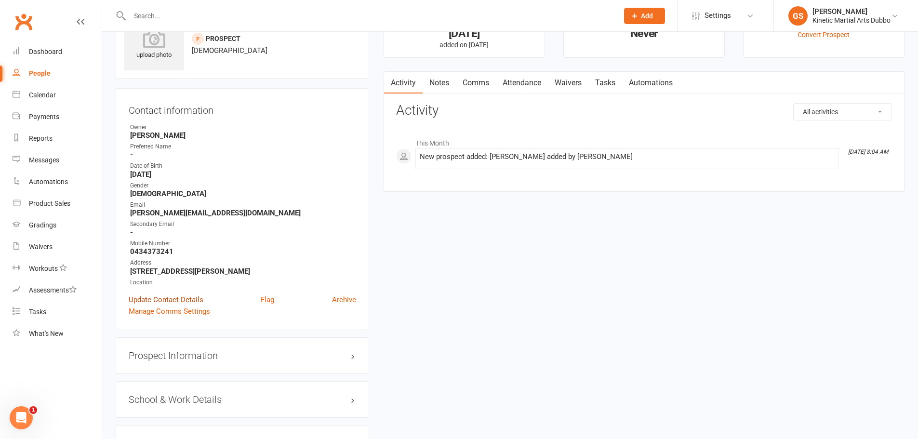
scroll to position [45, 0]
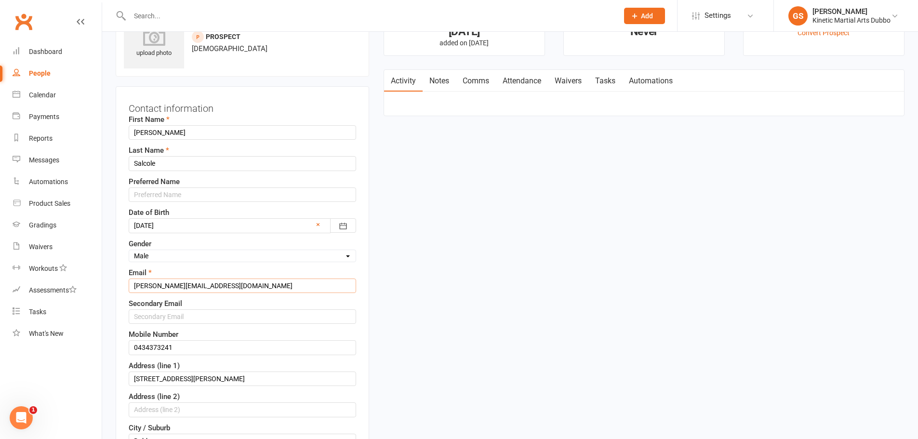
click at [154, 284] on input "[PERSON_NAME][EMAIL_ADDRESS][DOMAIN_NAME]" at bounding box center [242, 286] width 227 height 14
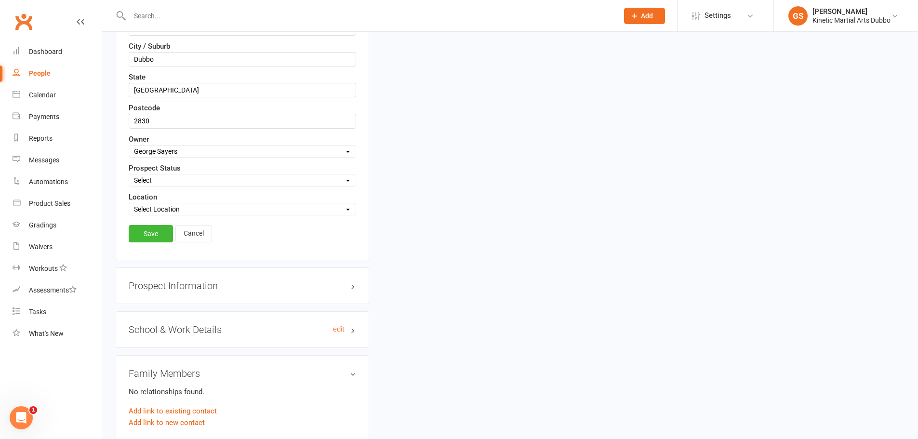
scroll to position [431, 0]
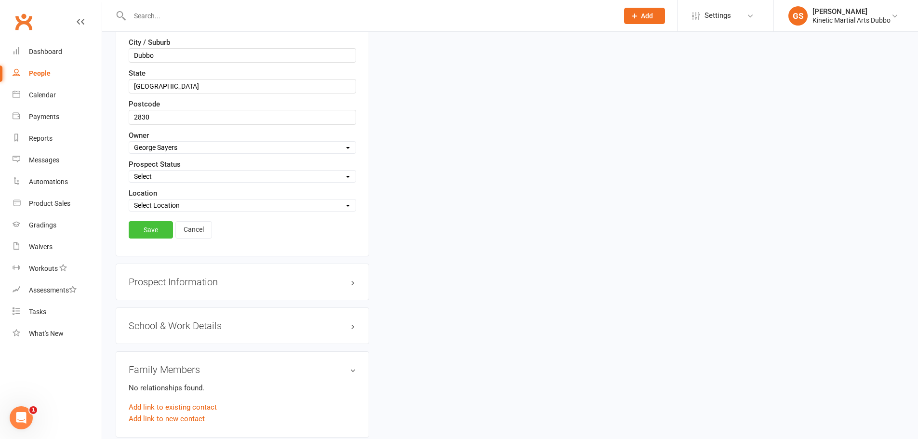
type input "[PERSON_NAME][EMAIL_ADDRESS][DOMAIN_NAME]"
click at [143, 233] on link "Save" at bounding box center [151, 229] width 44 height 17
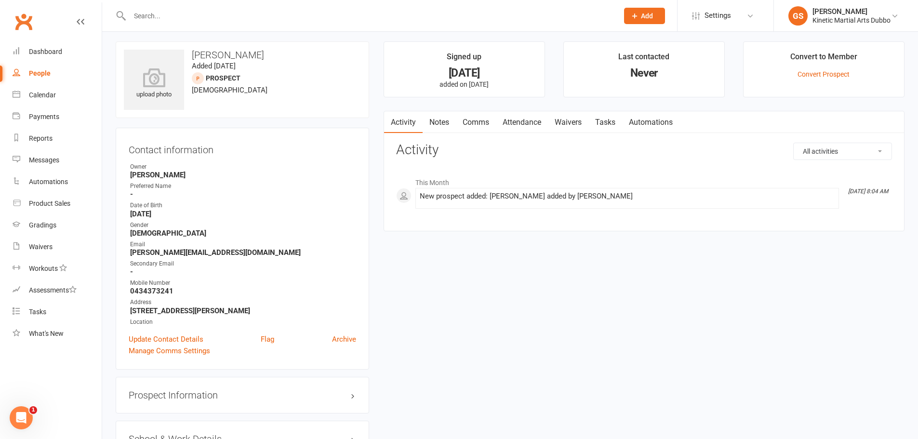
scroll to position [0, 0]
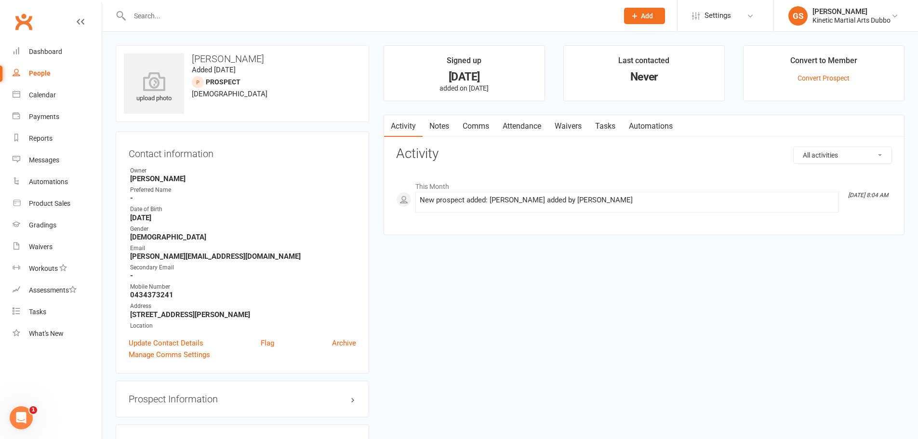
click at [636, 77] on div "Never" at bounding box center [644, 77] width 143 height 10
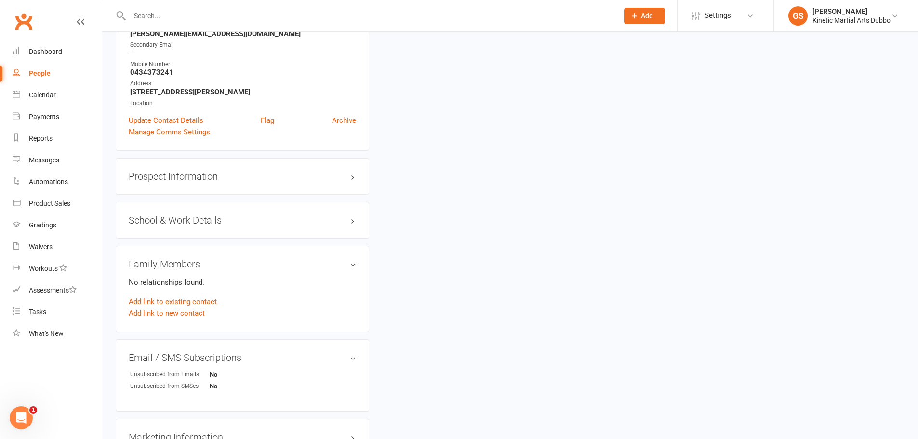
scroll to position [241, 0]
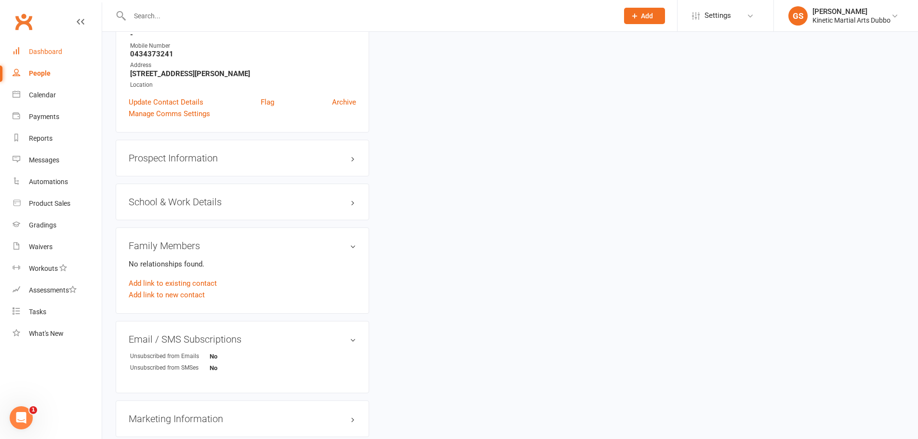
click at [56, 49] on div "Dashboard" at bounding box center [45, 52] width 33 height 8
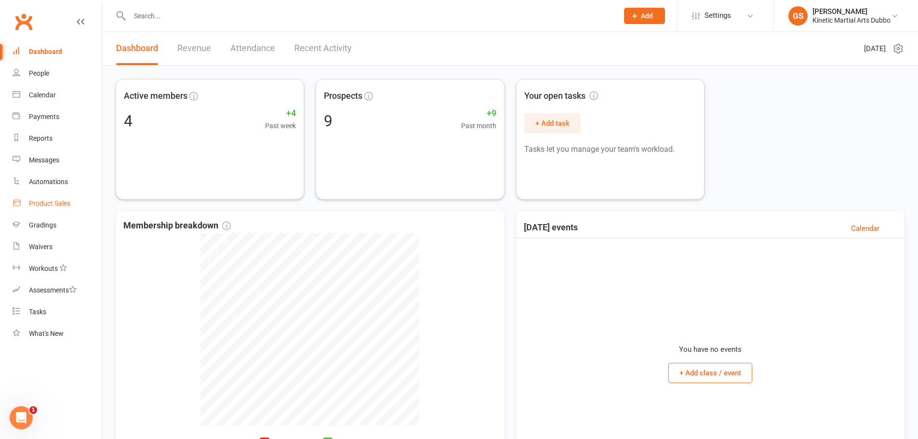
click at [56, 203] on div "Product Sales" at bounding box center [49, 204] width 41 height 8
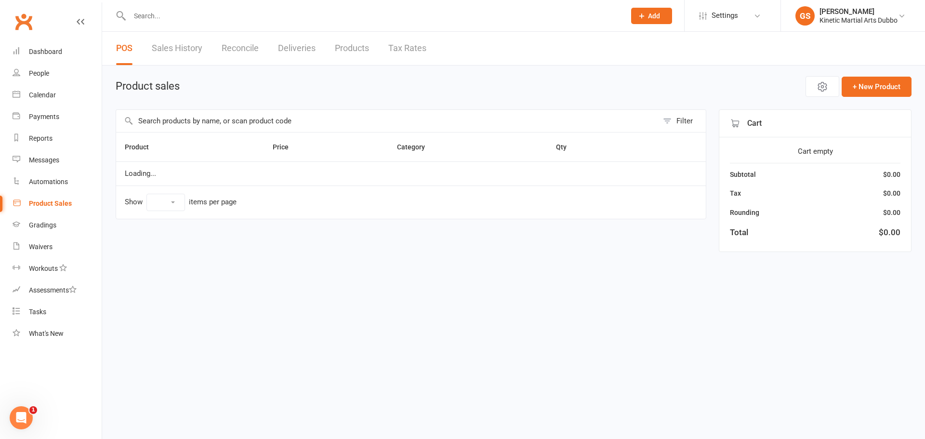
select select "10"
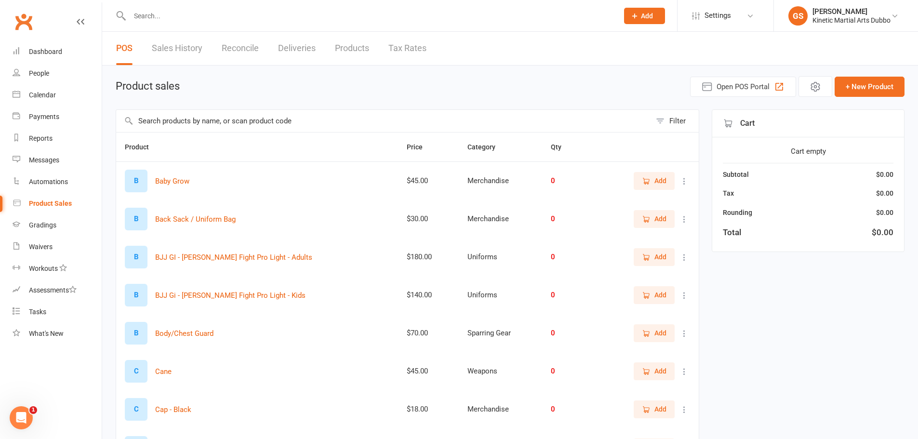
click at [174, 10] on input "text" at bounding box center [369, 15] width 485 height 13
type input "d"
click at [227, 119] on input "text" at bounding box center [383, 121] width 535 height 22
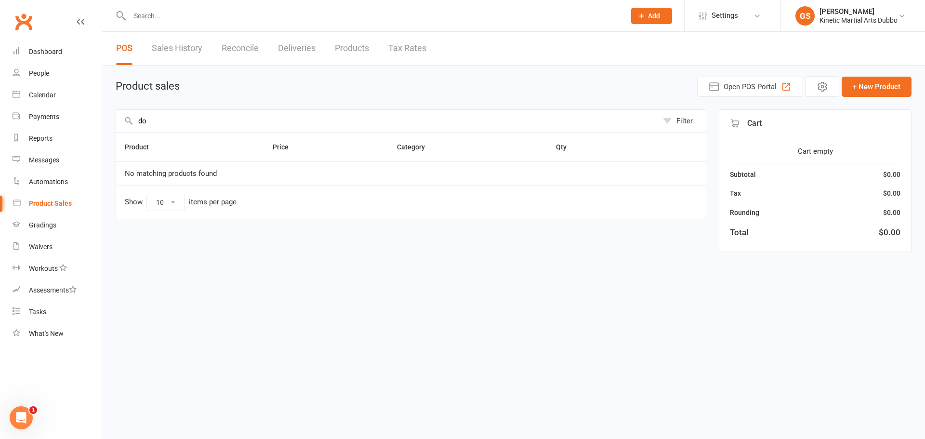
type input "d"
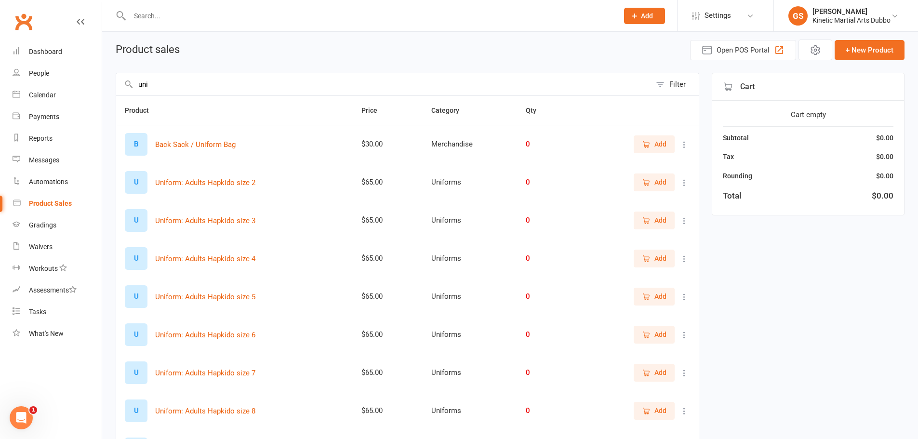
scroll to position [34, 0]
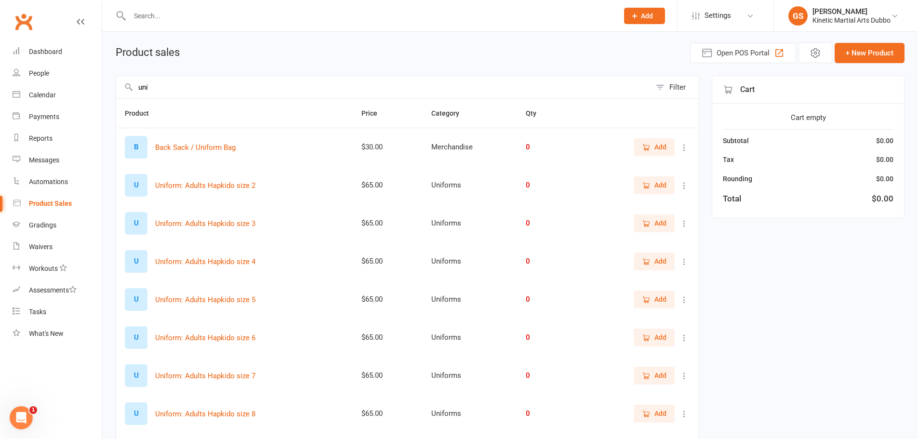
click at [776, 270] on div "uni Filter Product Price Category Qty B Back Sack / Uniform Bag $30.00 Merchand…" at bounding box center [510, 316] width 789 height 481
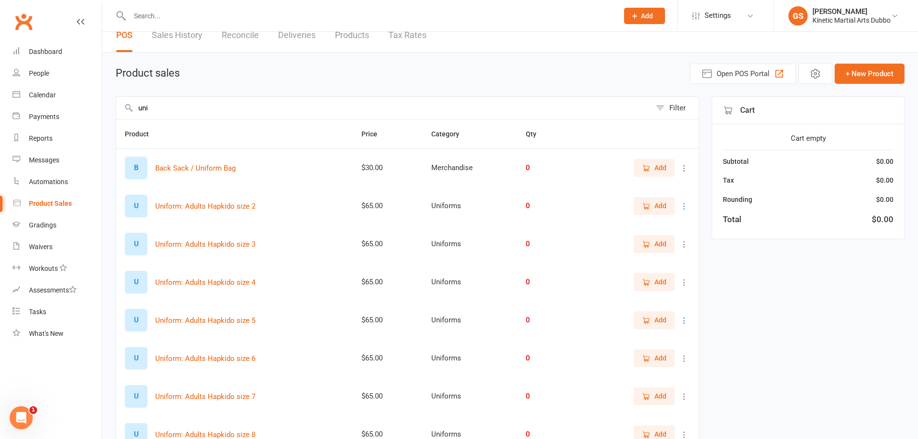
scroll to position [0, 0]
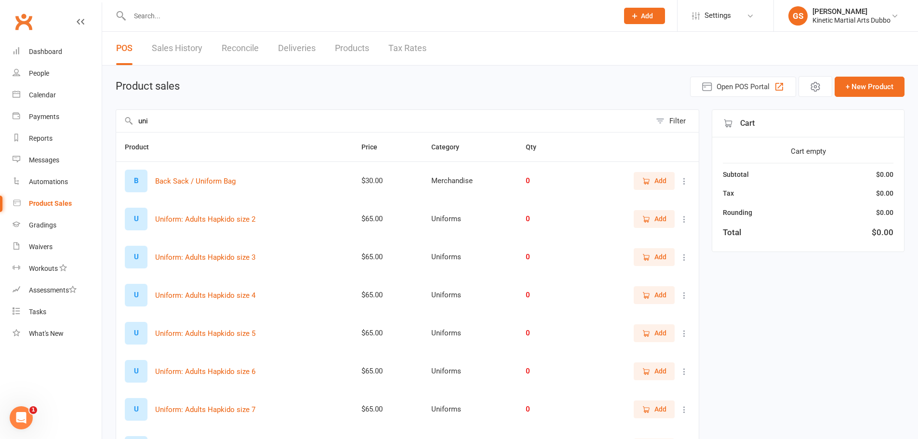
drag, startPoint x: 186, startPoint y: 119, endPoint x: 134, endPoint y: 119, distance: 51.6
click at [134, 119] on input "uni" at bounding box center [383, 121] width 535 height 22
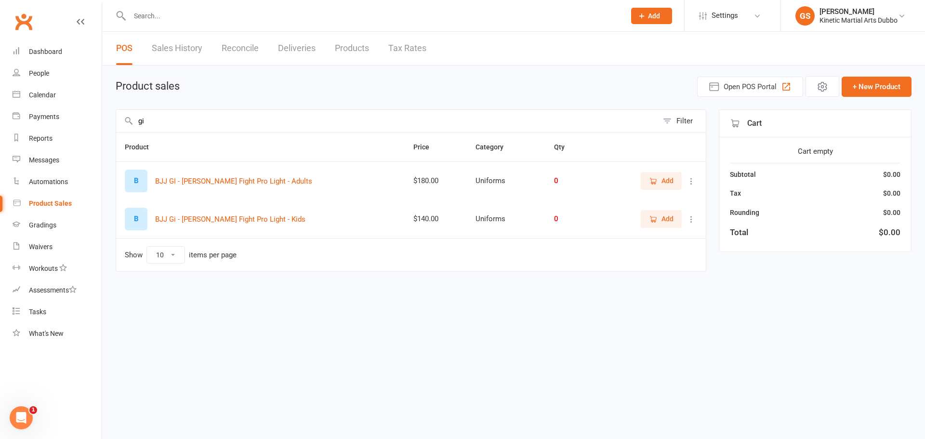
click at [214, 124] on input "gi" at bounding box center [387, 121] width 542 height 22
drag, startPoint x: 168, startPoint y: 115, endPoint x: 140, endPoint y: 119, distance: 27.7
click at [140, 119] on input "gi" at bounding box center [387, 121] width 542 height 22
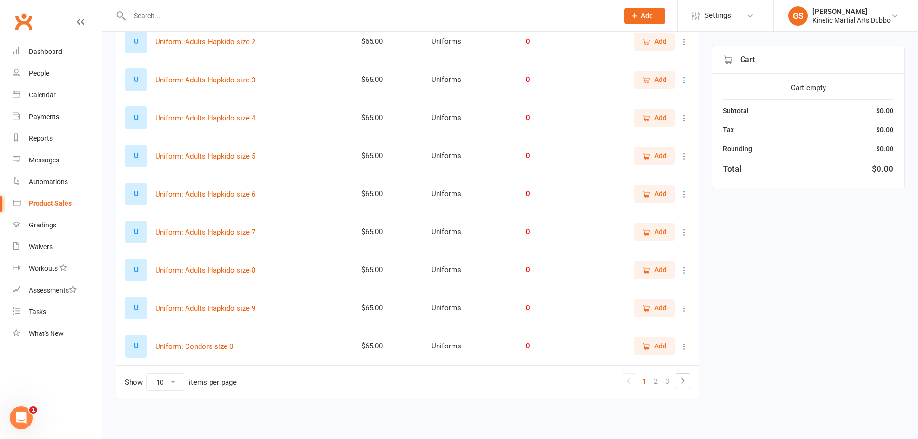
scroll to position [178, 0]
type input "uniform"
click at [657, 380] on link "2" at bounding box center [656, 380] width 12 height 13
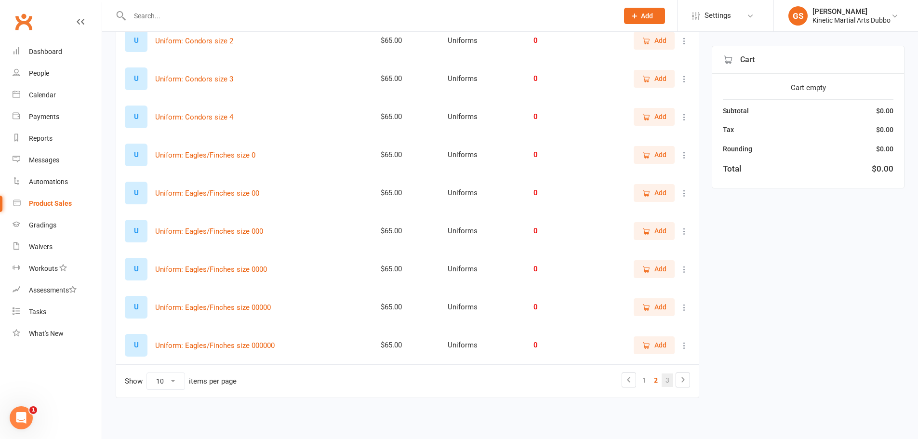
click at [669, 383] on link "3" at bounding box center [668, 380] width 12 height 13
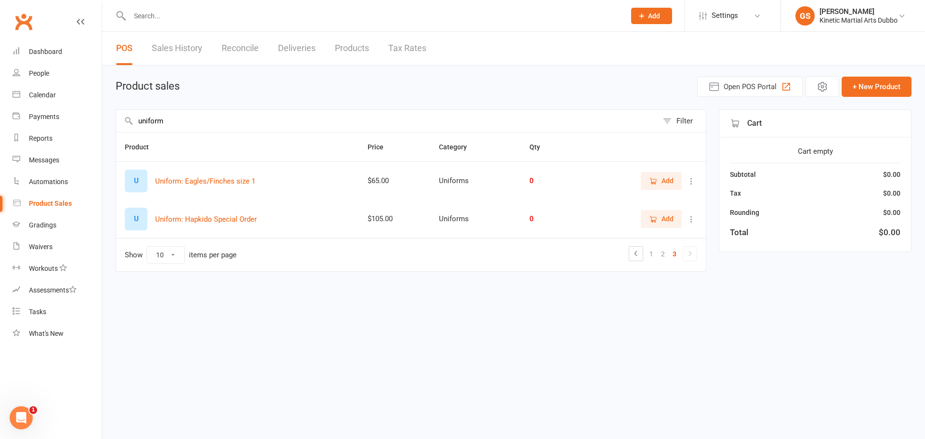
click at [669, 220] on span "Add" at bounding box center [668, 219] width 12 height 11
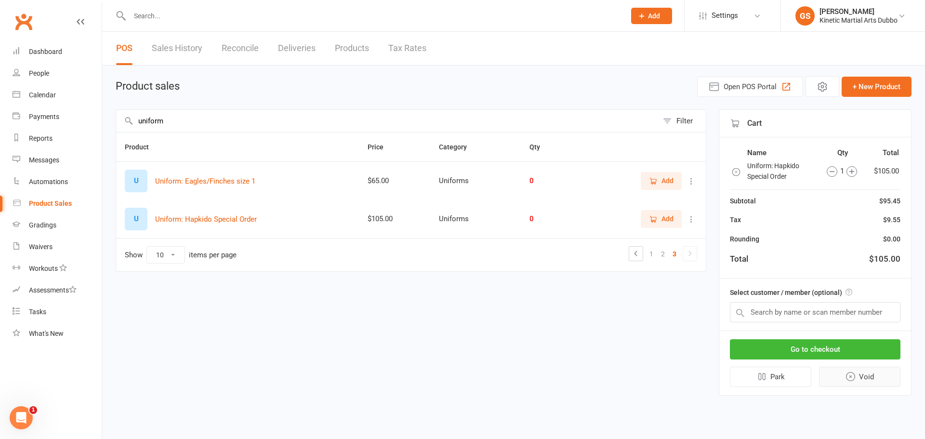
click at [847, 374] on icon "button" at bounding box center [850, 376] width 11 height 11
click at [45, 48] on div "Dashboard" at bounding box center [45, 52] width 33 height 8
